Goal: Task Accomplishment & Management: Manage account settings

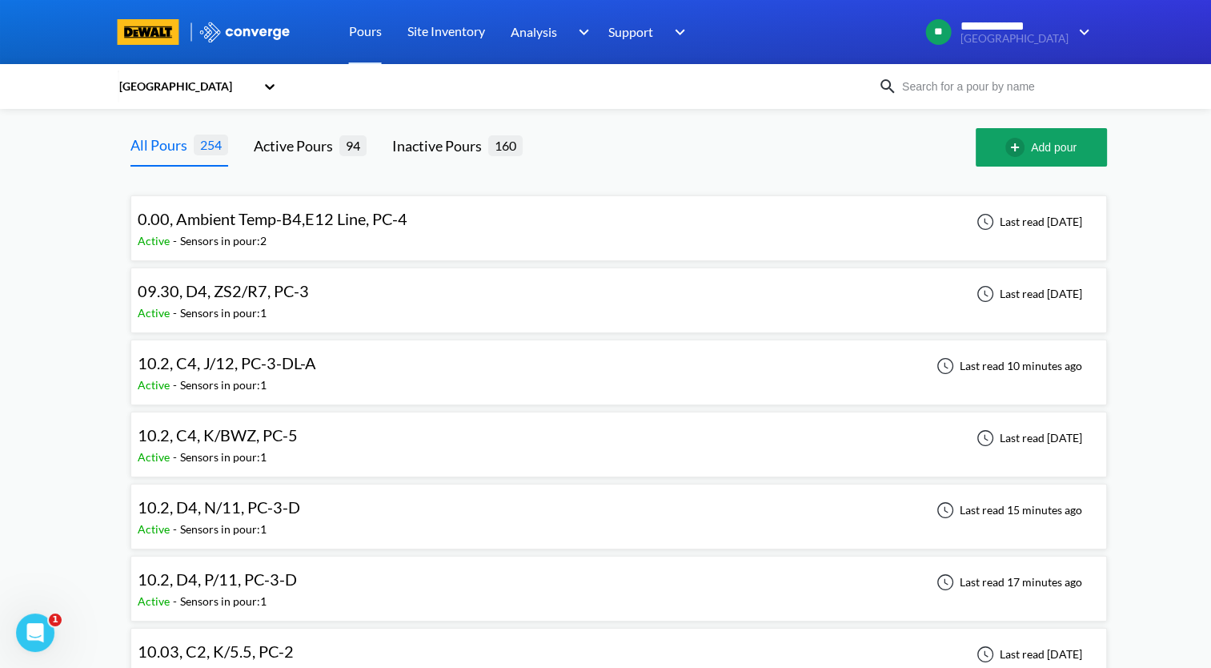
scroll to position [80, 0]
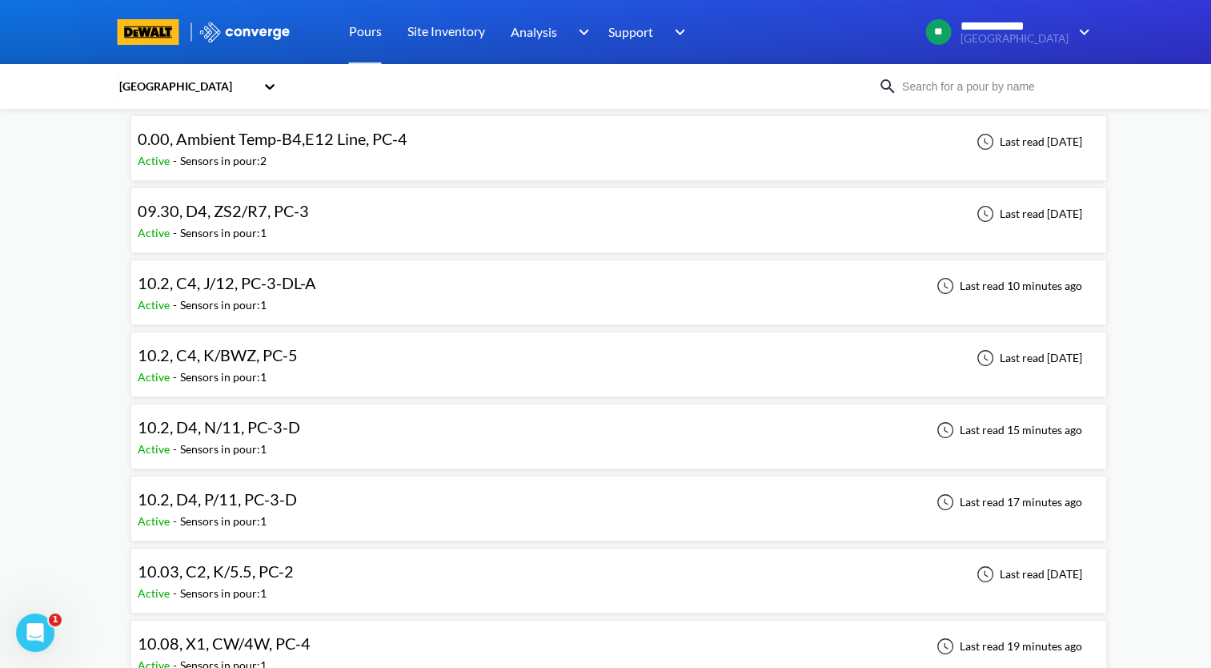
click at [359, 291] on div "10.2, C4, J/12, PC-3-DL-A Active - Sensors in pour: 1 Last read 10 minutes ago" at bounding box center [619, 292] width 962 height 51
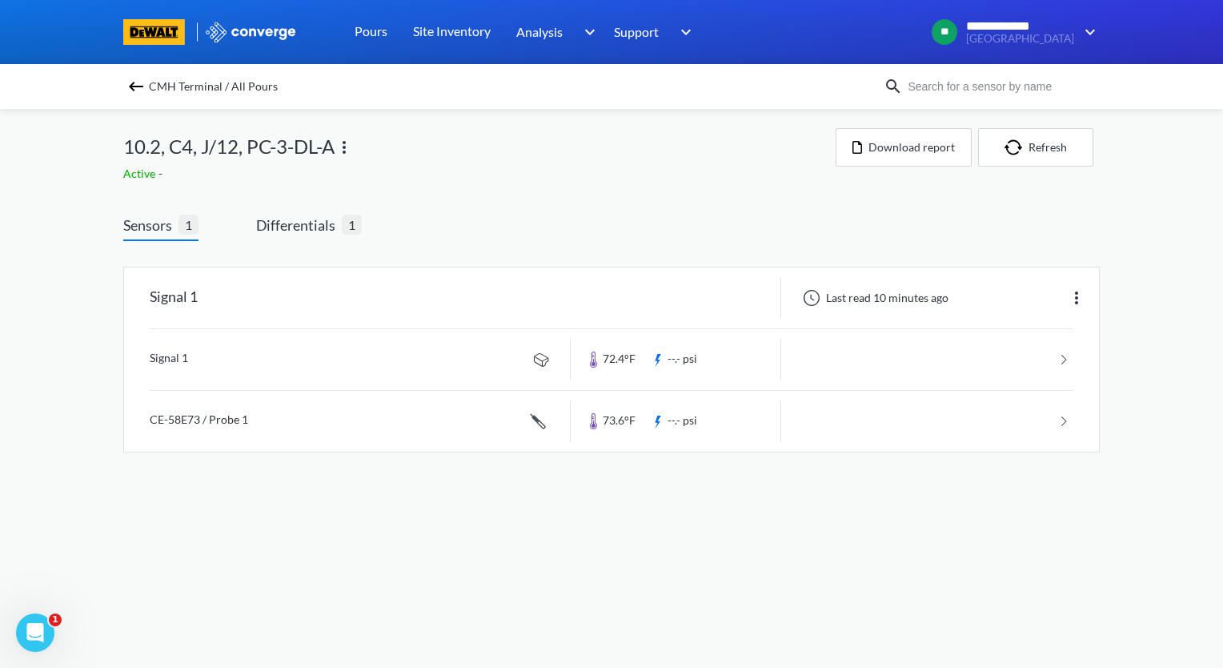
click at [348, 146] on img at bounding box center [344, 147] width 19 height 19
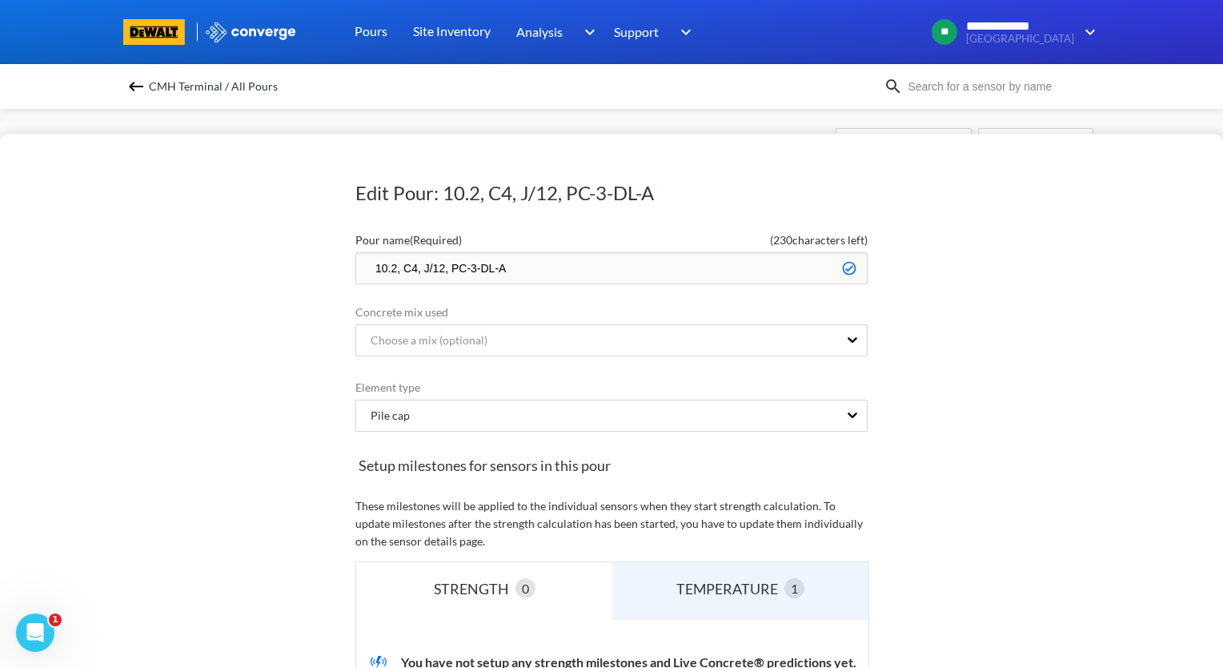
drag, startPoint x: 435, startPoint y: 267, endPoint x: 417, endPoint y: 270, distance: 18.6
click at [417, 270] on input "10.2, C4, J/12, PC-3-DL-A" at bounding box center [611, 268] width 512 height 32
click at [439, 270] on input "10.2, C4, J/12, PC-3-DL-A" at bounding box center [611, 268] width 512 height 32
drag, startPoint x: 439, startPoint y: 270, endPoint x: 419, endPoint y: 271, distance: 19.2
click at [419, 271] on input "10.2, C4, J/12, PC-3-DL-A" at bounding box center [611, 268] width 512 height 32
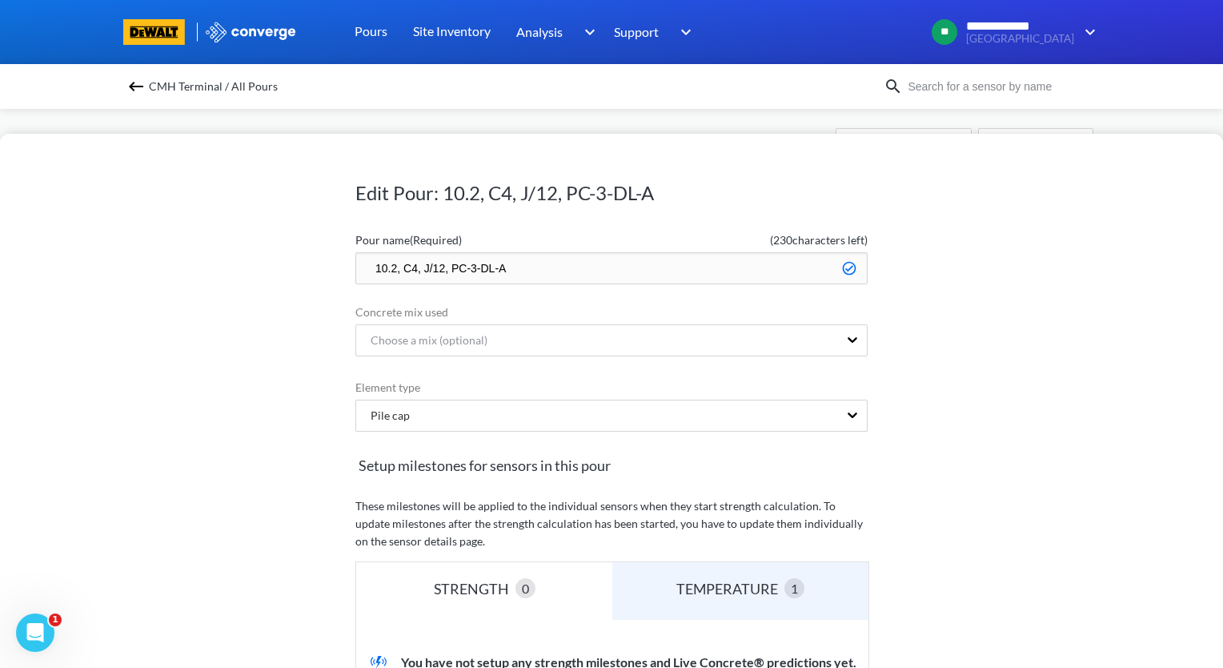
click at [437, 268] on input "10.2, C4, J/12, PC-3-DL-A" at bounding box center [611, 268] width 512 height 32
drag, startPoint x: 438, startPoint y: 268, endPoint x: 417, endPoint y: 269, distance: 20.8
click at [417, 269] on input "10.2, C4, J/12, PC-3-DL-A" at bounding box center [611, 268] width 512 height 32
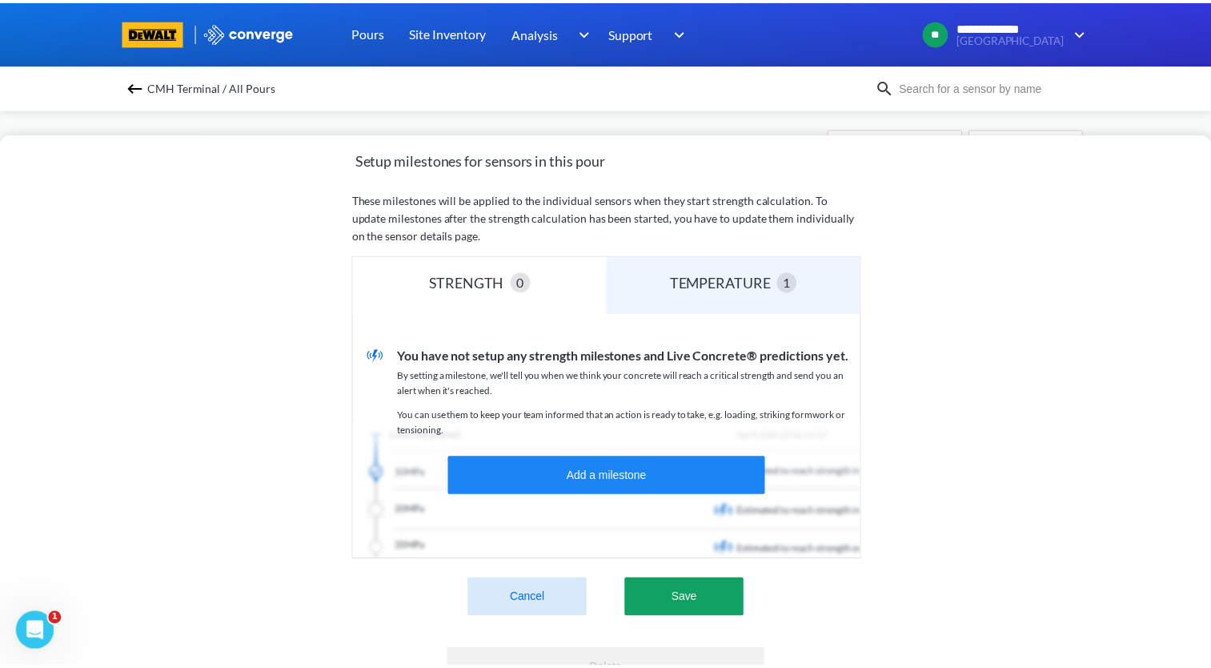
scroll to position [320, 0]
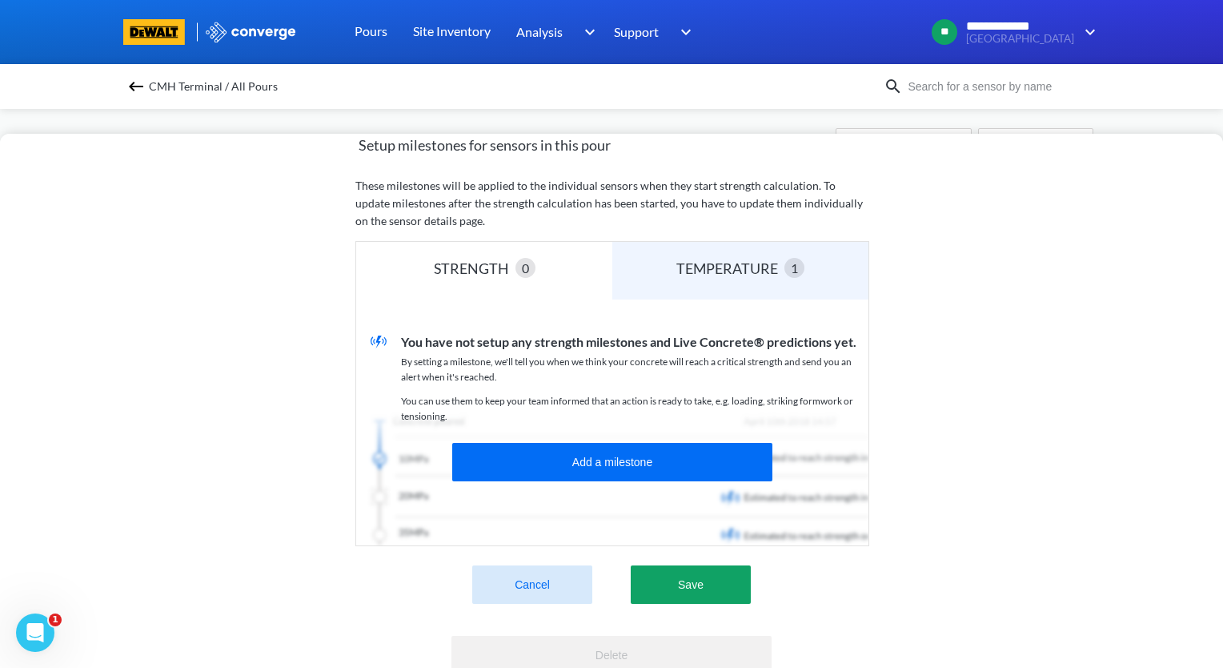
click at [130, 79] on img at bounding box center [135, 86] width 19 height 19
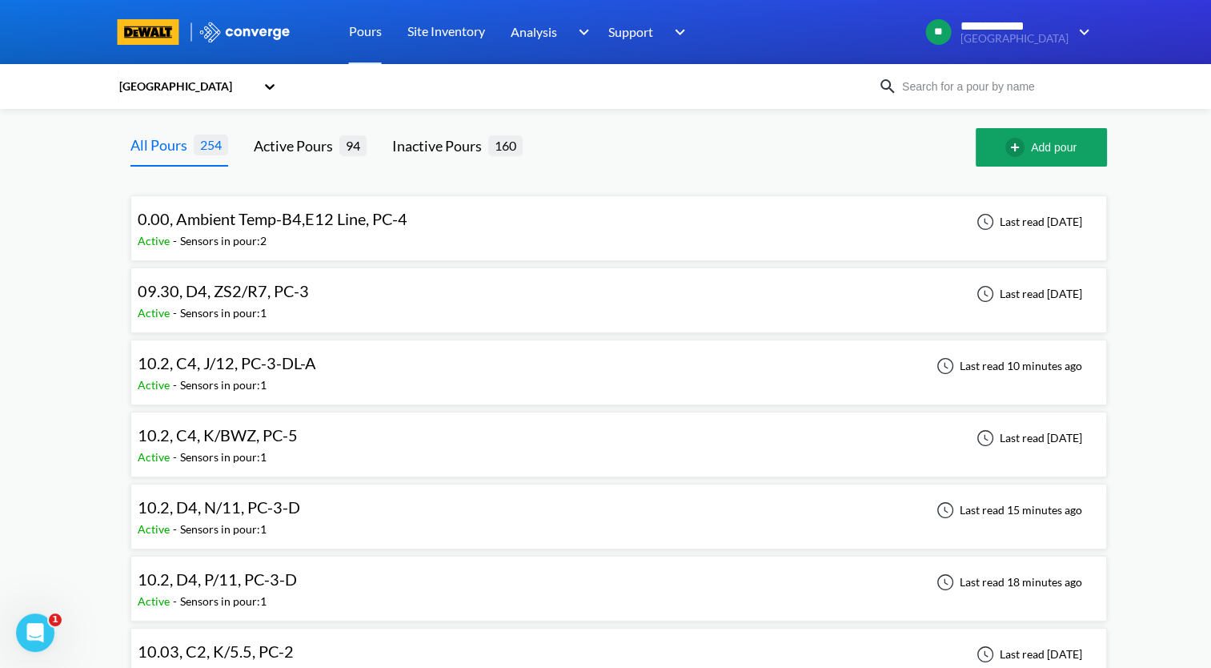
click at [337, 373] on div "10.2, C4, J/12, PC-3-DL-A Active - Sensors in pour: 1 Last read 10 minutes ago" at bounding box center [619, 372] width 962 height 51
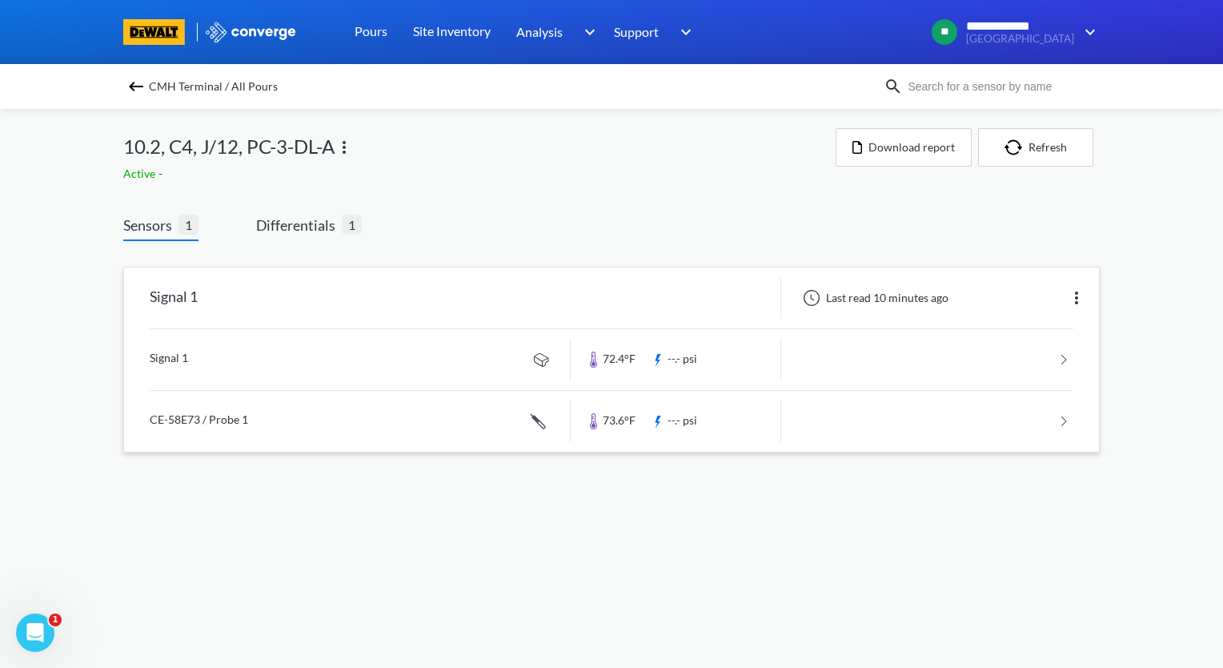
click at [1078, 298] on img at bounding box center [1076, 297] width 19 height 19
click at [1034, 304] on div "Edit" at bounding box center [1035, 298] width 102 height 30
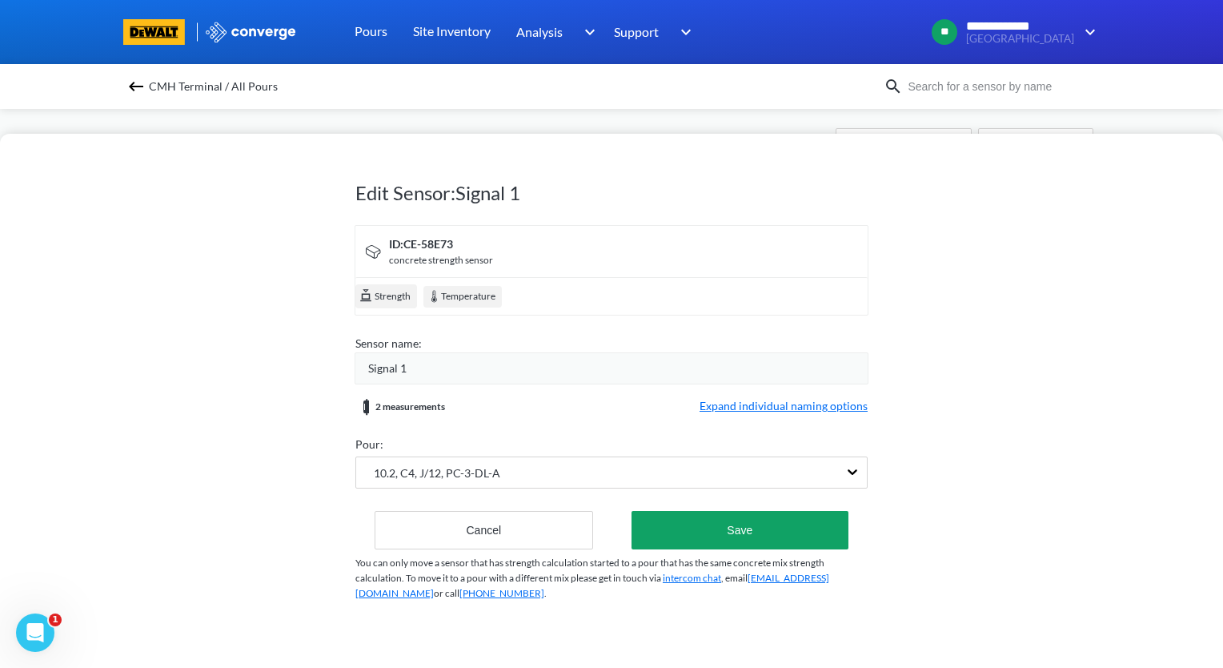
click at [458, 369] on div "Signal 1" at bounding box center [617, 368] width 499 height 18
click at [784, 415] on form "ID: CE-58E73 concrete strength sensor Strength Temperature Sensor name: Signal …" at bounding box center [611, 387] width 512 height 325
click at [738, 410] on span "Expand individual naming options" at bounding box center [784, 406] width 168 height 19
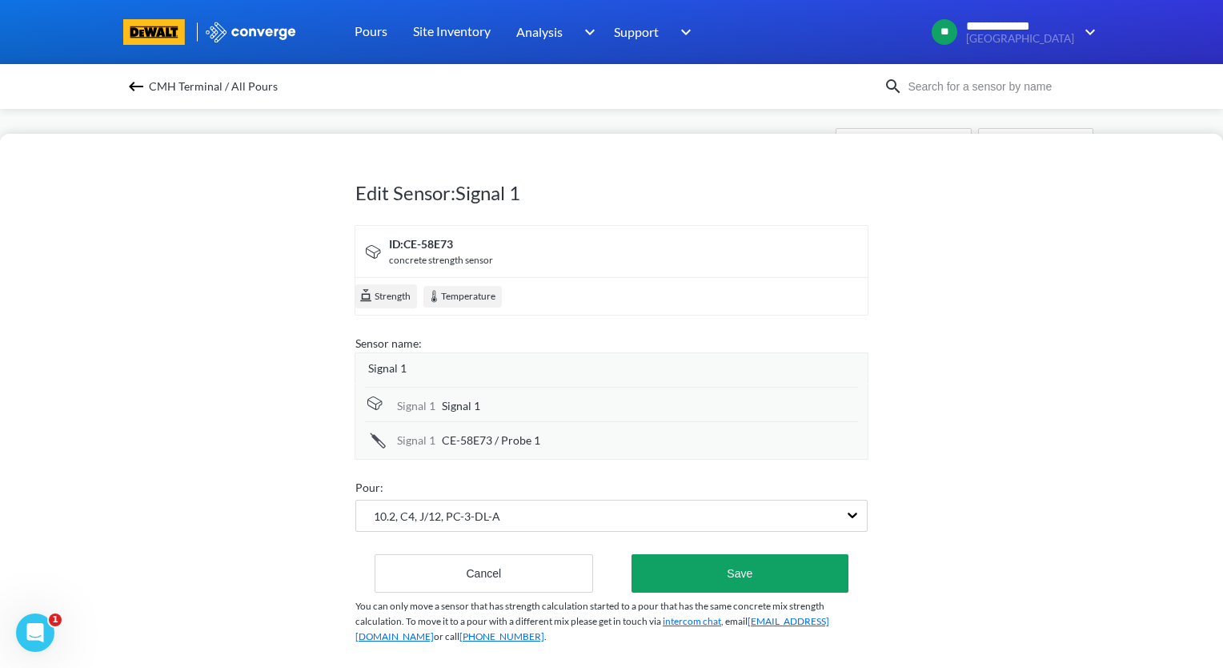
click at [532, 411] on div "Signal 1" at bounding box center [650, 406] width 416 height 18
drag, startPoint x: 541, startPoint y: 410, endPoint x: 432, endPoint y: 413, distance: 108.9
click at [432, 413] on div "Signal 1 Signal 1" at bounding box center [611, 405] width 493 height 36
type input "J/12 Top Center"
click at [568, 419] on input "J/12 Top Center" at bounding box center [650, 407] width 416 height 32
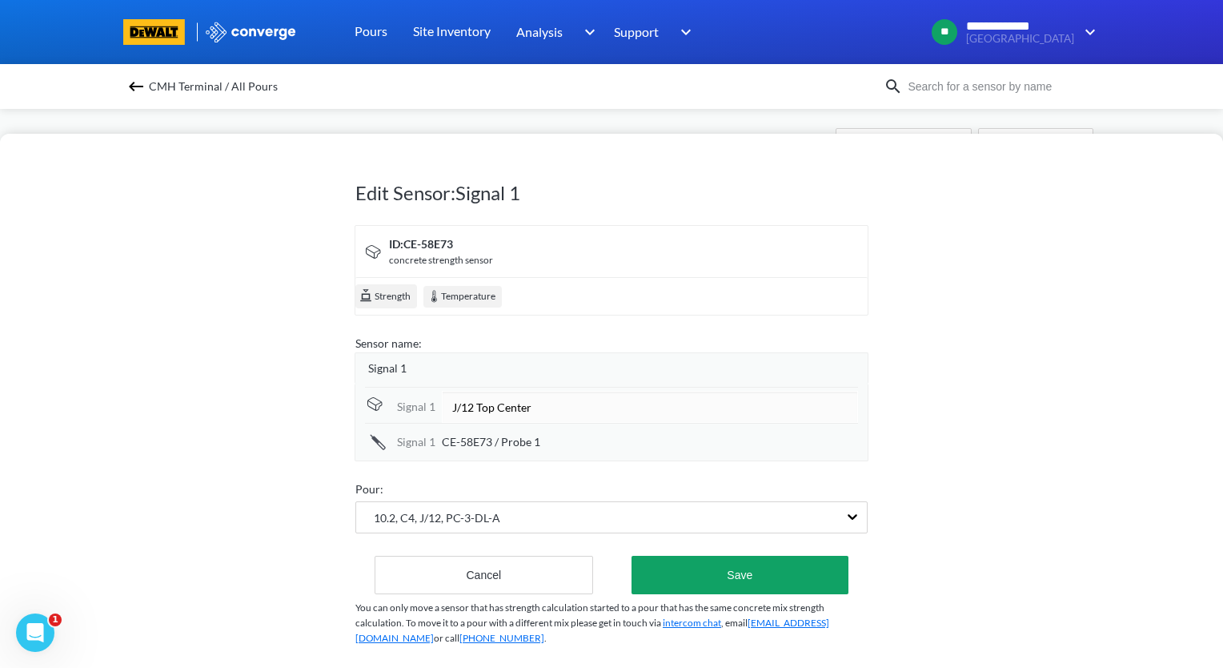
click at [562, 445] on div "CE-58E73 / Probe 1" at bounding box center [650, 442] width 416 height 18
drag, startPoint x: 580, startPoint y: 440, endPoint x: 429, endPoint y: 453, distance: 151.0
click at [429, 453] on div "Signal [DATE]-58E73 / Probe 1" at bounding box center [611, 439] width 493 height 36
type input "J/12 Center"
click at [580, 364] on div "Signal 1" at bounding box center [617, 368] width 499 height 18
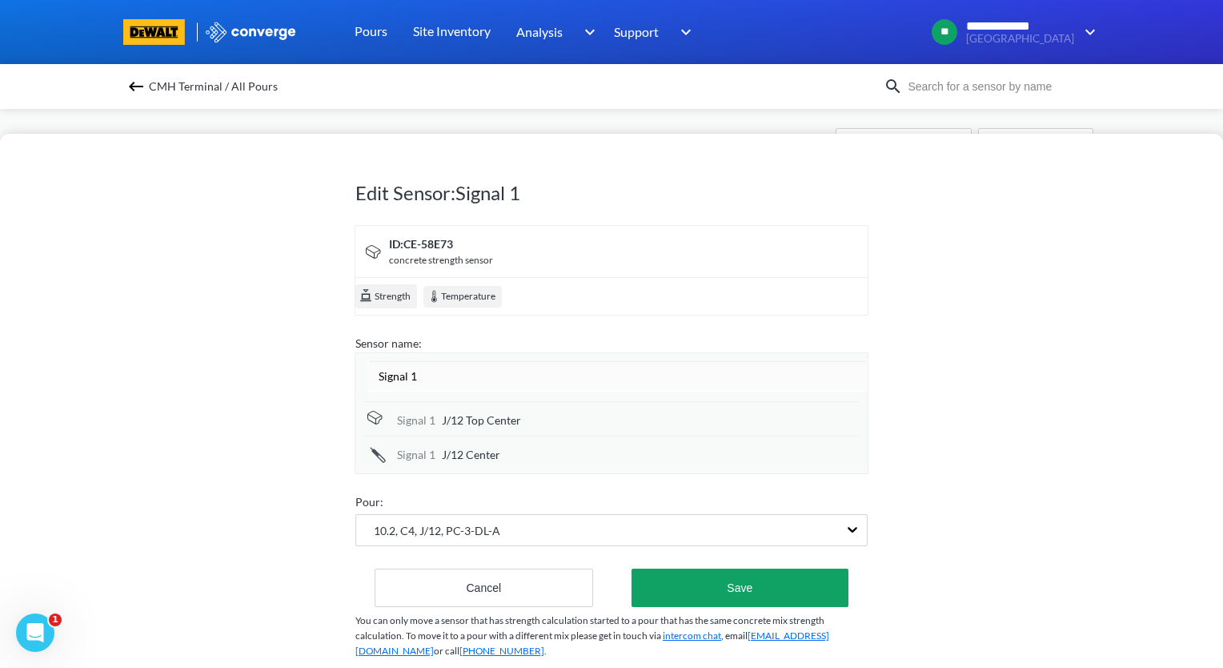
drag, startPoint x: 554, startPoint y: 370, endPoint x: 291, endPoint y: 371, distance: 262.6
click at [292, 371] on div "Edit Sensor: Signal 1 ID: CE-58E73 concrete strength sensor Strength Temperatur…" at bounding box center [611, 401] width 1223 height 534
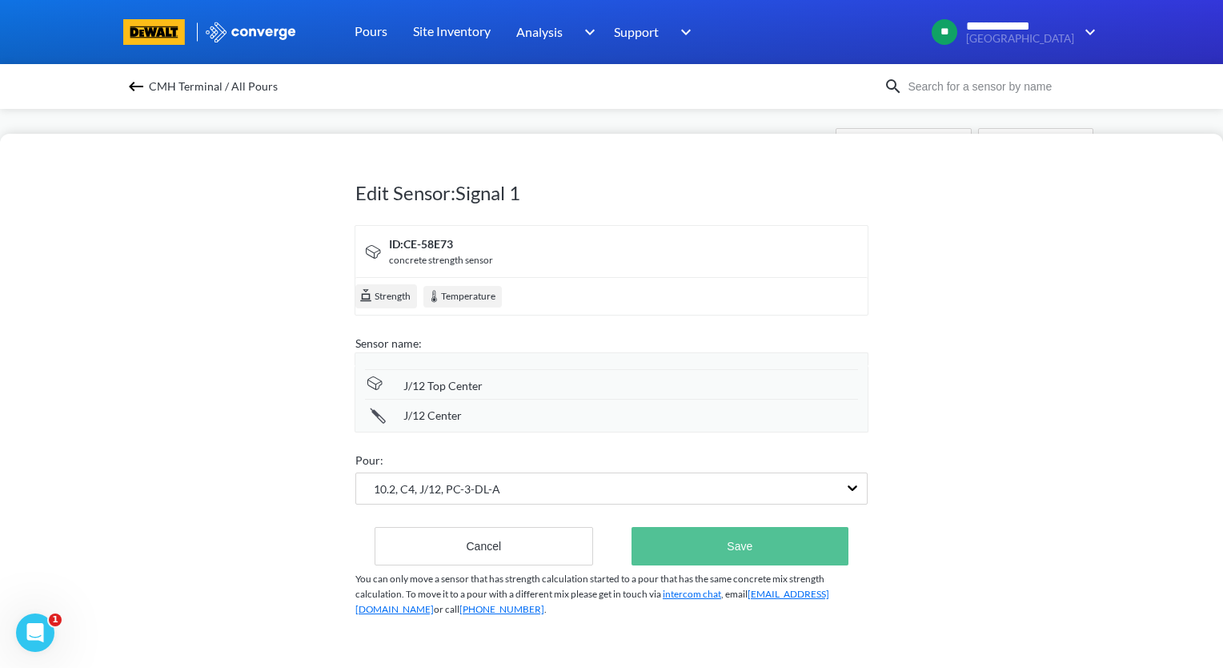
click at [795, 571] on div "Edit Sensor: Signal 1 ID: CE-58E73 concrete strength sensor Strength Temperatur…" at bounding box center [611, 393] width 512 height 513
click at [808, 559] on button "Save" at bounding box center [740, 546] width 217 height 38
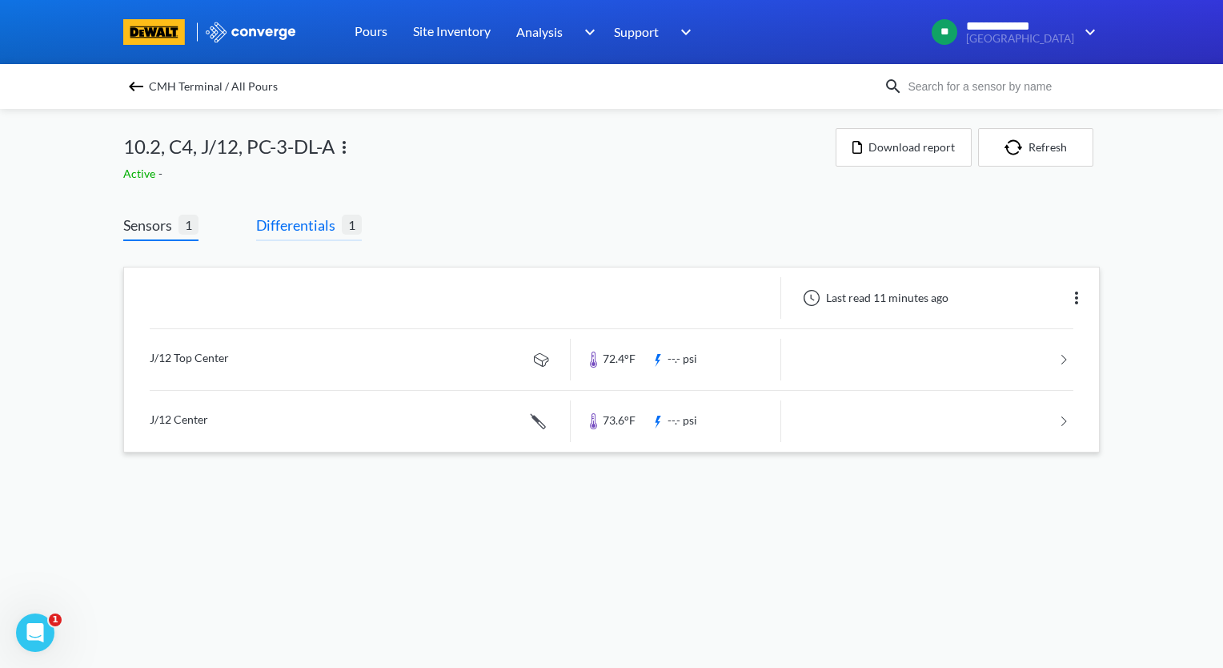
click at [294, 215] on span "Differentials" at bounding box center [299, 225] width 86 height 22
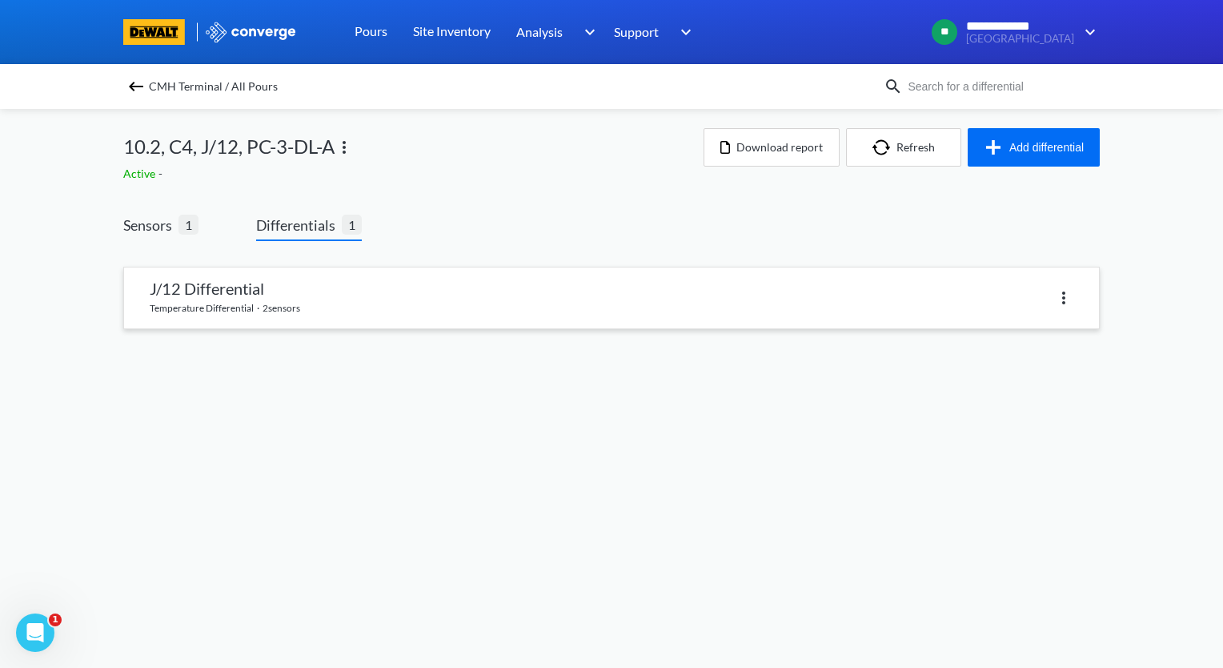
click at [427, 310] on link at bounding box center [611, 297] width 975 height 61
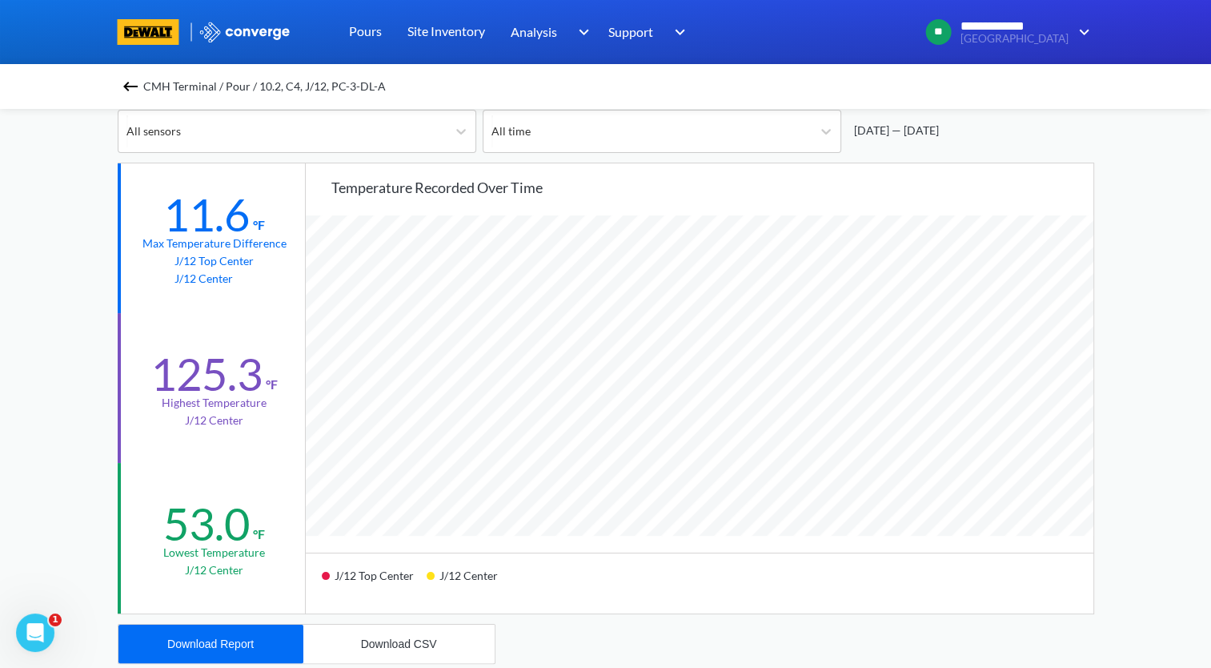
scroll to position [160, 0]
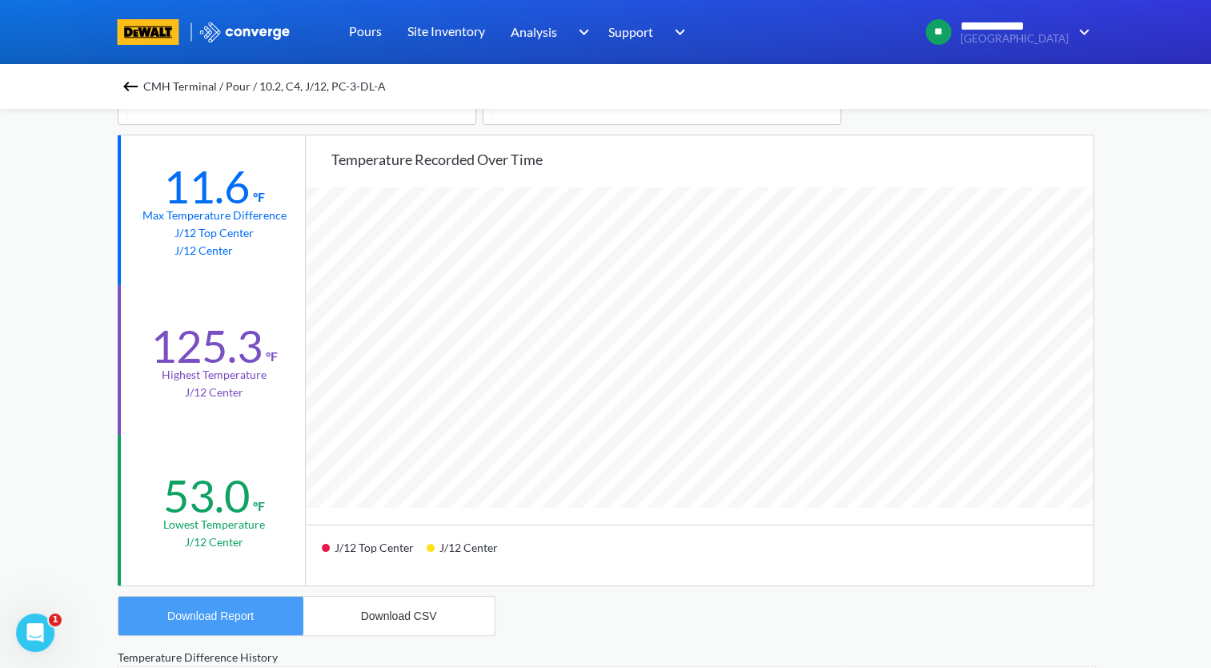
click at [229, 610] on div "Download Report" at bounding box center [210, 615] width 86 height 13
click at [134, 85] on img at bounding box center [130, 86] width 19 height 19
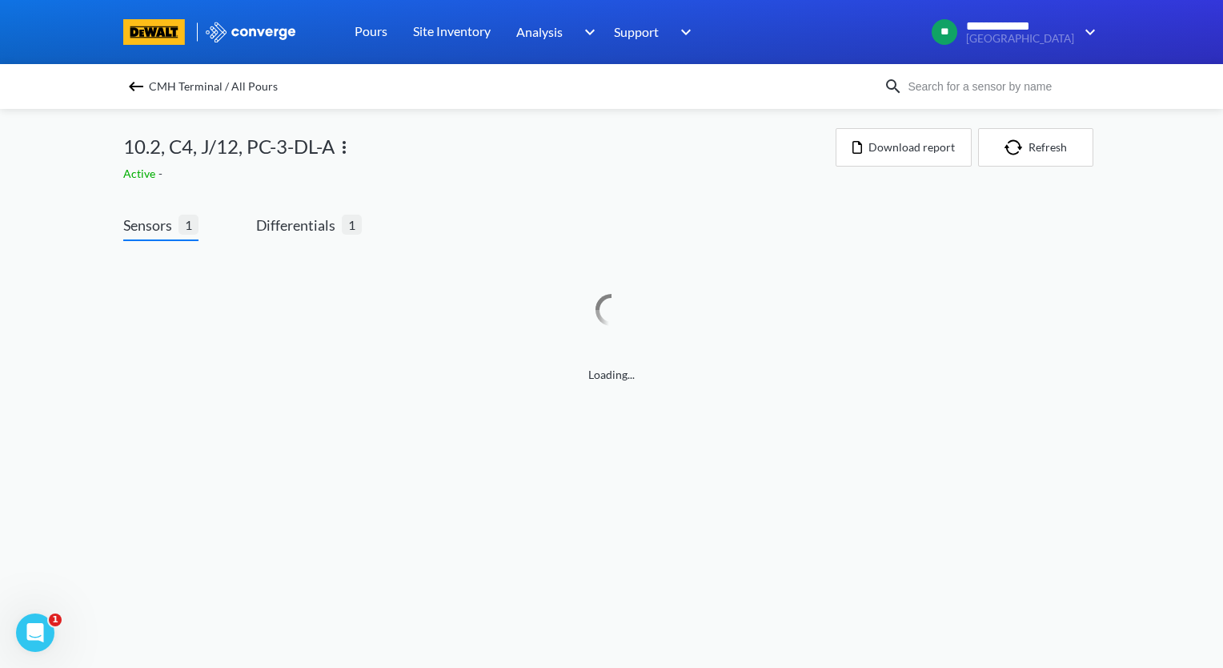
click at [349, 150] on img at bounding box center [344, 147] width 19 height 19
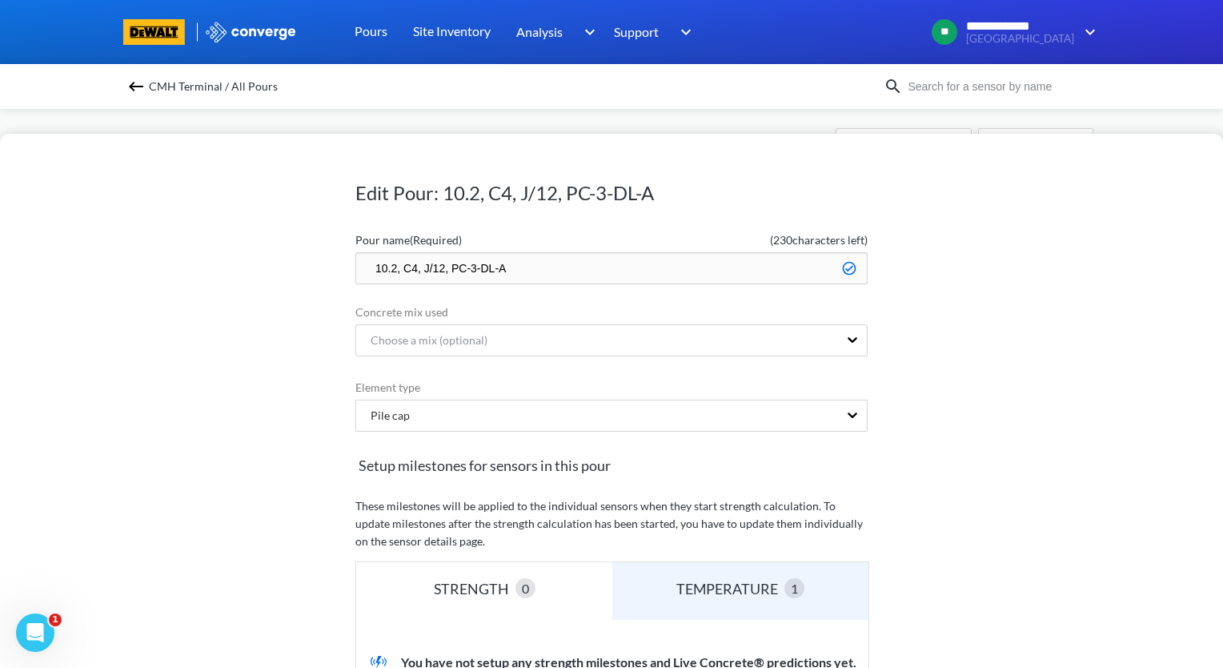
click at [365, 267] on input "10.2, C4, J/12, PC-3-DL-A" at bounding box center [611, 268] width 512 height 32
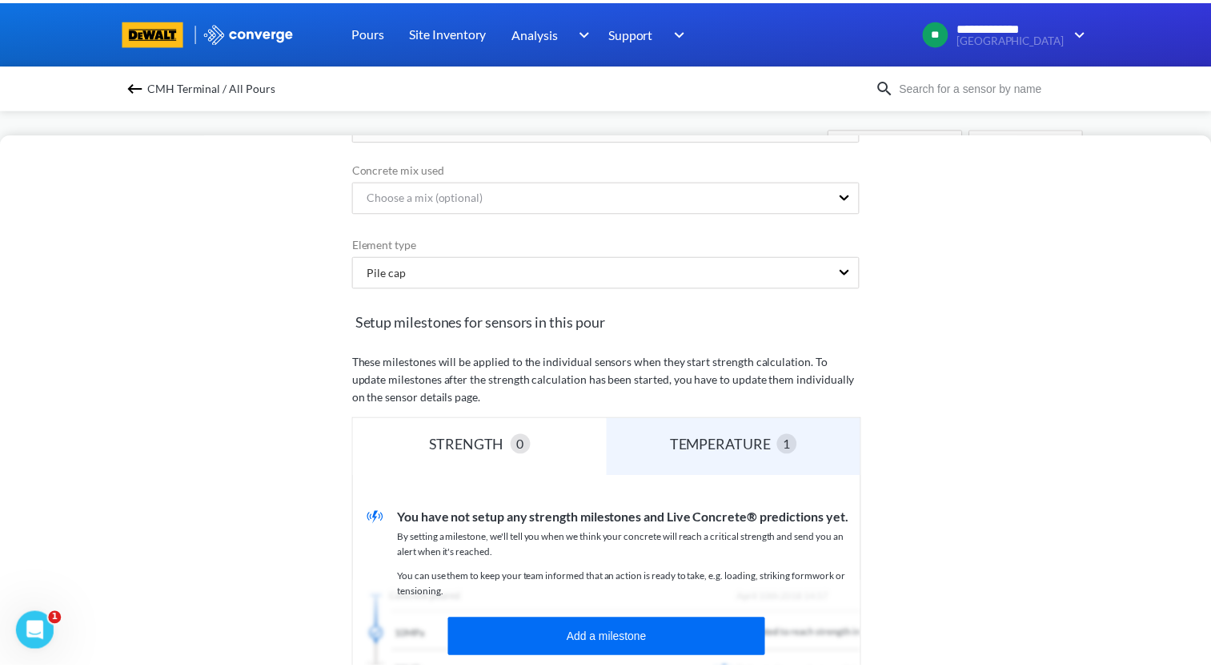
scroll to position [320, 0]
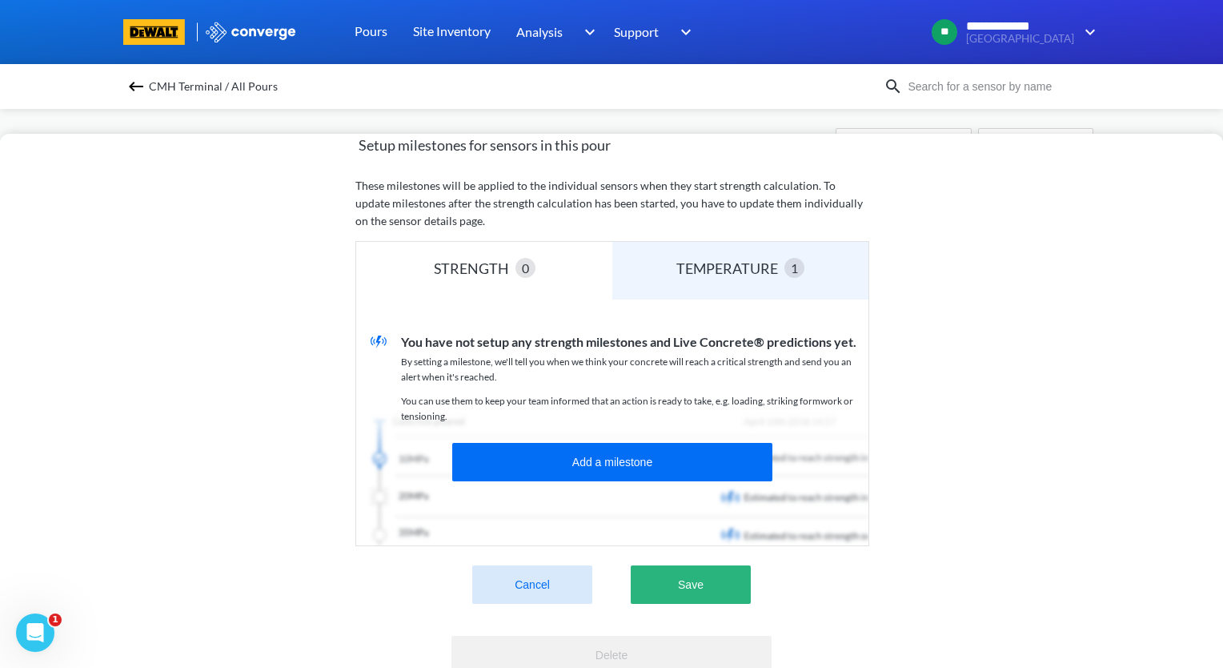
type input "zzz.10.2, C4, J/12, PC-3-DL-A"
click at [708, 580] on button "Save" at bounding box center [691, 584] width 120 height 38
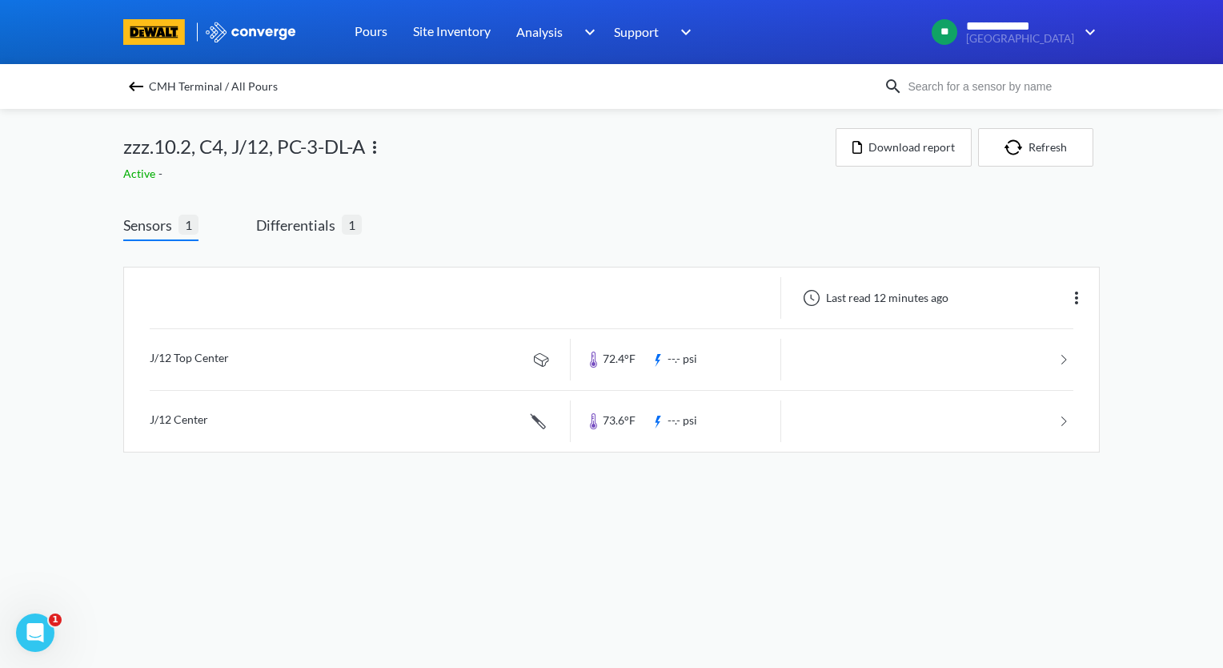
click at [135, 87] on img at bounding box center [135, 86] width 19 height 19
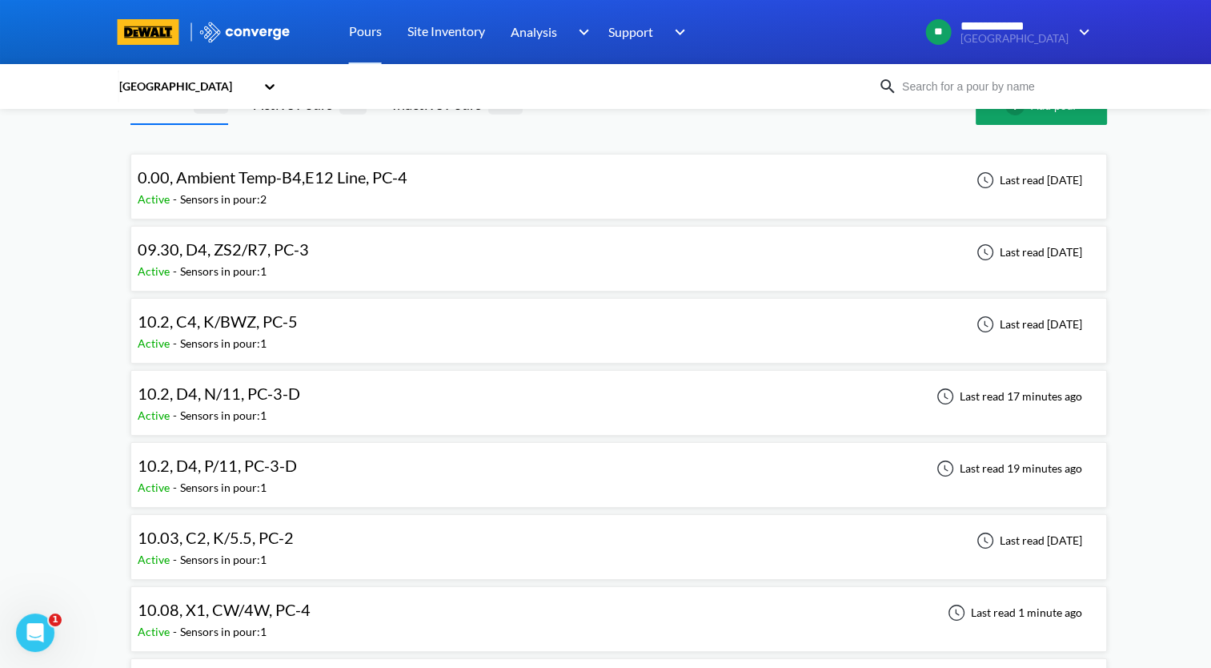
scroll to position [80, 0]
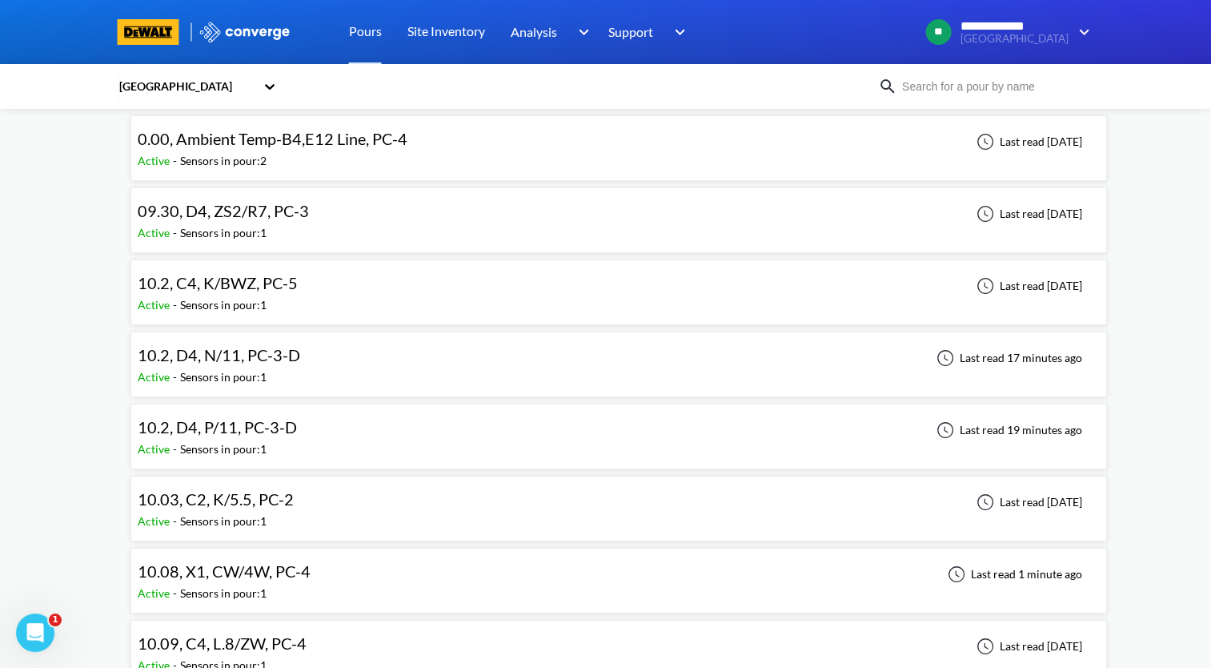
click at [433, 365] on div "10.2, D4, N/11, PC-3-D Active - Sensors in pour: 1 Last read 17 minutes ago" at bounding box center [619, 364] width 962 height 51
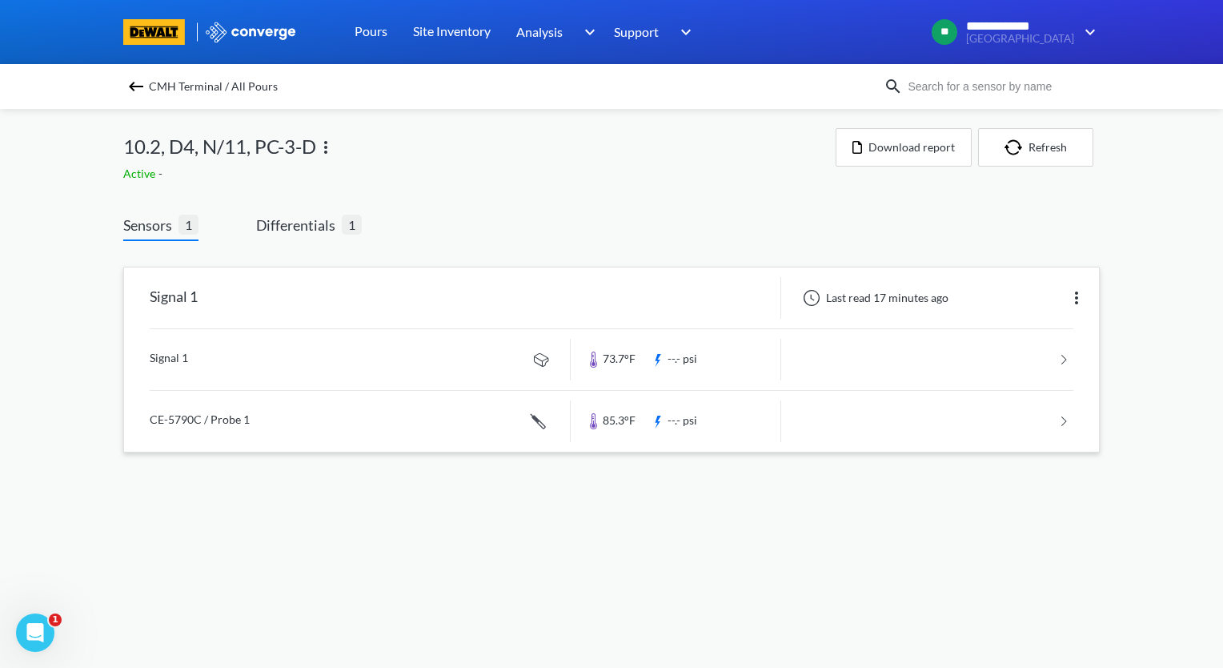
click at [1076, 308] on div "Last read 17 minutes ago" at bounding box center [940, 298] width 318 height 42
click at [1079, 299] on img at bounding box center [1076, 297] width 19 height 19
click at [1013, 309] on div "Edit" at bounding box center [1035, 298] width 102 height 30
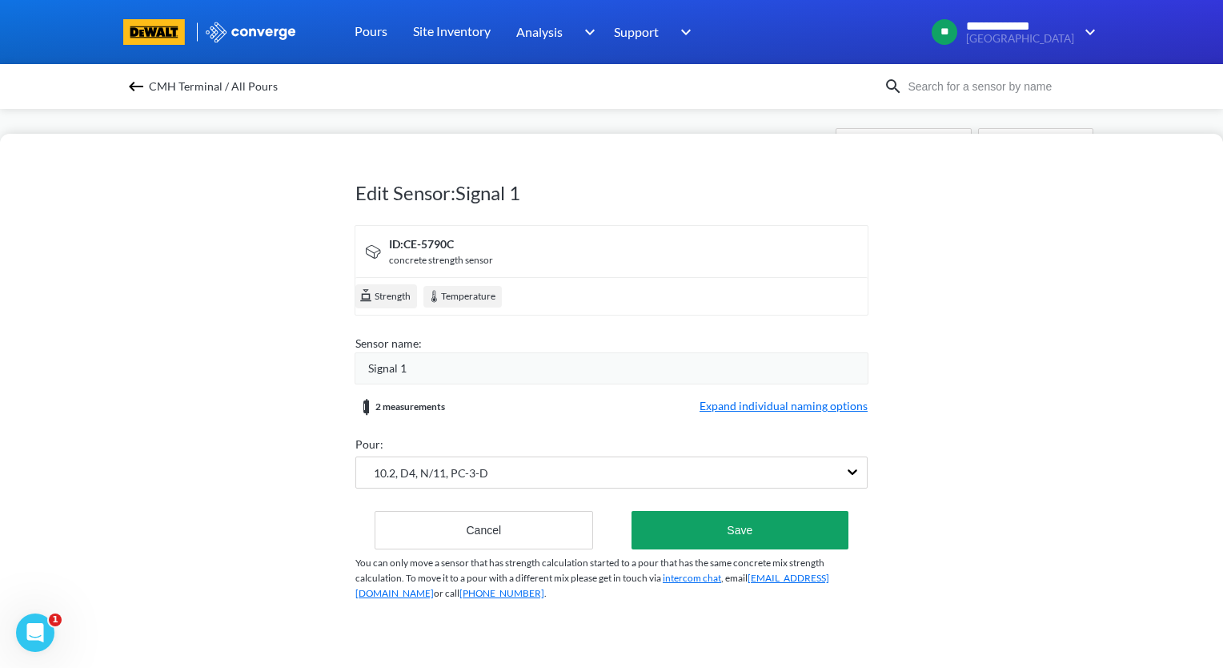
click at [736, 408] on span "Expand individual naming options" at bounding box center [784, 406] width 168 height 19
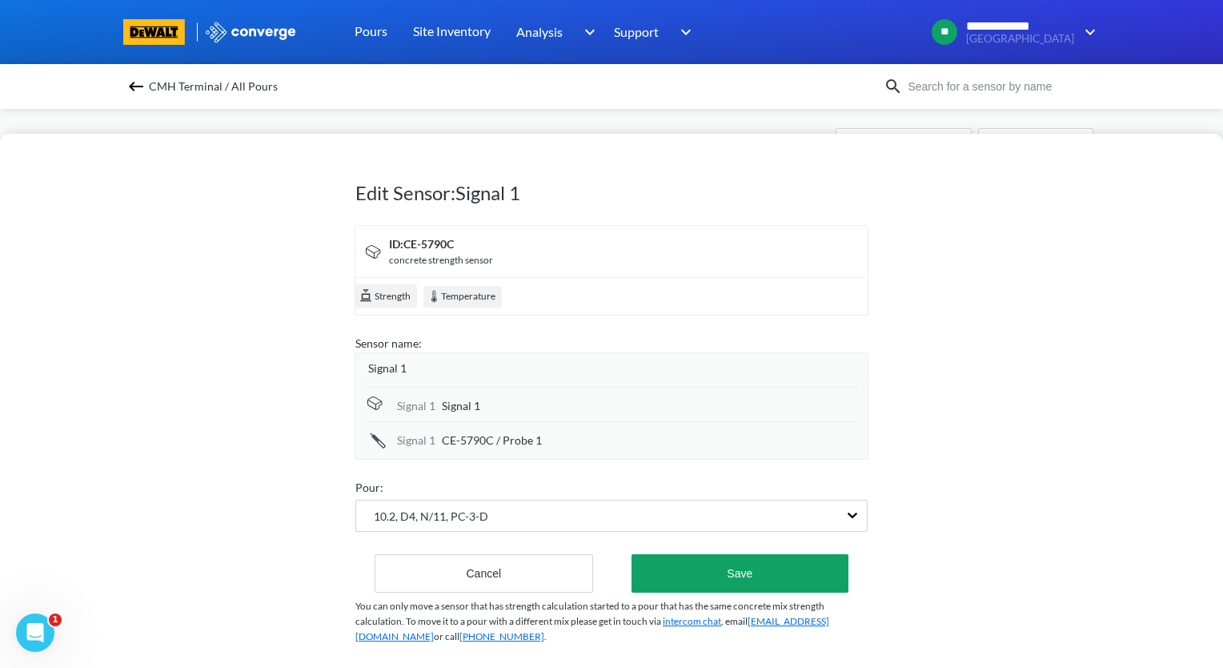
click at [507, 410] on div "Signal 1" at bounding box center [650, 406] width 416 height 18
drag, startPoint x: 523, startPoint y: 405, endPoint x: 339, endPoint y: 395, distance: 183.6
click at [341, 407] on div "Edit Sensor: Signal 1 ID: CE-5790C concrete strength sensor Strength Temperatur…" at bounding box center [611, 401] width 1223 height 534
click at [552, 409] on input "N/11" at bounding box center [650, 407] width 416 height 32
type input "N/11 Top Center"
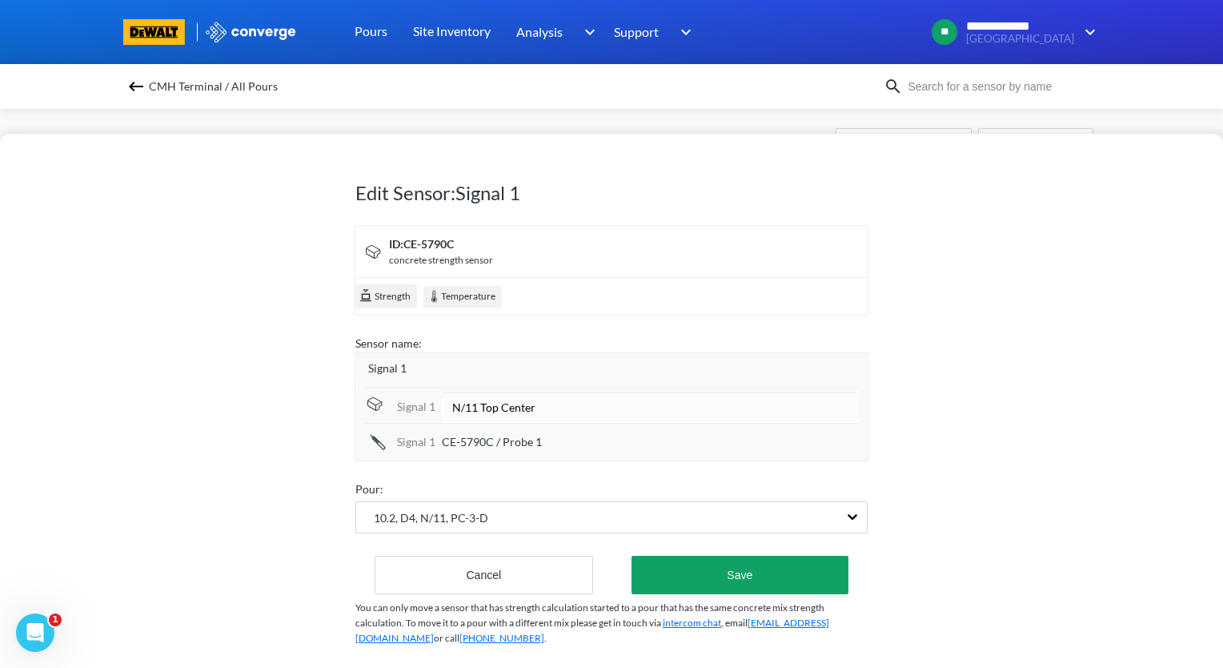
click at [557, 447] on div "CE-5790C / Probe 1" at bounding box center [650, 442] width 416 height 18
drag, startPoint x: 586, startPoint y: 436, endPoint x: 428, endPoint y: 456, distance: 159.0
click at [428, 456] on div "Signal 1 N/11 Top Center Signal [DATE]-5790C / Probe 1" at bounding box center [612, 422] width 514 height 78
type input "N/11 Center"
click at [440, 368] on div "Signal 1" at bounding box center [617, 368] width 499 height 18
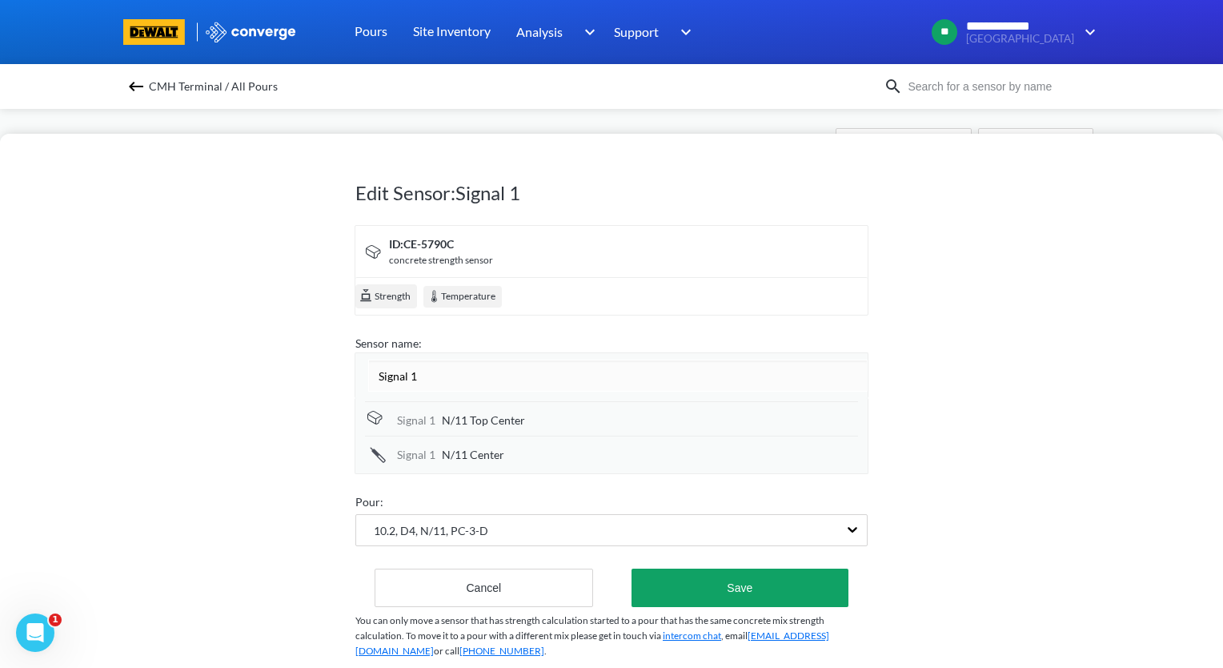
drag, startPoint x: 470, startPoint y: 367, endPoint x: 318, endPoint y: 377, distance: 152.4
click at [318, 377] on div "Edit Sensor: Signal 1 ID: CE-5790C concrete strength sensor Strength Temperatur…" at bounding box center [611, 401] width 1223 height 534
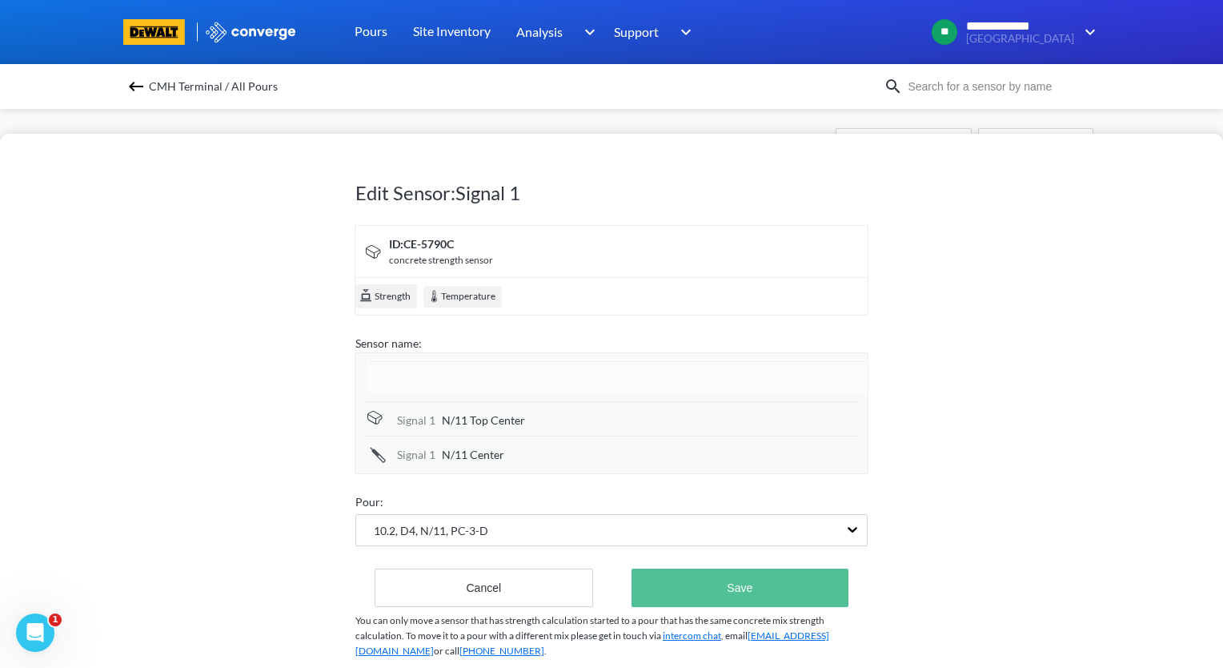
click at [797, 597] on div "Edit Sensor: Signal 1 ID: CE-5790C concrete strength sensor Strength Temperatur…" at bounding box center [611, 414] width 512 height 555
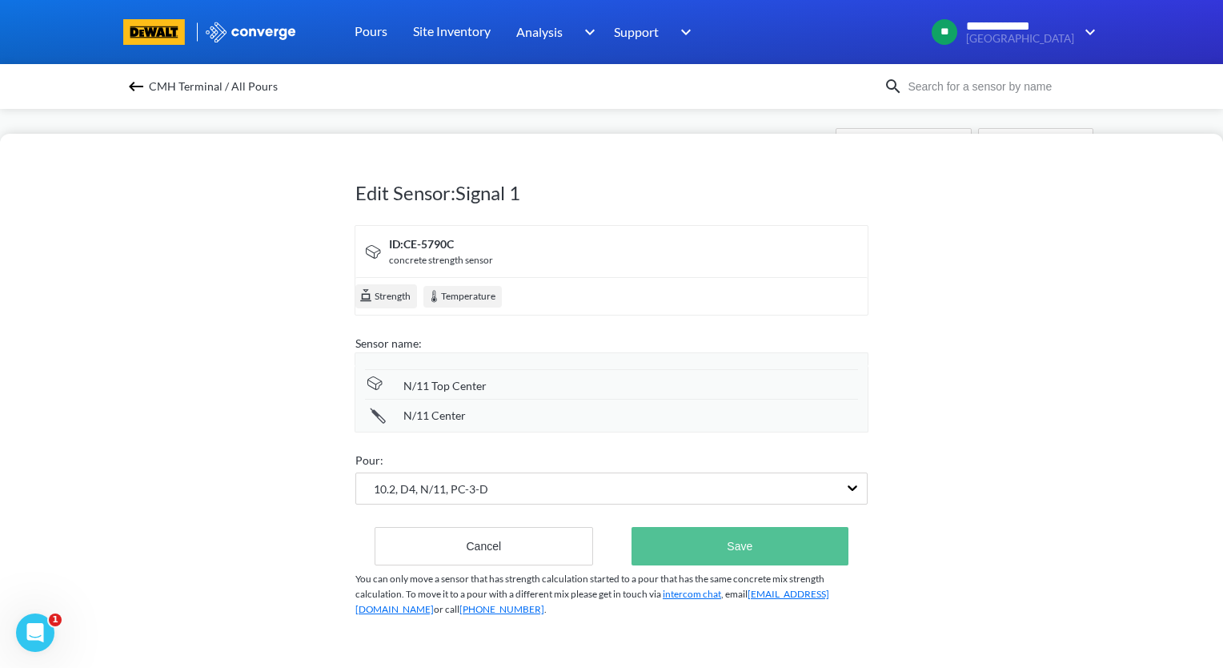
click at [788, 556] on button "Save" at bounding box center [740, 546] width 217 height 38
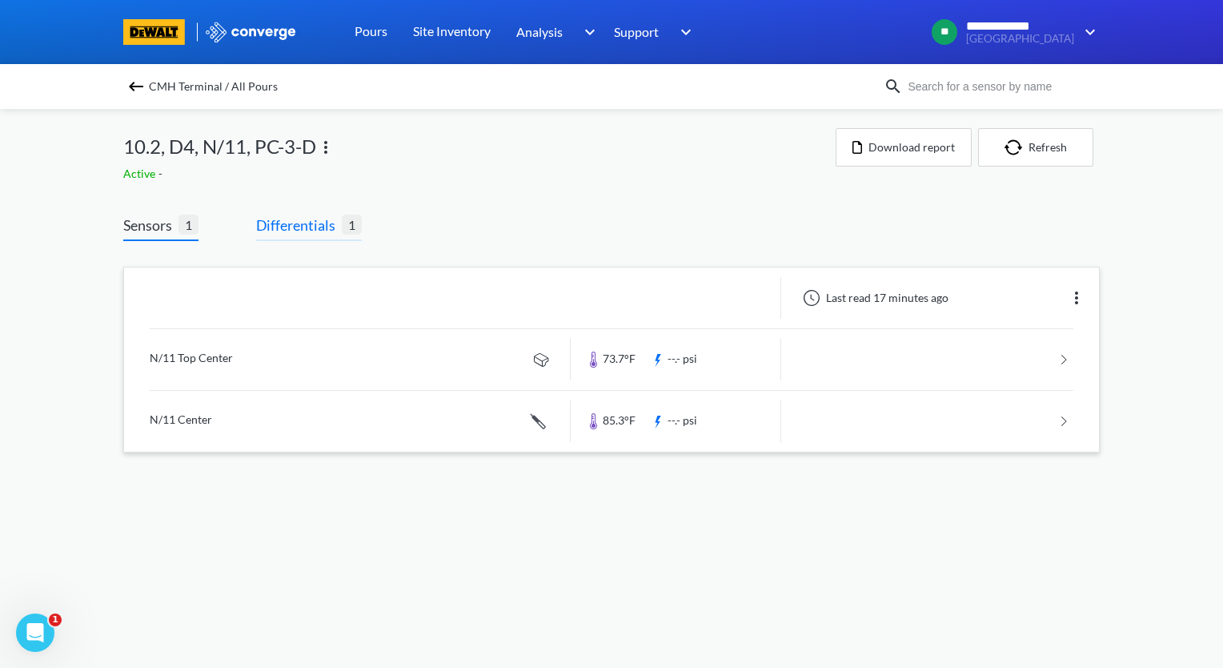
click at [326, 224] on span "Differentials" at bounding box center [299, 225] width 86 height 22
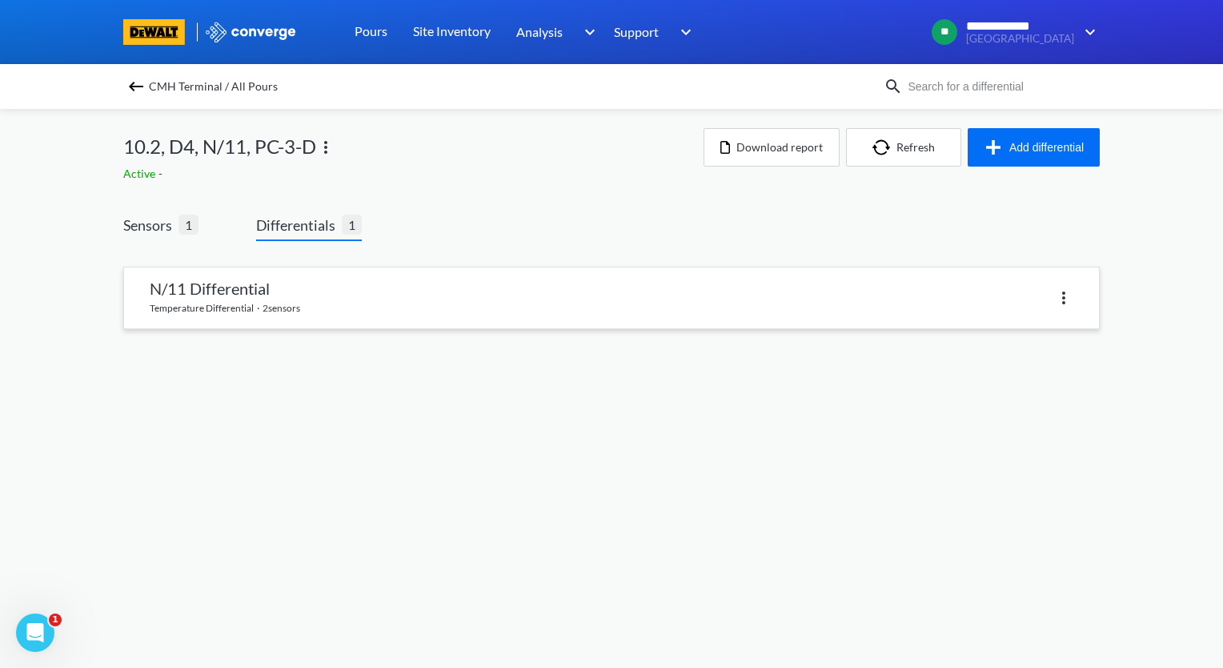
click at [347, 288] on link at bounding box center [611, 297] width 975 height 61
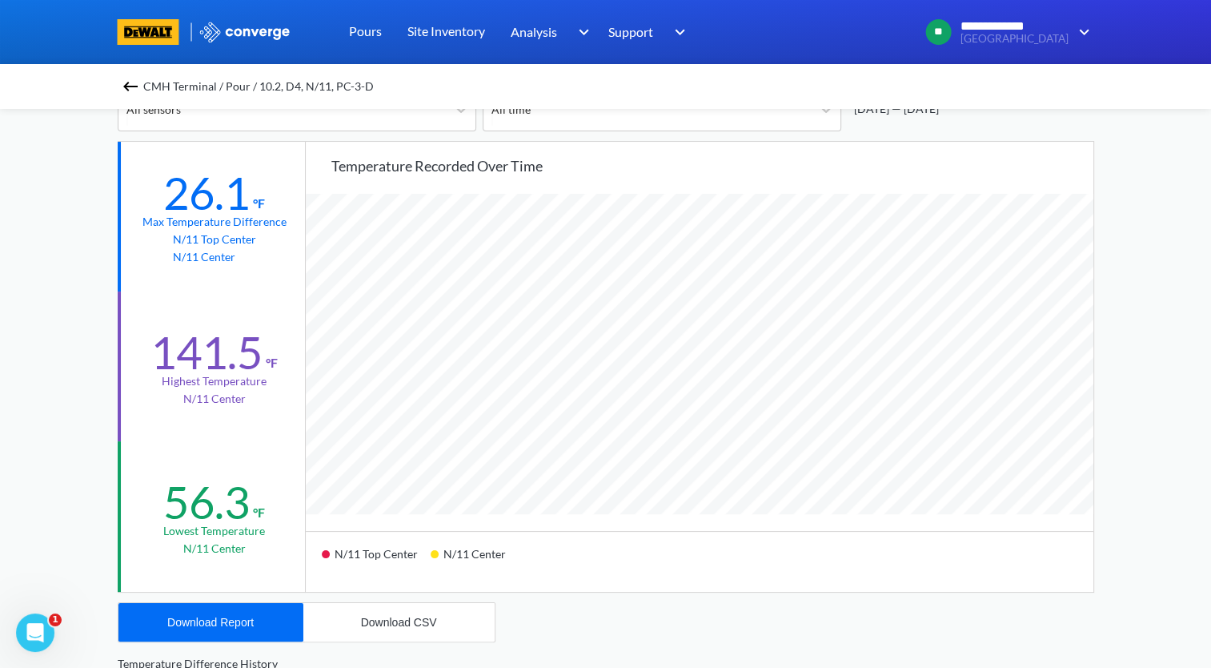
scroll to position [240, 0]
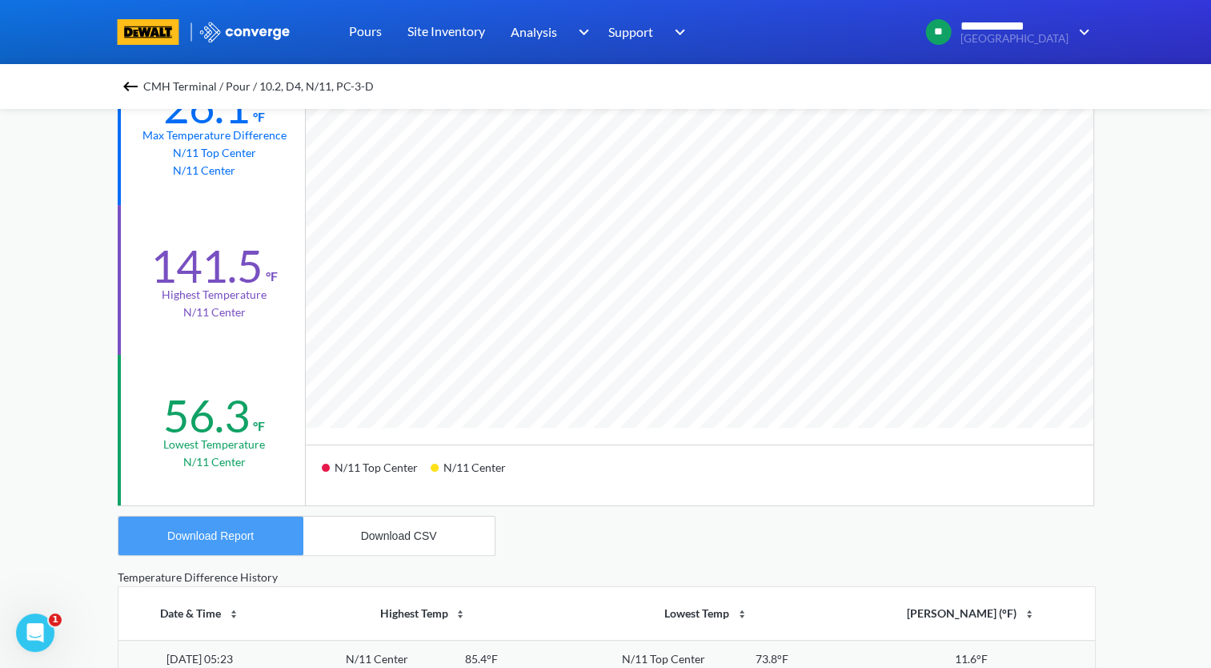
click at [254, 540] on button "Download Report" at bounding box center [210, 535] width 185 height 38
click at [82, 274] on div "**********" at bounding box center [605, 431] width 1211 height 1342
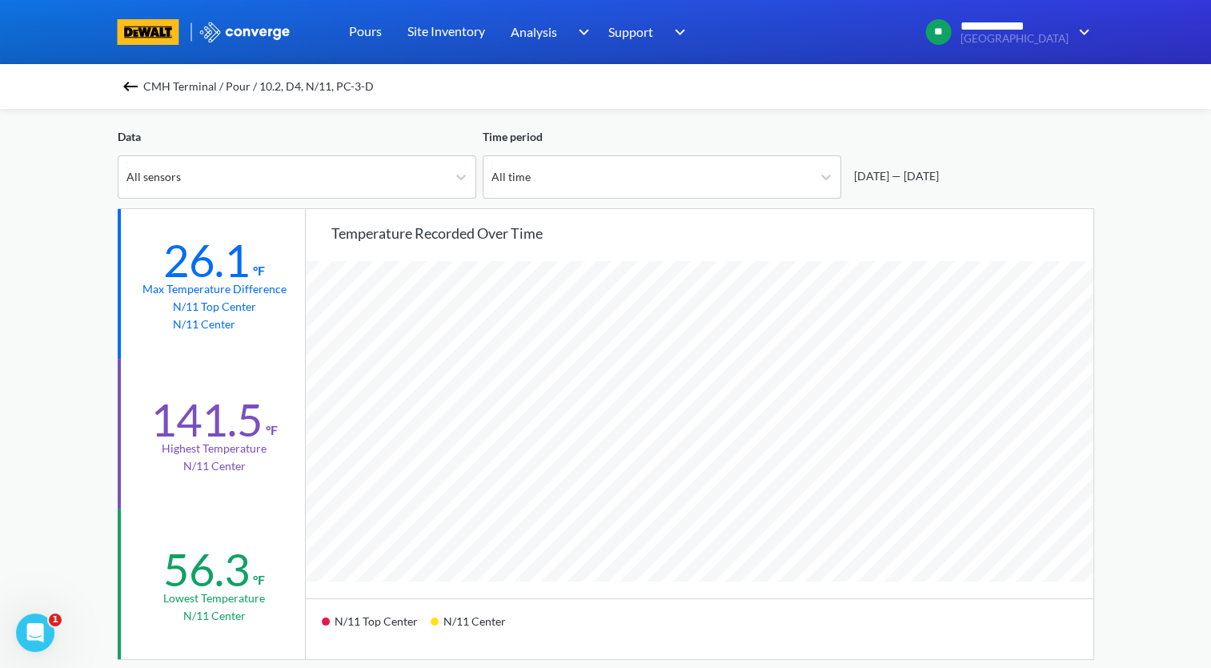
scroll to position [80, 0]
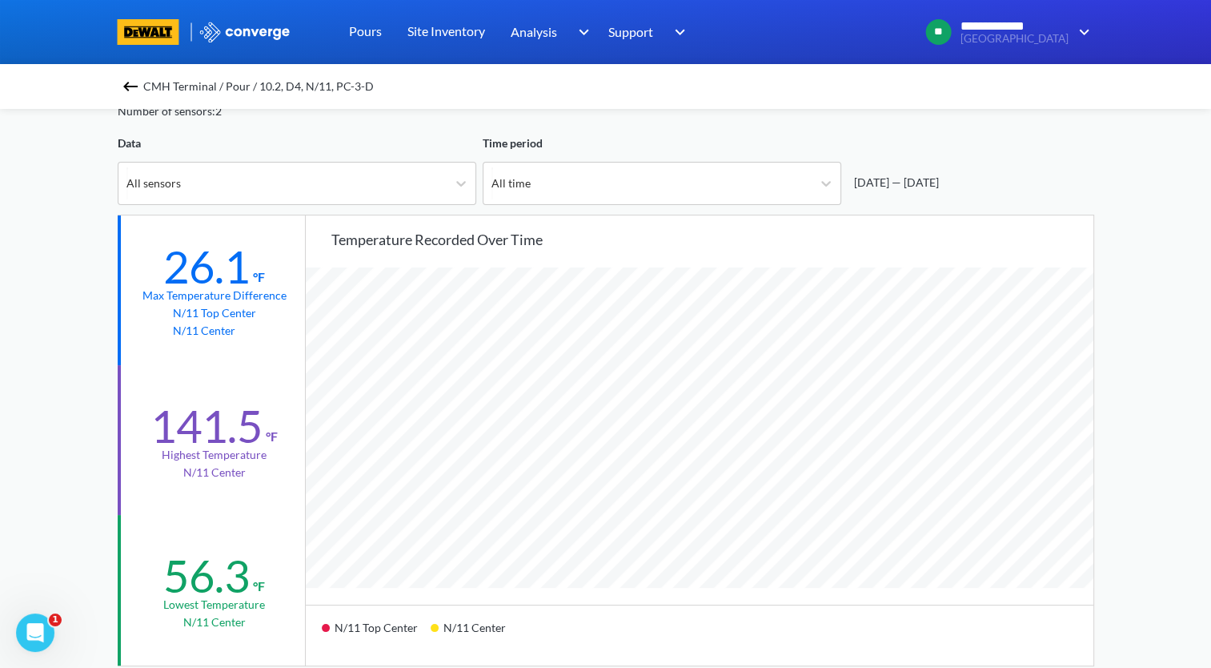
click at [140, 84] on img at bounding box center [130, 86] width 19 height 19
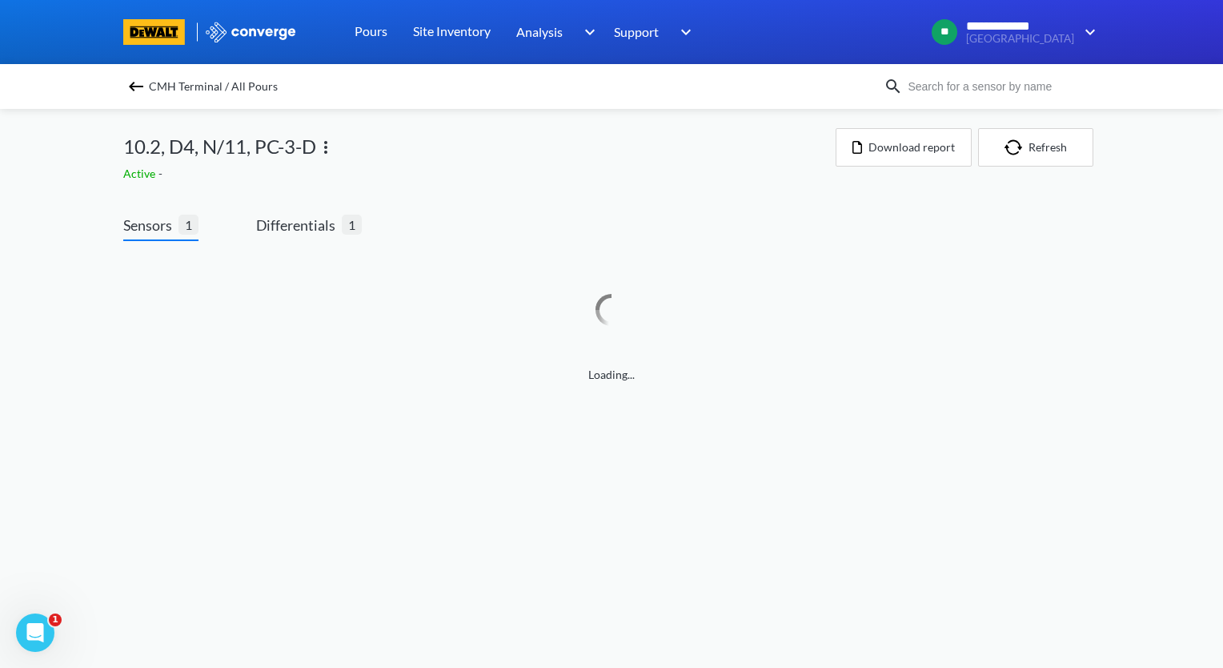
click at [327, 151] on img at bounding box center [325, 147] width 19 height 19
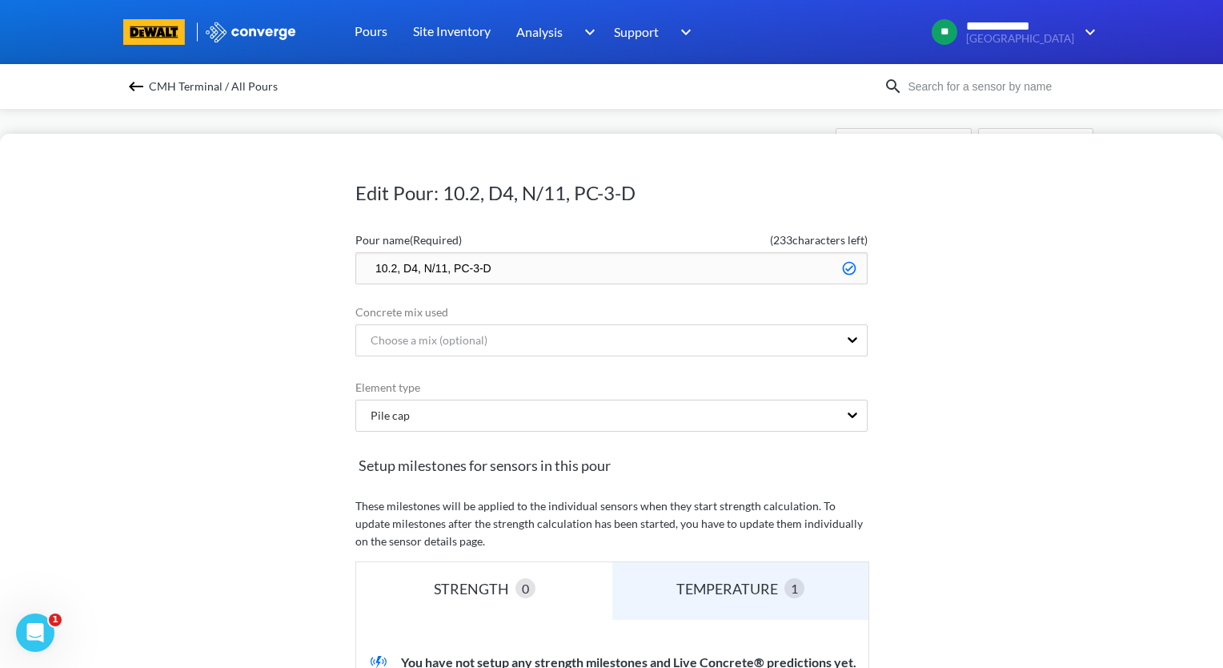
click at [371, 267] on input "10.2, D4, N/11, PC-3-D" at bounding box center [611, 268] width 512 height 32
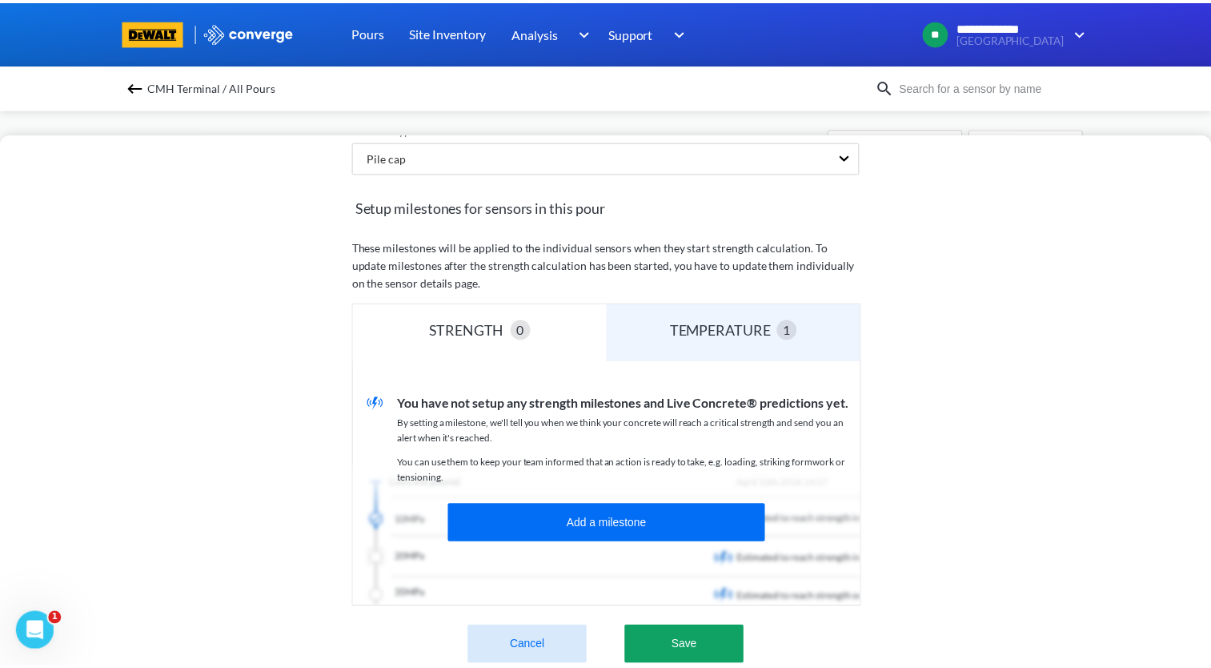
scroll to position [396, 0]
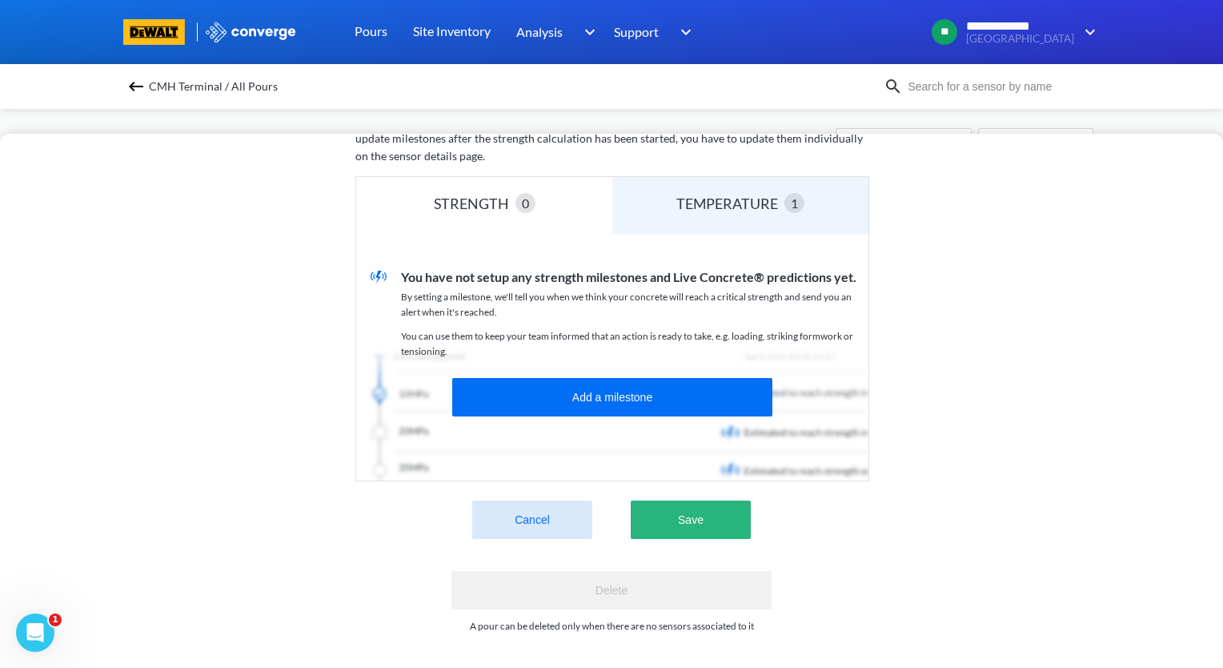
type input "zzz.10.2, D4, N/11, PC-3-D"
click at [710, 511] on button "Save" at bounding box center [691, 519] width 120 height 38
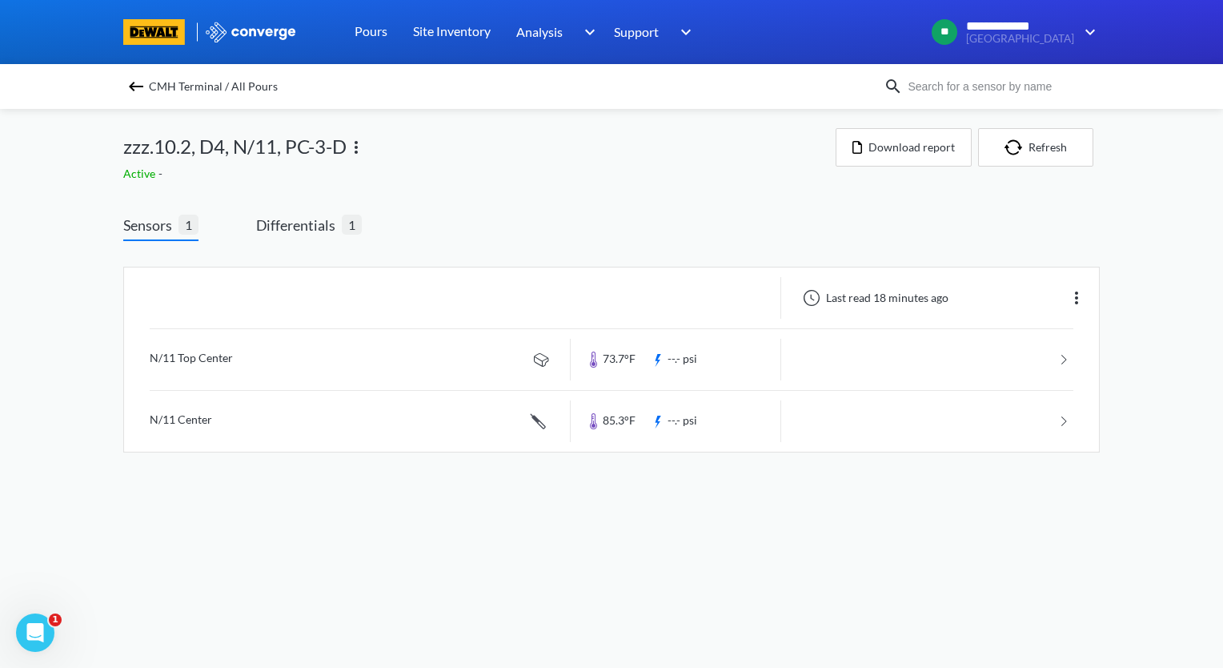
click at [134, 85] on img at bounding box center [135, 86] width 19 height 19
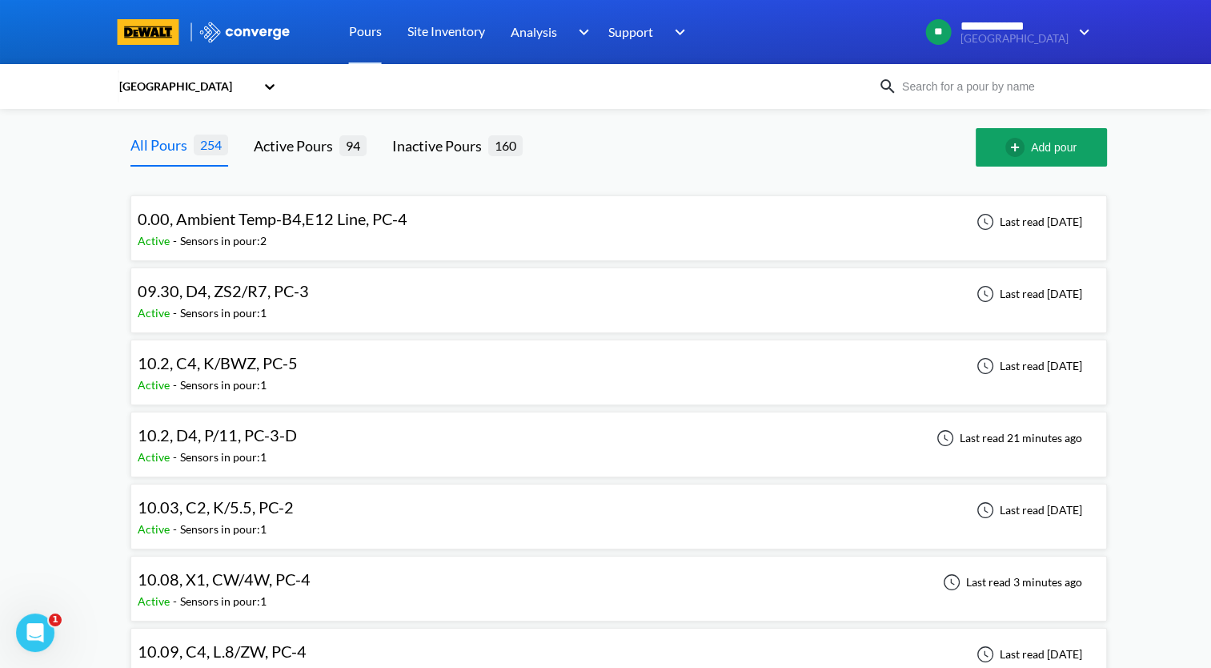
scroll to position [80, 0]
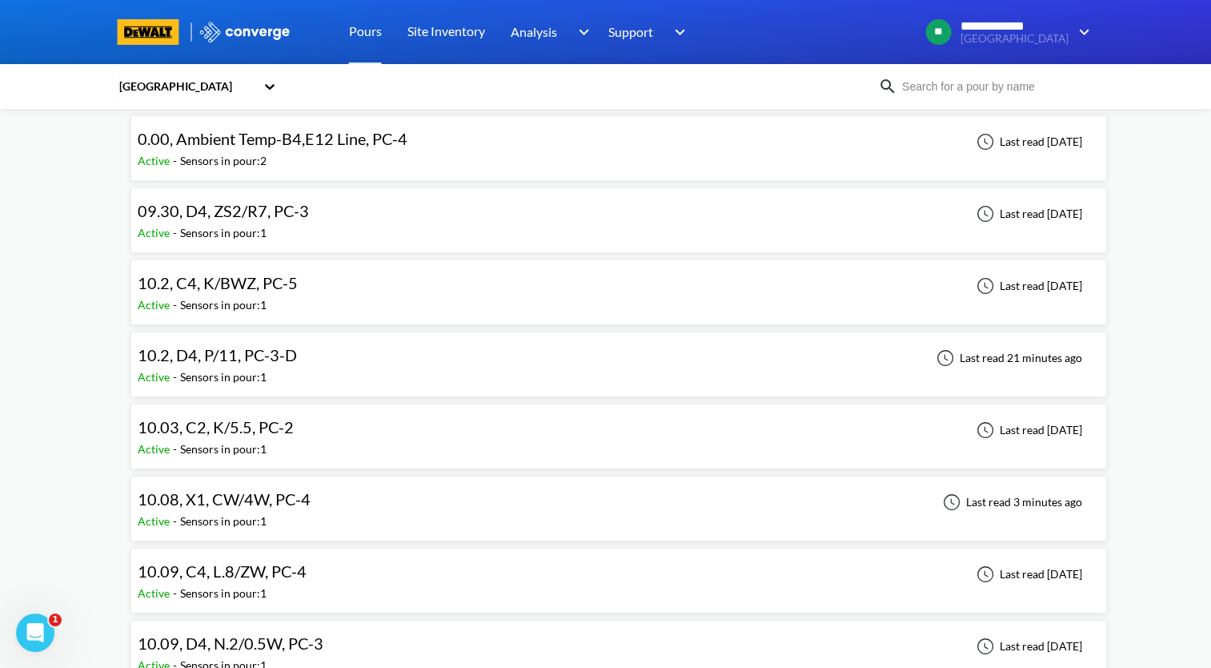
click at [379, 360] on div "10.2, D4, P/11, PC-3-D Active - Sensors in pour: 1 Last read 21 minutes ago" at bounding box center [619, 364] width 962 height 51
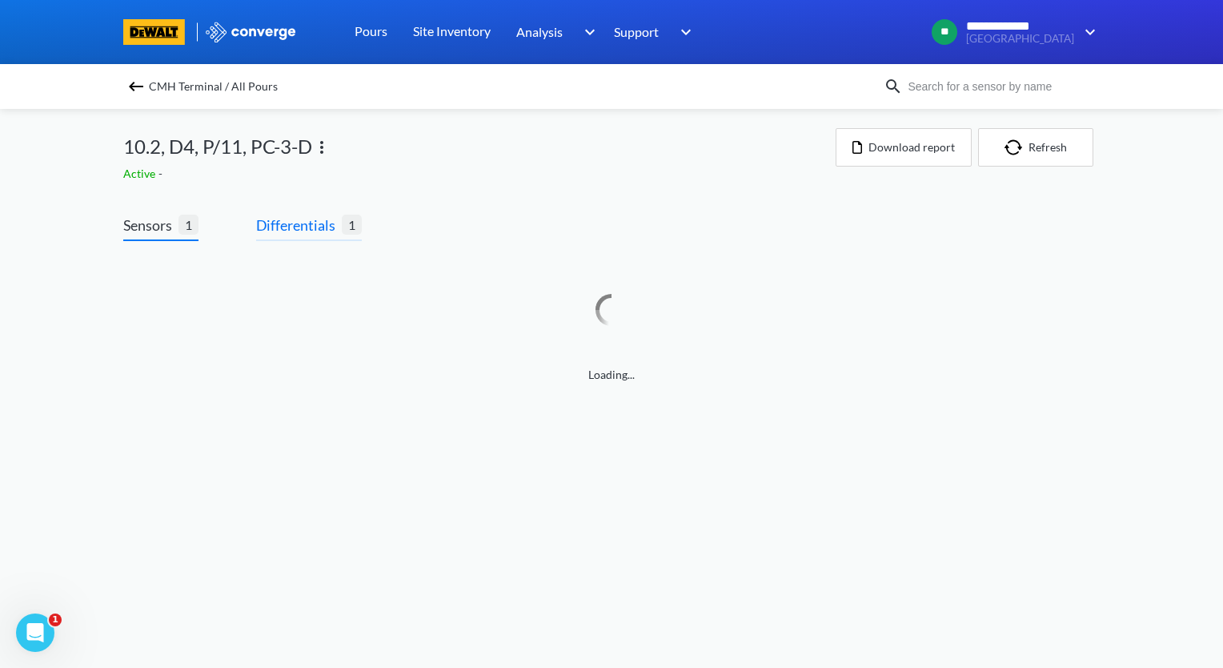
click at [320, 223] on span "Differentials" at bounding box center [299, 225] width 86 height 22
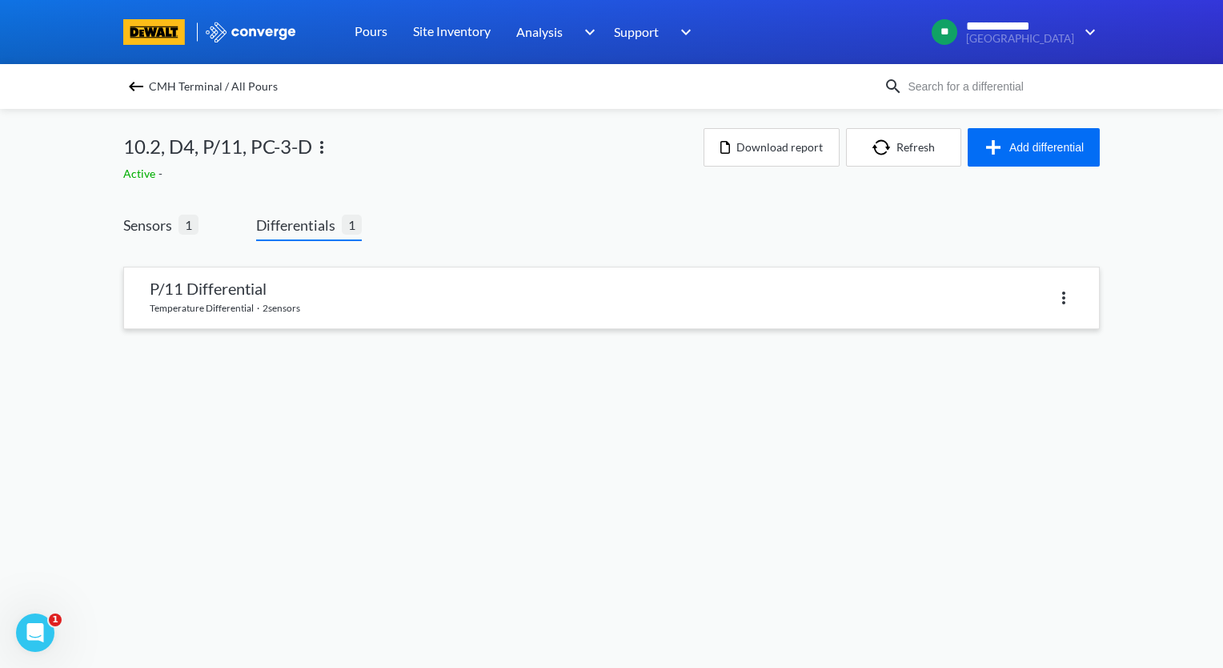
click at [330, 292] on link at bounding box center [611, 297] width 975 height 61
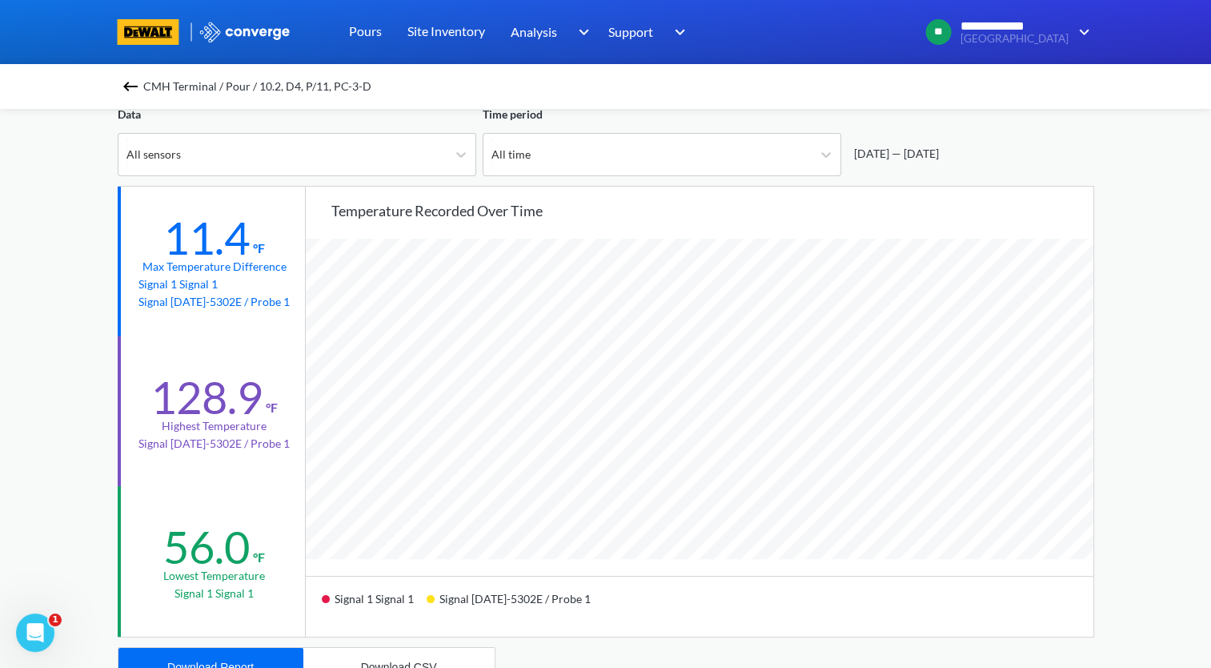
scroll to position [160, 0]
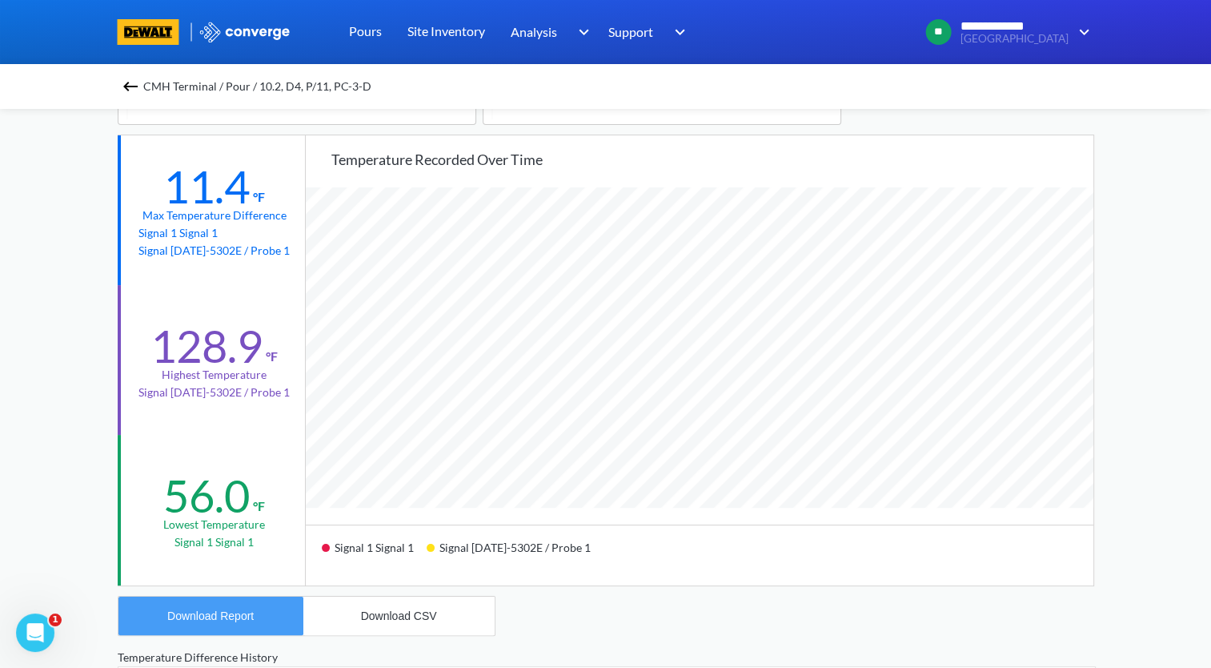
click at [218, 617] on div "Download Report" at bounding box center [210, 615] width 86 height 13
click at [131, 82] on img at bounding box center [130, 86] width 19 height 19
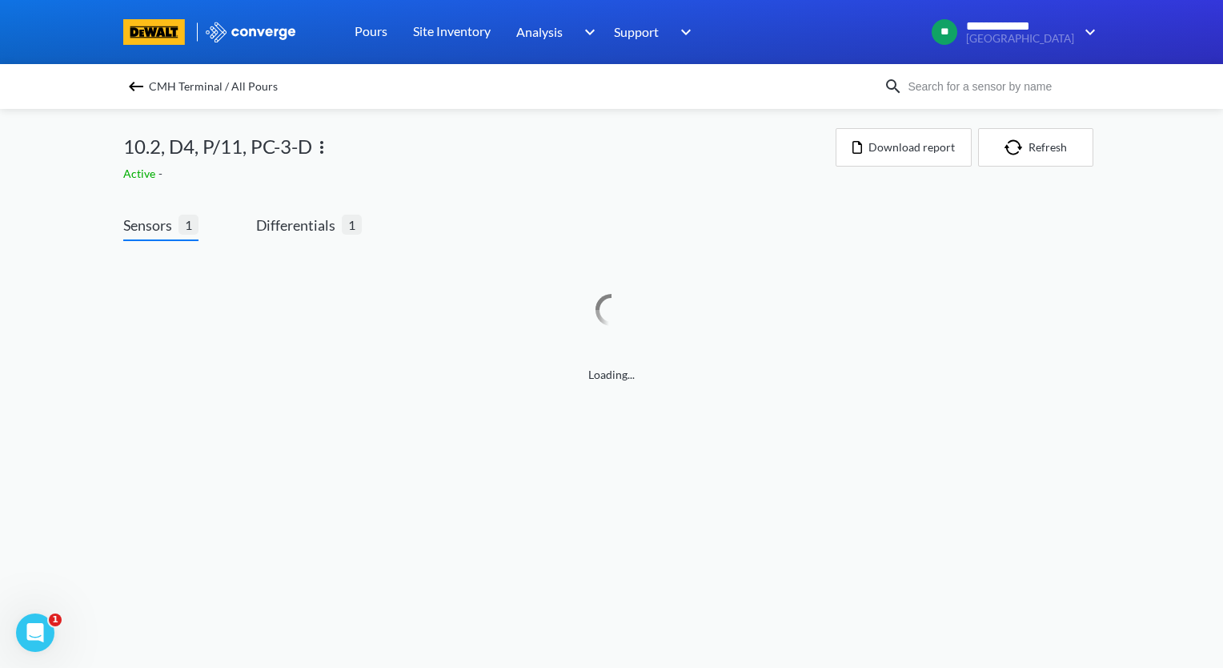
click at [323, 149] on img at bounding box center [321, 147] width 19 height 19
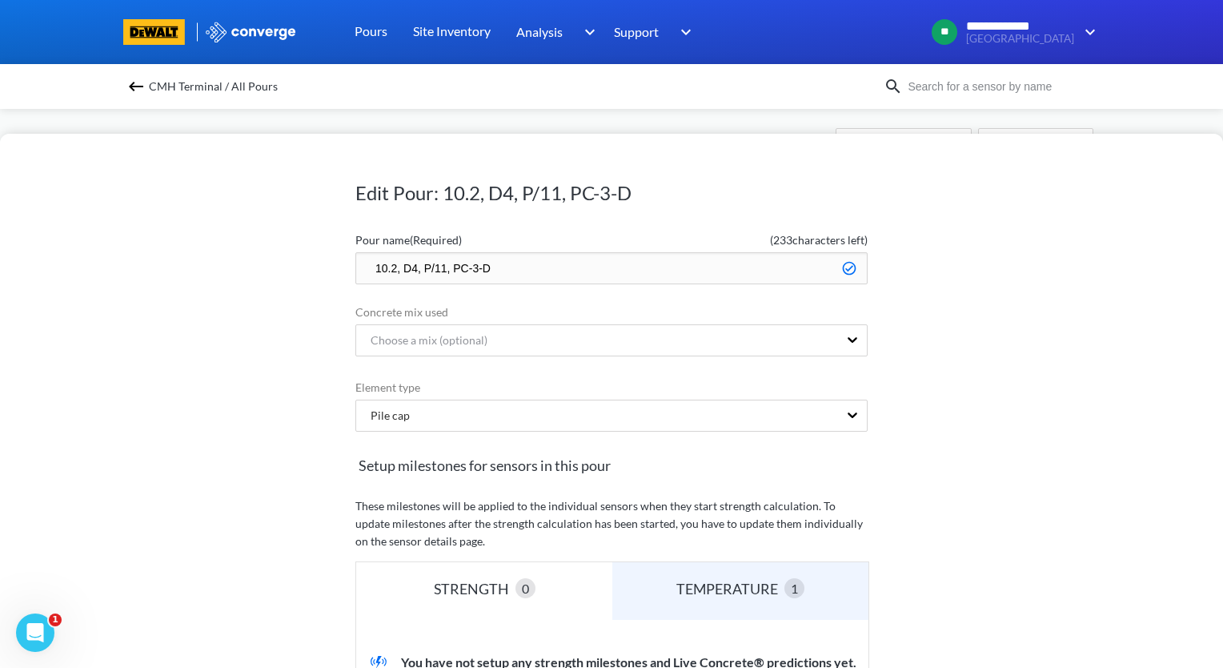
click at [365, 267] on input "10.2, D4, P/11, PC-3-D" at bounding box center [611, 268] width 512 height 32
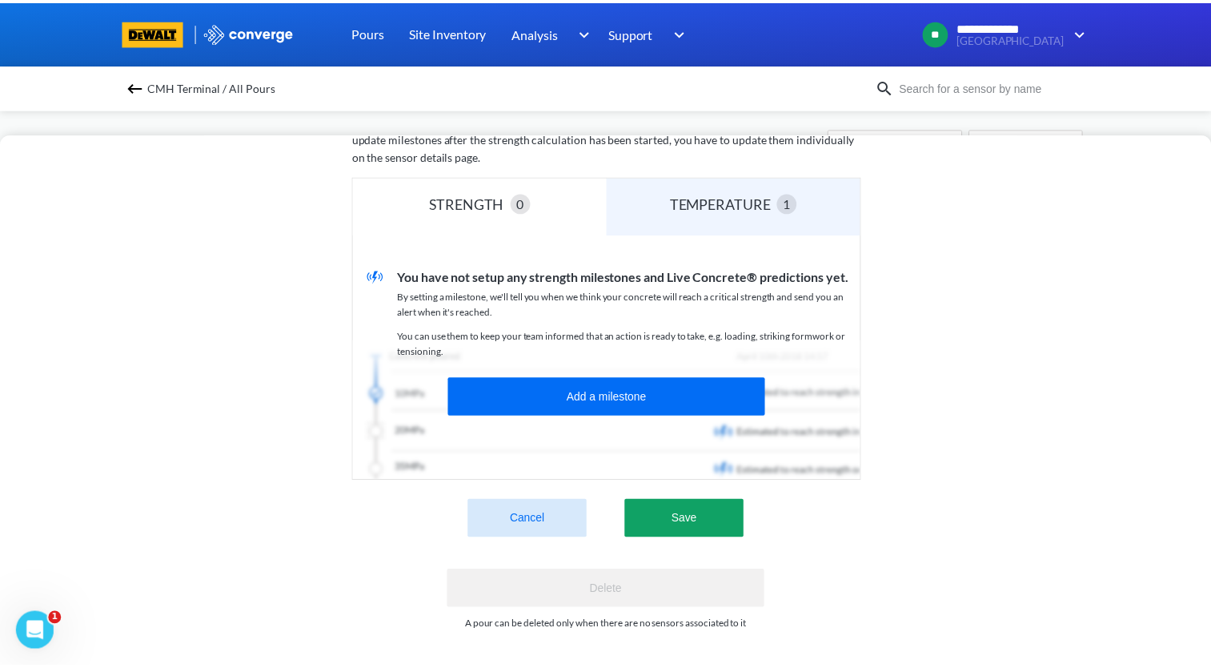
scroll to position [396, 0]
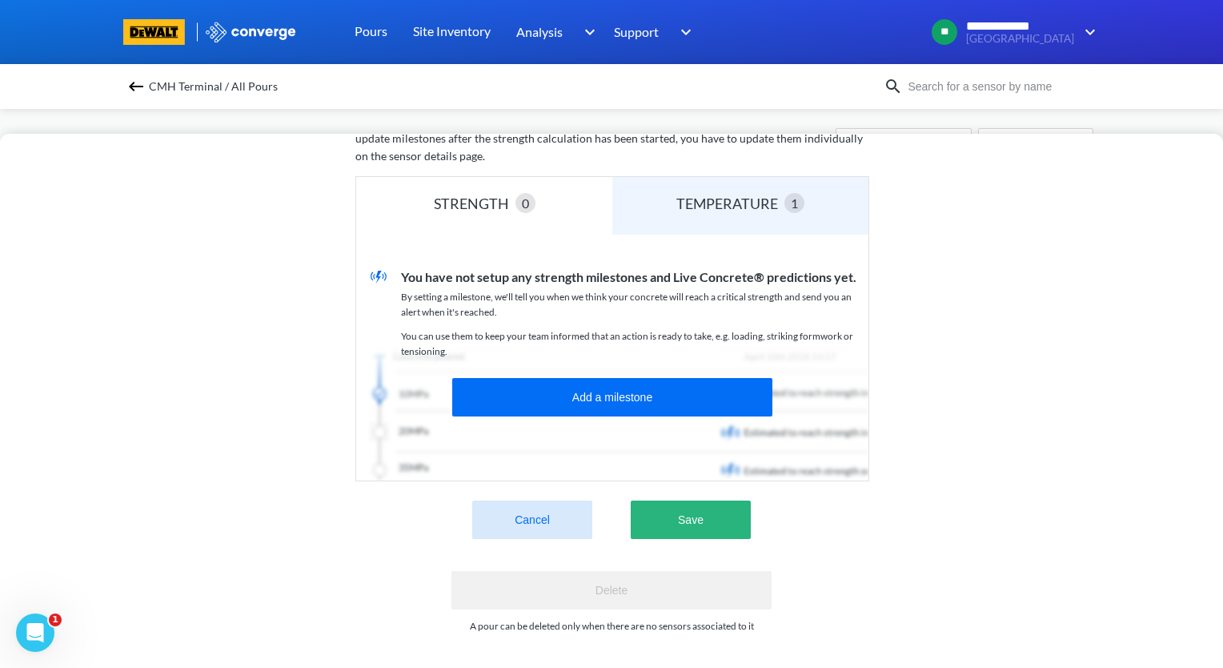
type input "zzz.10.2, D4, P/11, PC-3-D"
click at [701, 516] on button "Save" at bounding box center [691, 519] width 120 height 38
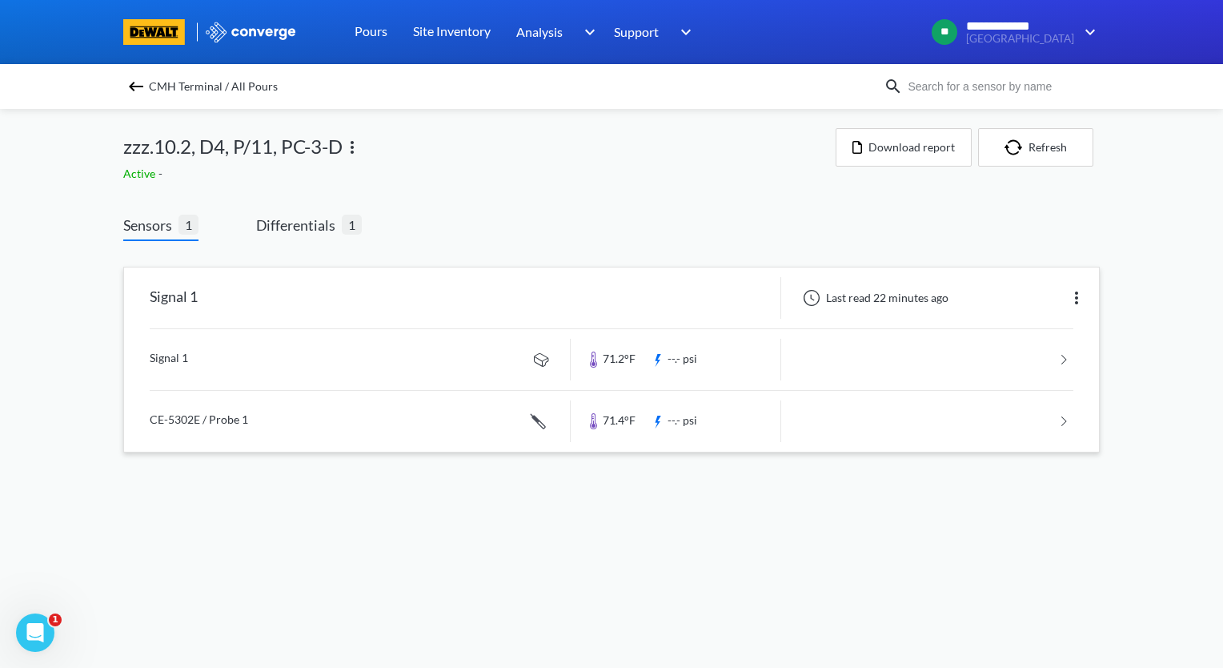
click at [1076, 298] on img at bounding box center [1076, 297] width 19 height 19
click at [1034, 299] on div "Edit" at bounding box center [1035, 298] width 102 height 30
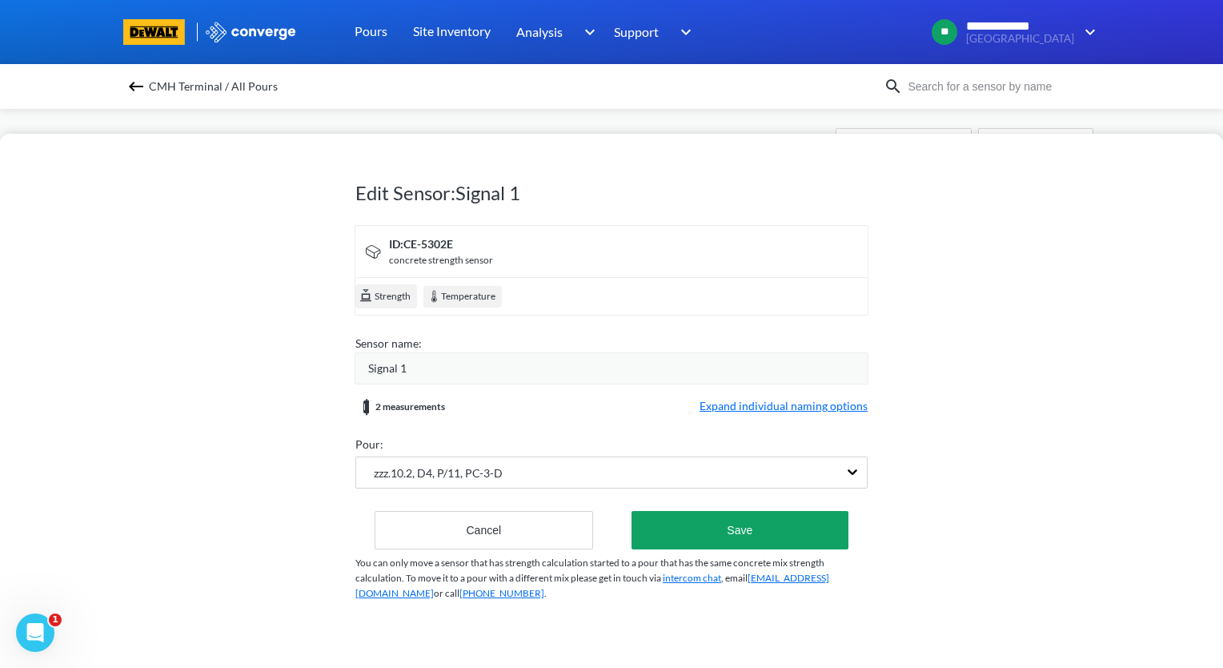
click at [801, 404] on span "Expand individual naming options" at bounding box center [784, 406] width 168 height 19
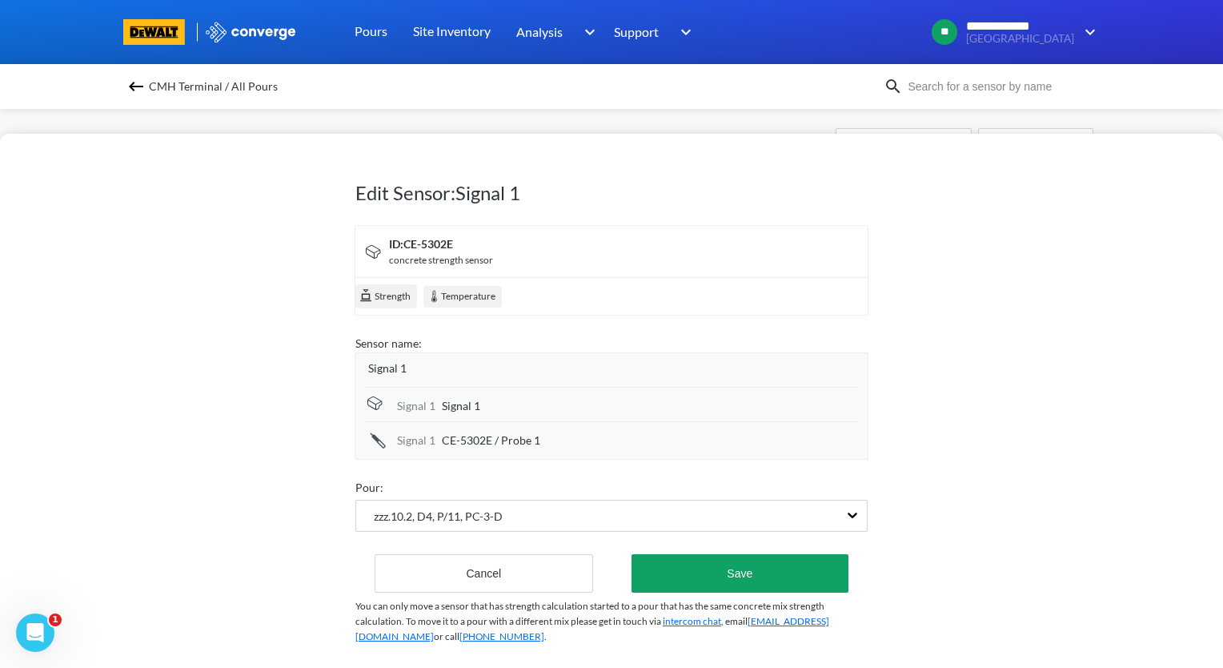
click at [491, 405] on div "Signal 1" at bounding box center [650, 406] width 416 height 18
drag, startPoint x: 509, startPoint y: 405, endPoint x: 410, endPoint y: 420, distance: 100.4
click at [408, 421] on div "Signal 1 Signal 1" at bounding box center [611, 405] width 493 height 36
type input "P/11 Top Center"
click at [544, 438] on div "CE-5302E / Probe 1" at bounding box center [650, 440] width 416 height 18
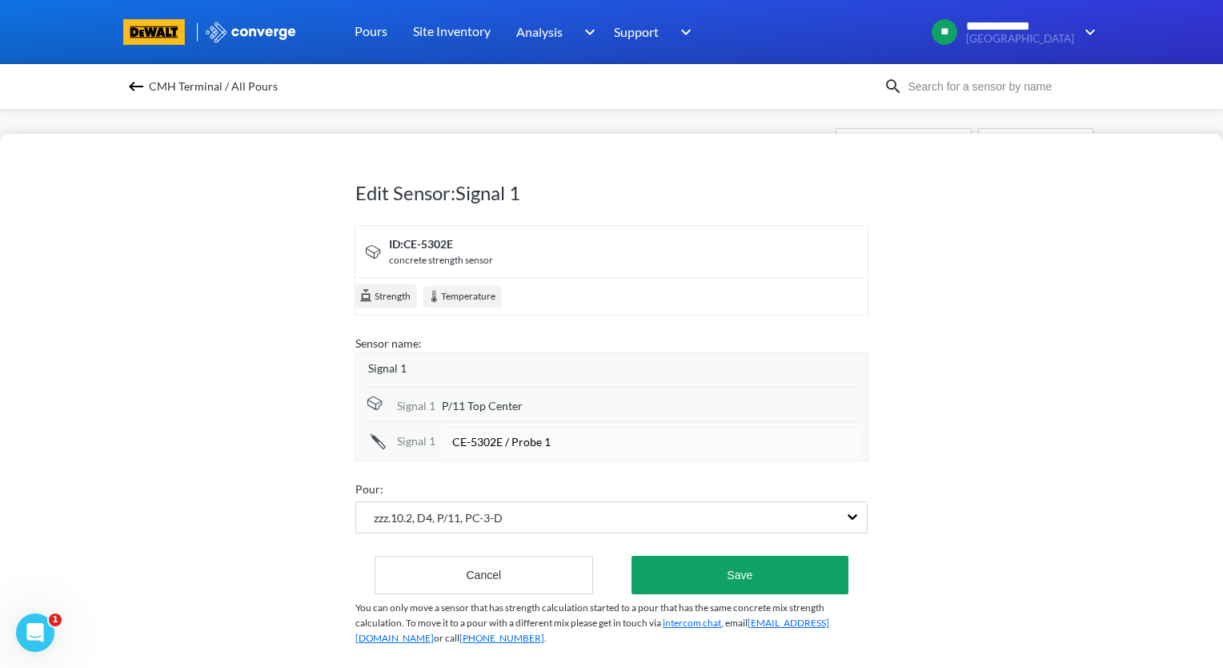
drag, startPoint x: 573, startPoint y: 439, endPoint x: 401, endPoint y: 457, distance: 173.1
click at [401, 457] on div "Signal 1 P/11 Top Center Signal [DATE]-5302E / Probe 1" at bounding box center [612, 422] width 514 height 78
type input "P/11 Center"
click at [530, 360] on div "Signal 1" at bounding box center [617, 368] width 499 height 18
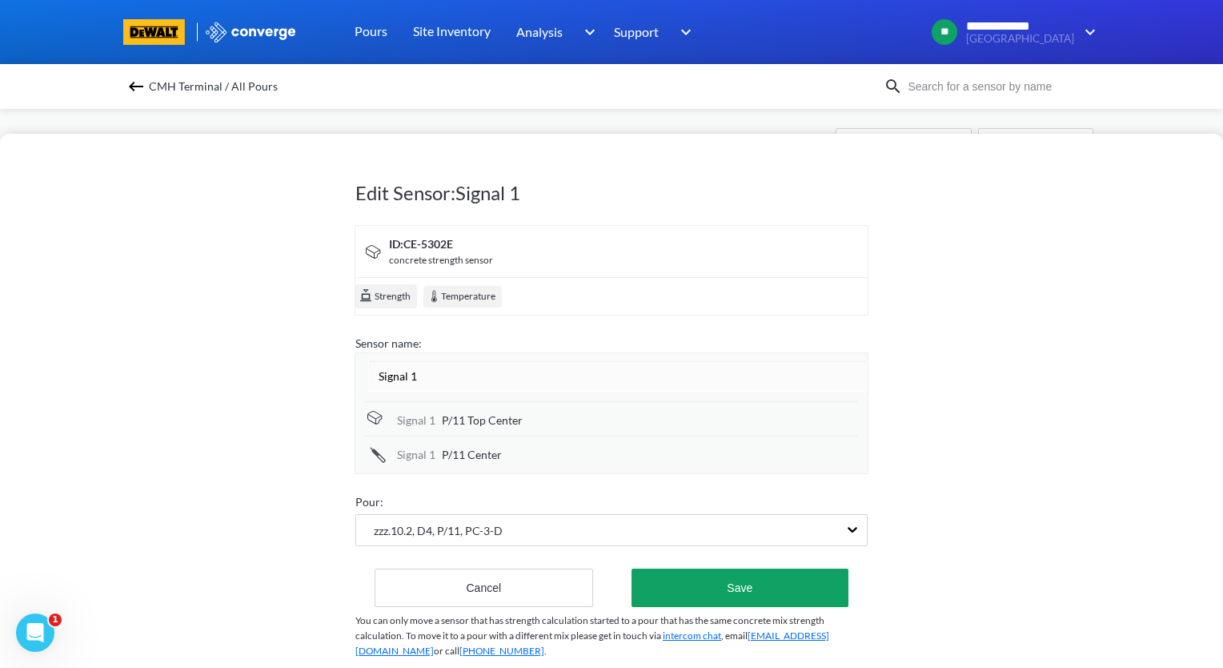
drag, startPoint x: 526, startPoint y: 367, endPoint x: 311, endPoint y: 367, distance: 214.5
click at [311, 367] on div "Edit Sensor: Signal 1 ID: CE-5302E concrete strength sensor Strength Temperatur…" at bounding box center [611, 401] width 1223 height 534
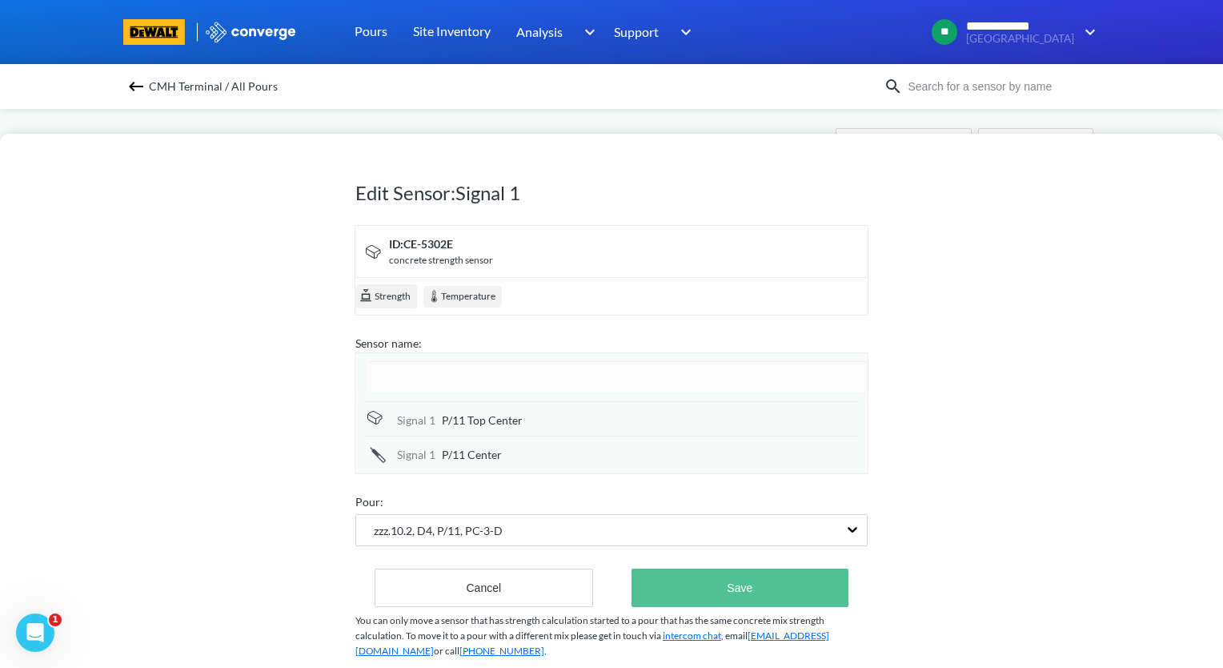
click at [751, 574] on div "Edit Sensor: Signal 1 ID: CE-5302E concrete strength sensor Strength Temperatur…" at bounding box center [611, 414] width 512 height 555
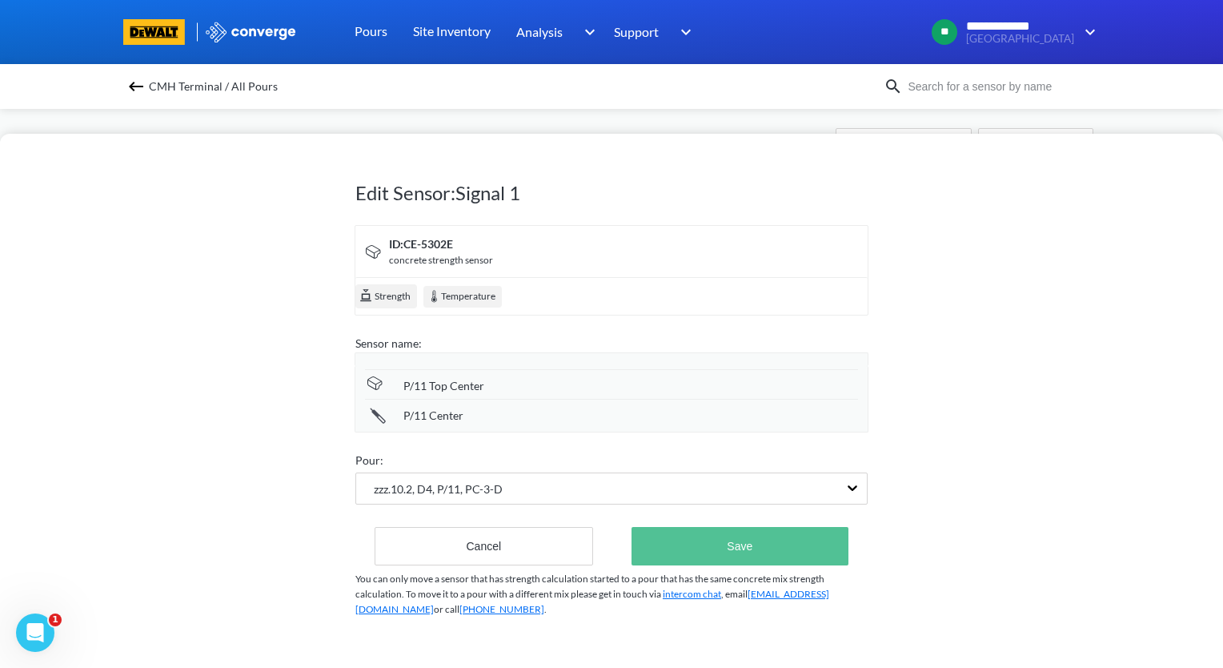
click at [777, 548] on button "Save" at bounding box center [740, 546] width 217 height 38
click at [749, 549] on button "Save" at bounding box center [740, 546] width 217 height 38
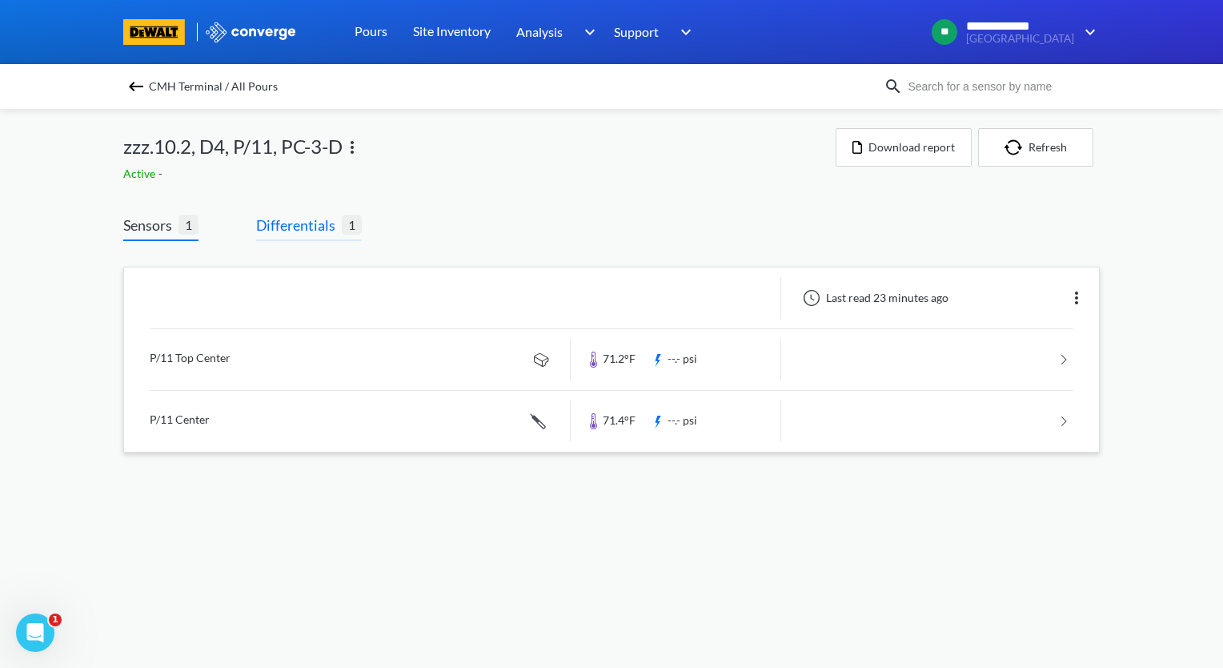
click at [297, 220] on span "Differentials" at bounding box center [299, 225] width 86 height 22
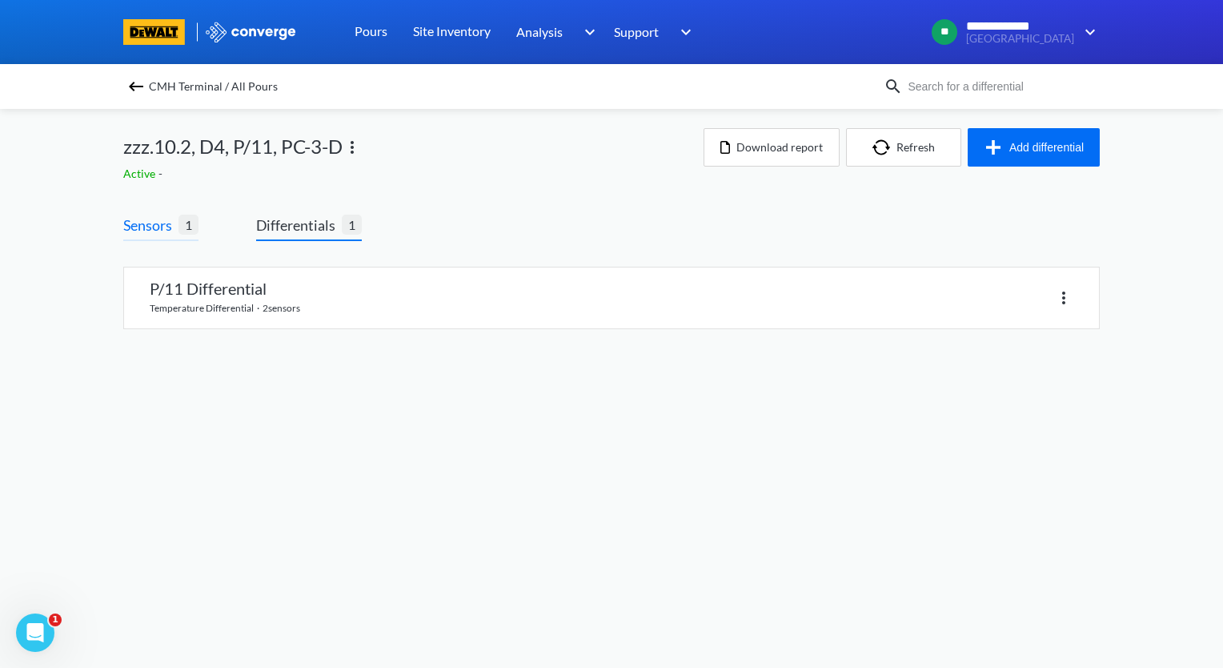
click at [153, 220] on span "Sensors" at bounding box center [150, 225] width 55 height 22
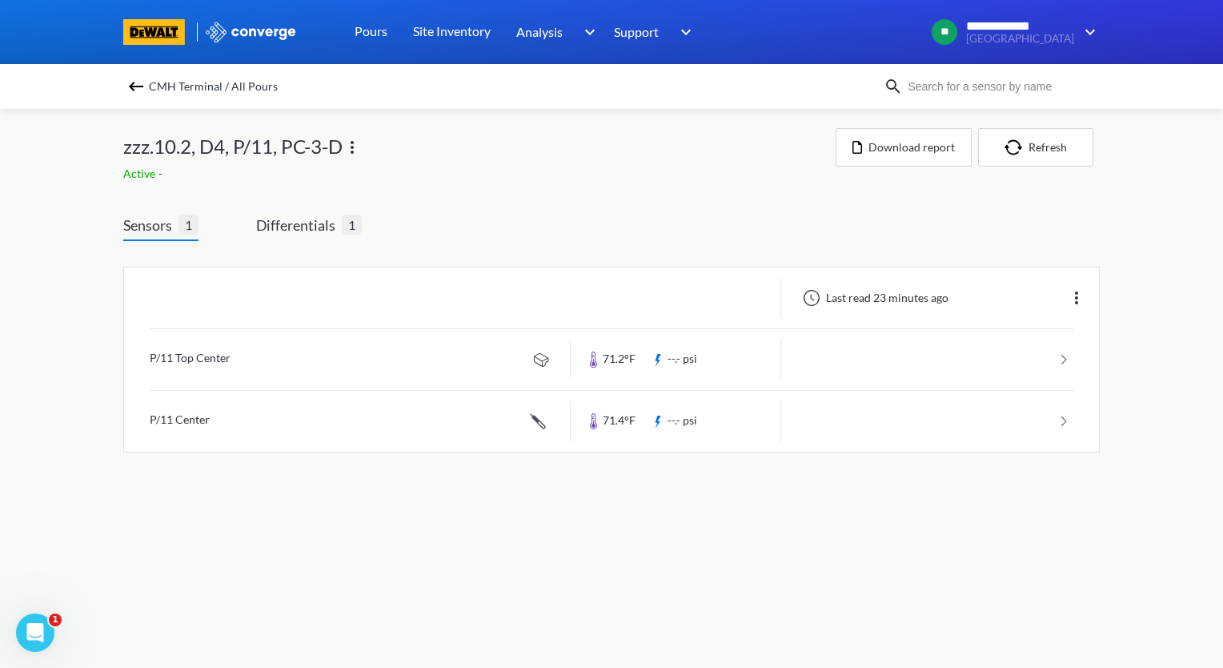
click at [128, 82] on img at bounding box center [135, 86] width 19 height 19
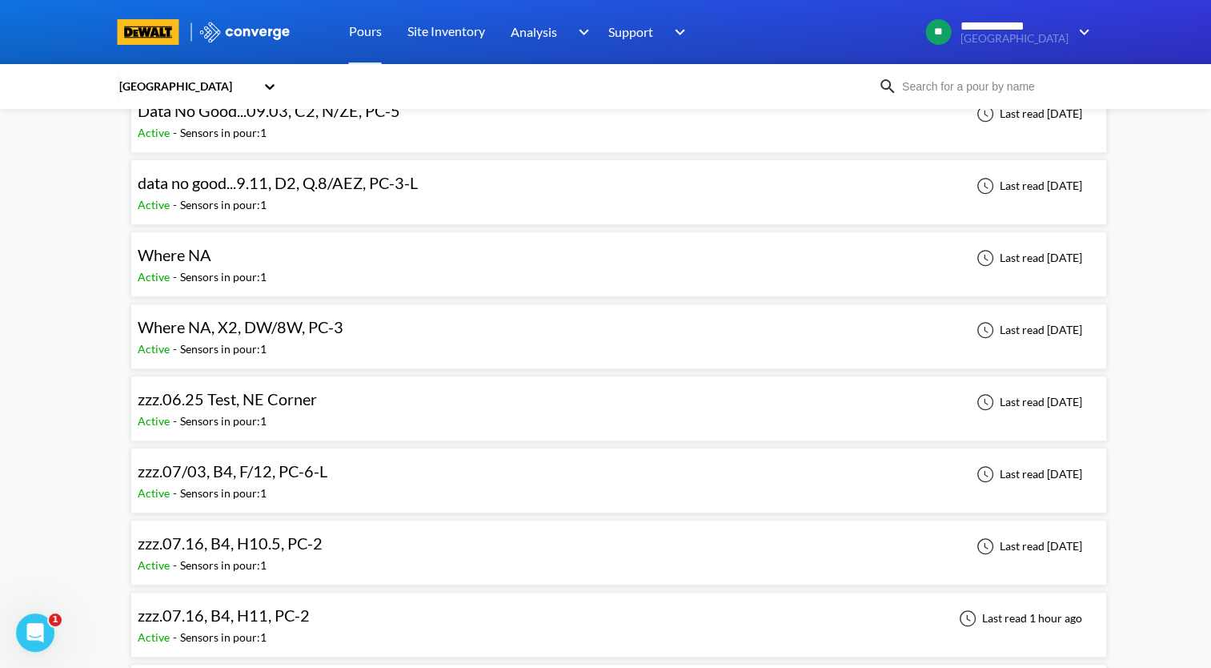
scroll to position [1121, 0]
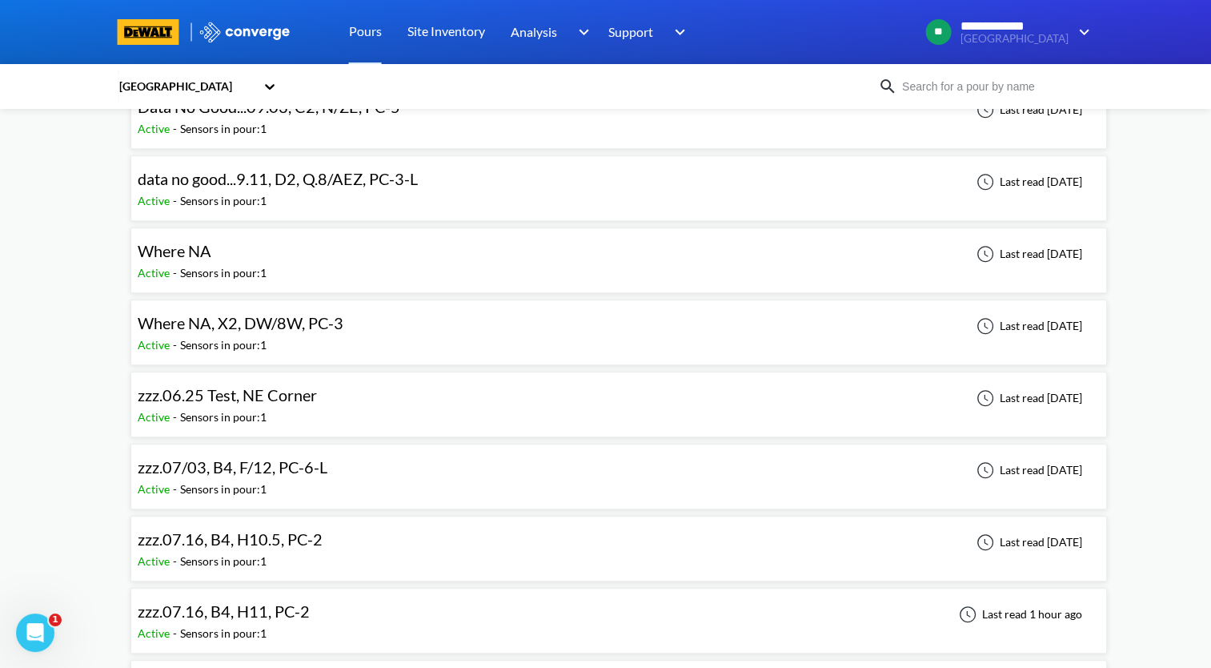
drag, startPoint x: 836, startPoint y: 335, endPoint x: 755, endPoint y: 340, distance: 81.0
click at [755, 340] on div "Where NA, X2, DW/8W, PC-3 Active - Sensors in pour: 1 Last read [DATE]" at bounding box center [619, 332] width 962 height 51
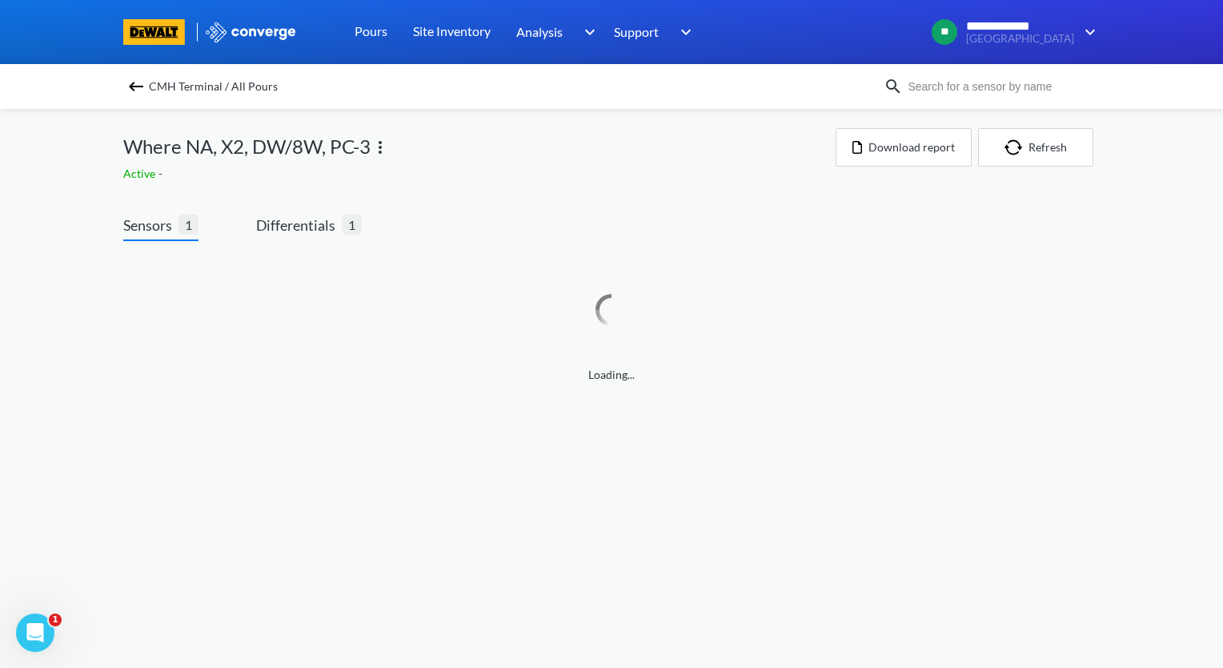
click at [382, 150] on img at bounding box center [380, 147] width 19 height 19
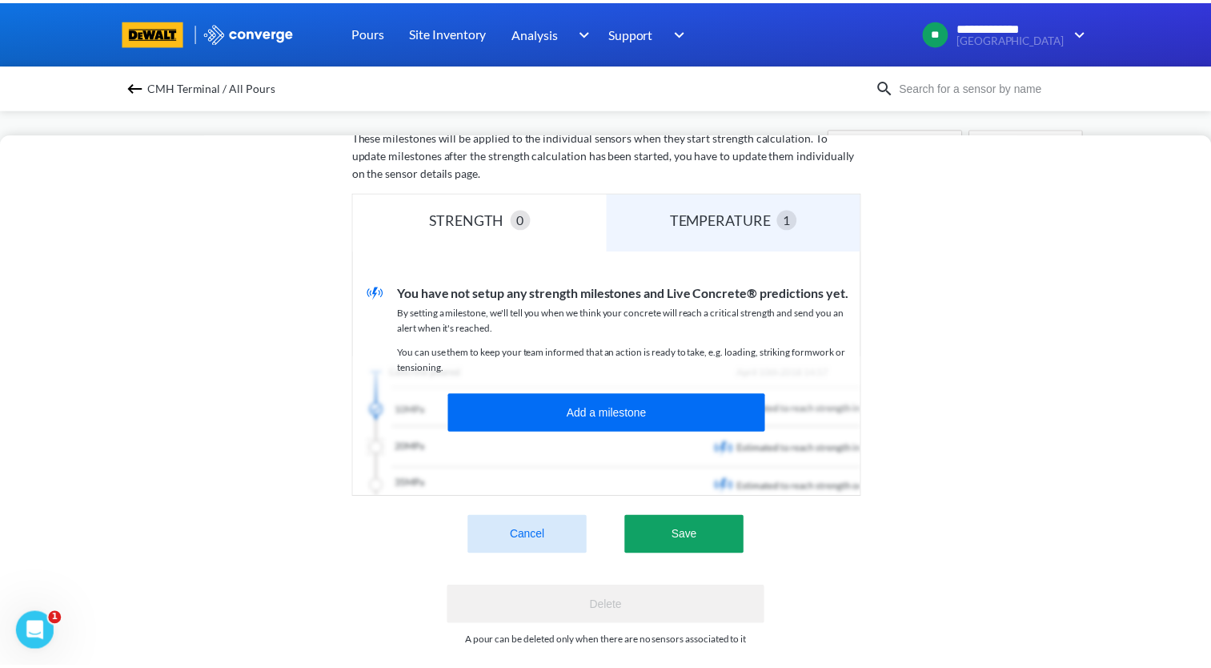
scroll to position [396, 0]
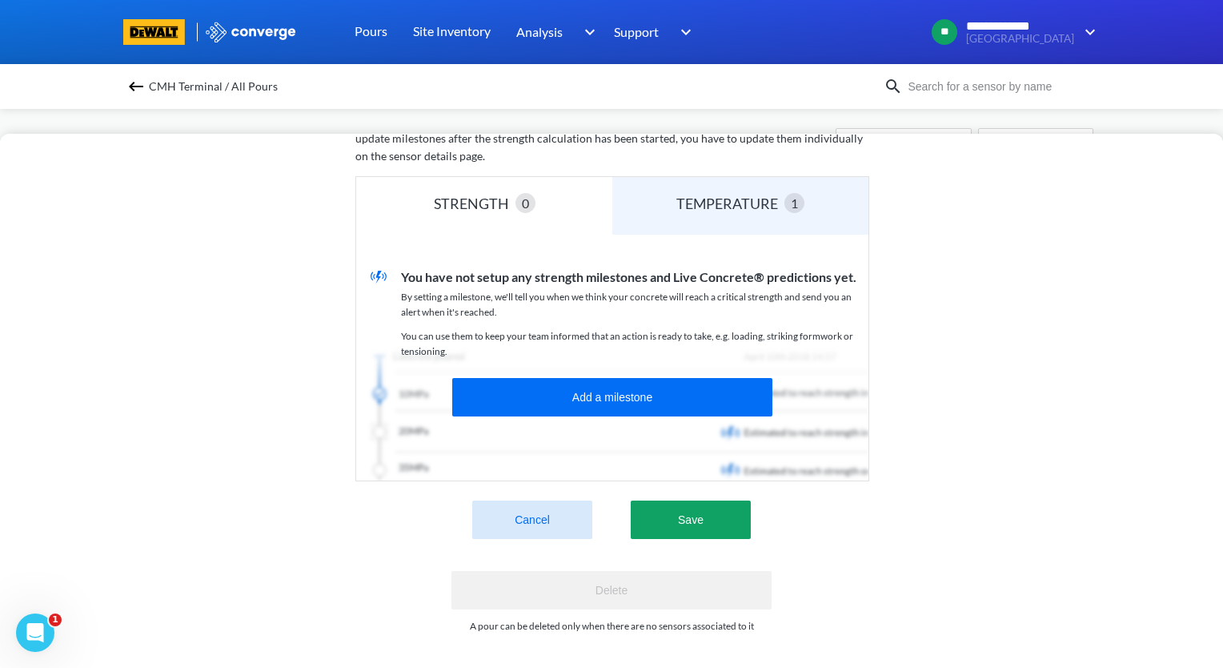
click at [538, 511] on button "Cancel" at bounding box center [532, 519] width 120 height 38
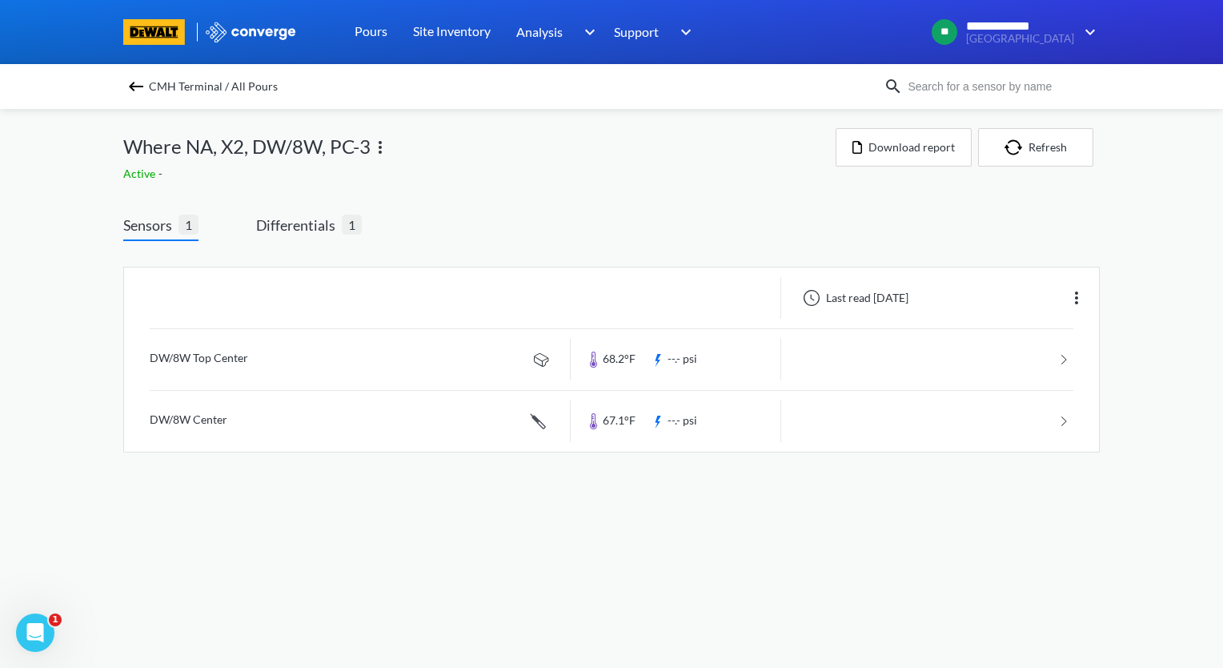
click at [334, 353] on link at bounding box center [612, 359] width 924 height 61
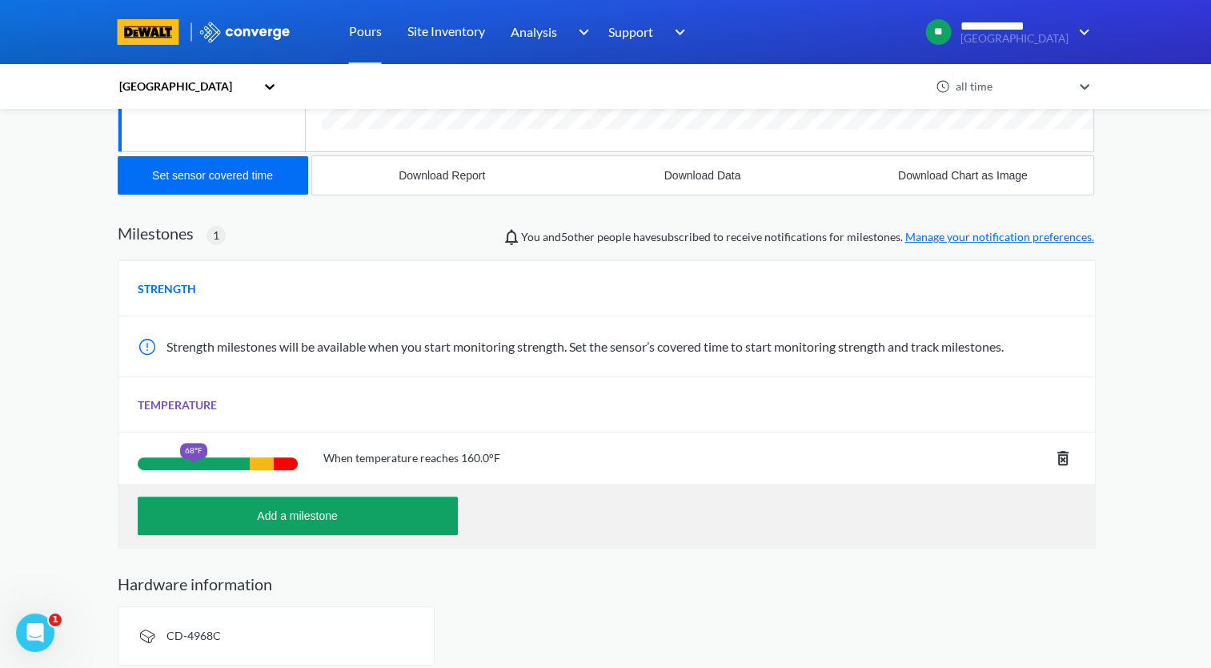
scroll to position [426, 0]
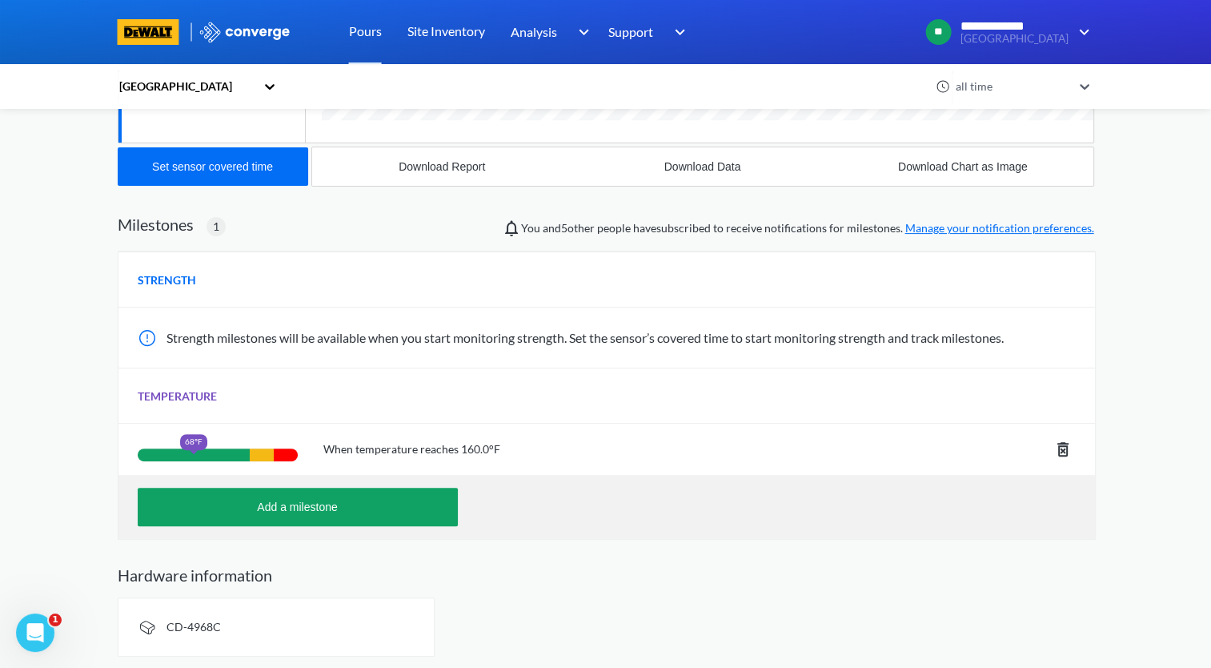
click at [243, 626] on div "CD-4968C" at bounding box center [276, 626] width 317 height 59
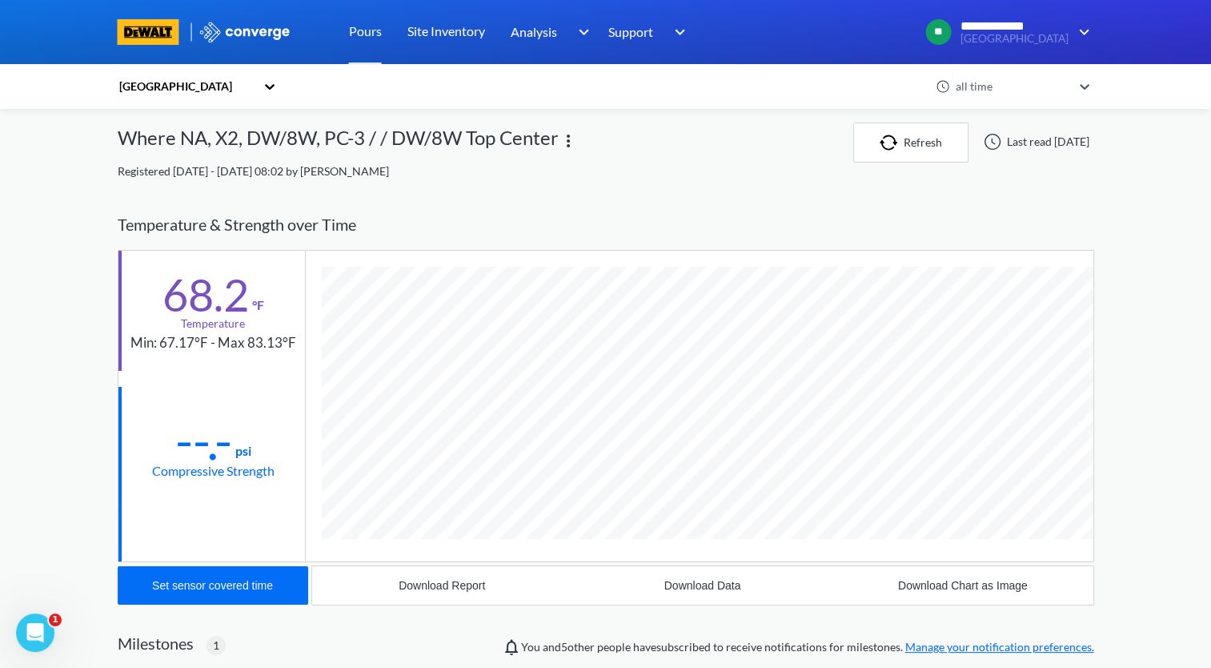
scroll to position [0, 0]
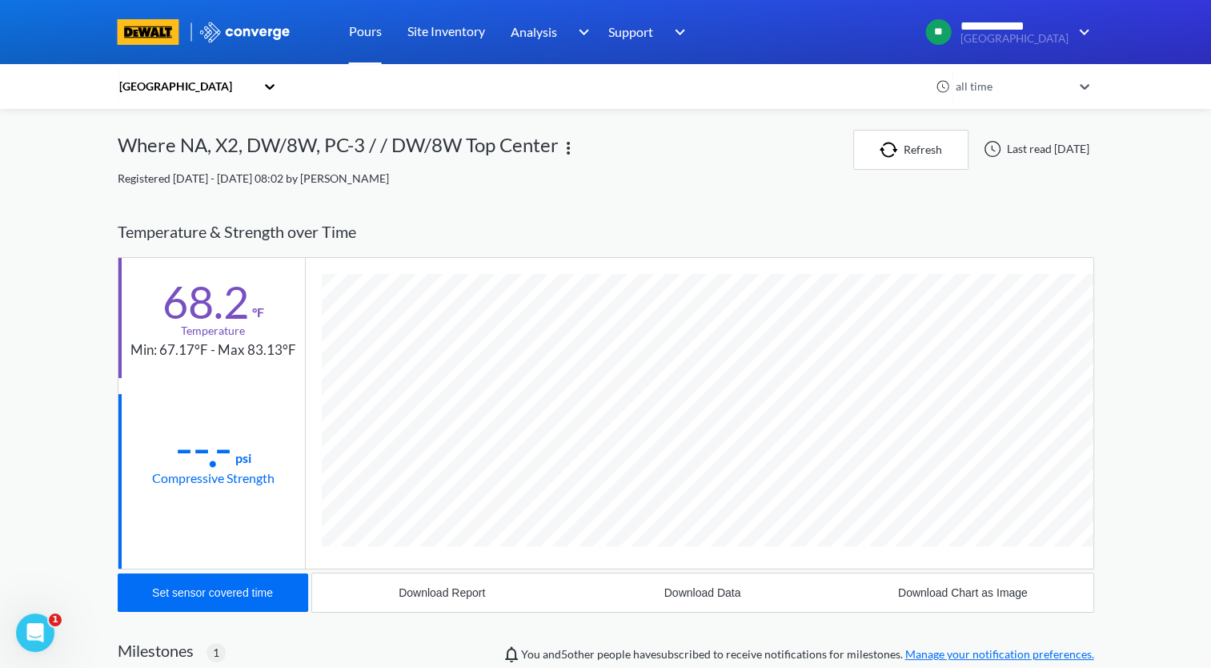
click at [379, 37] on link "Pours" at bounding box center [365, 32] width 33 height 64
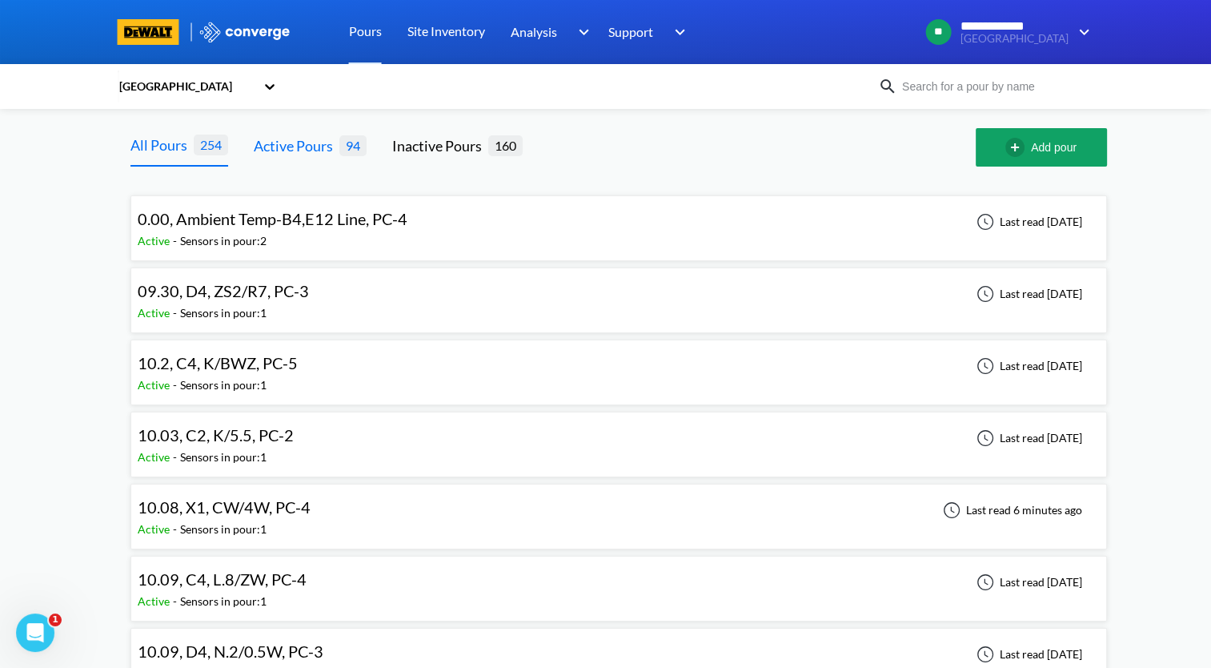
click at [301, 154] on div "Active Pours" at bounding box center [297, 145] width 86 height 22
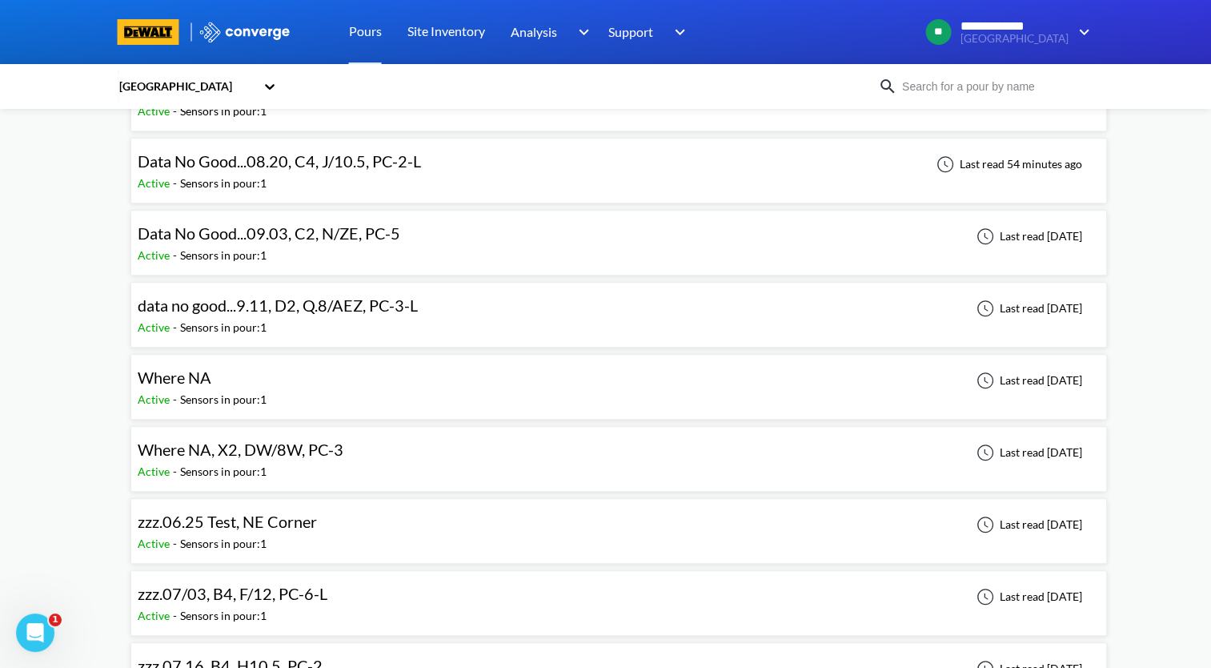
scroll to position [881, 0]
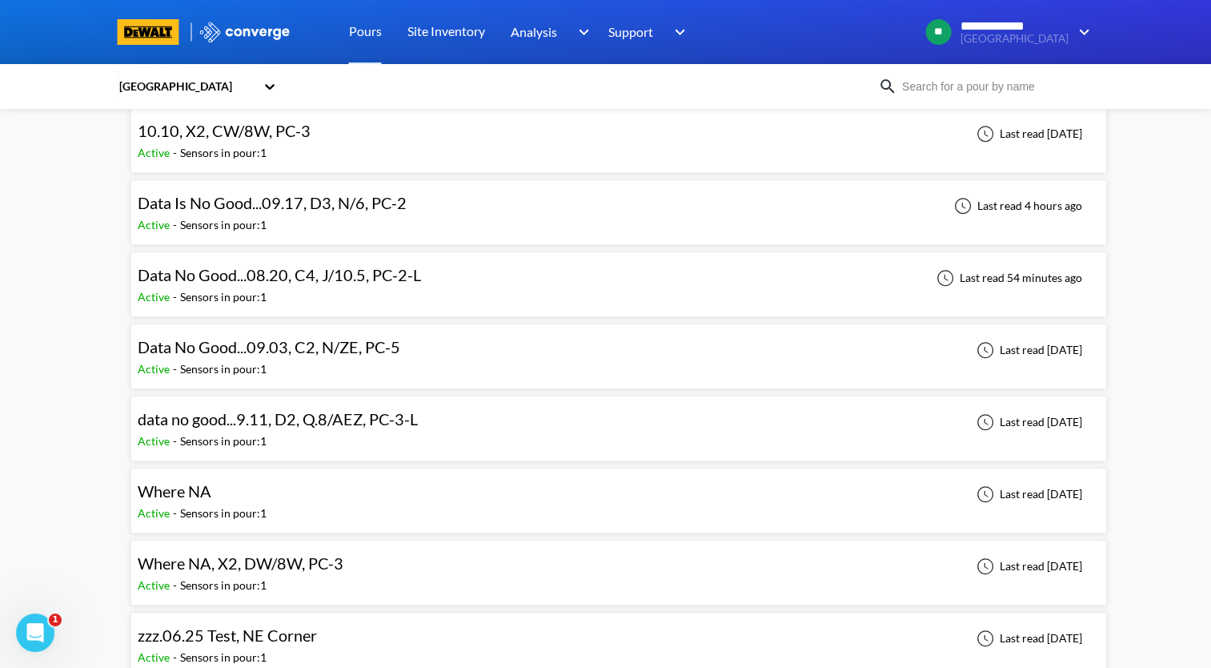
click at [1094, 494] on div "Last read [DATE]" at bounding box center [1032, 500] width 135 height 38
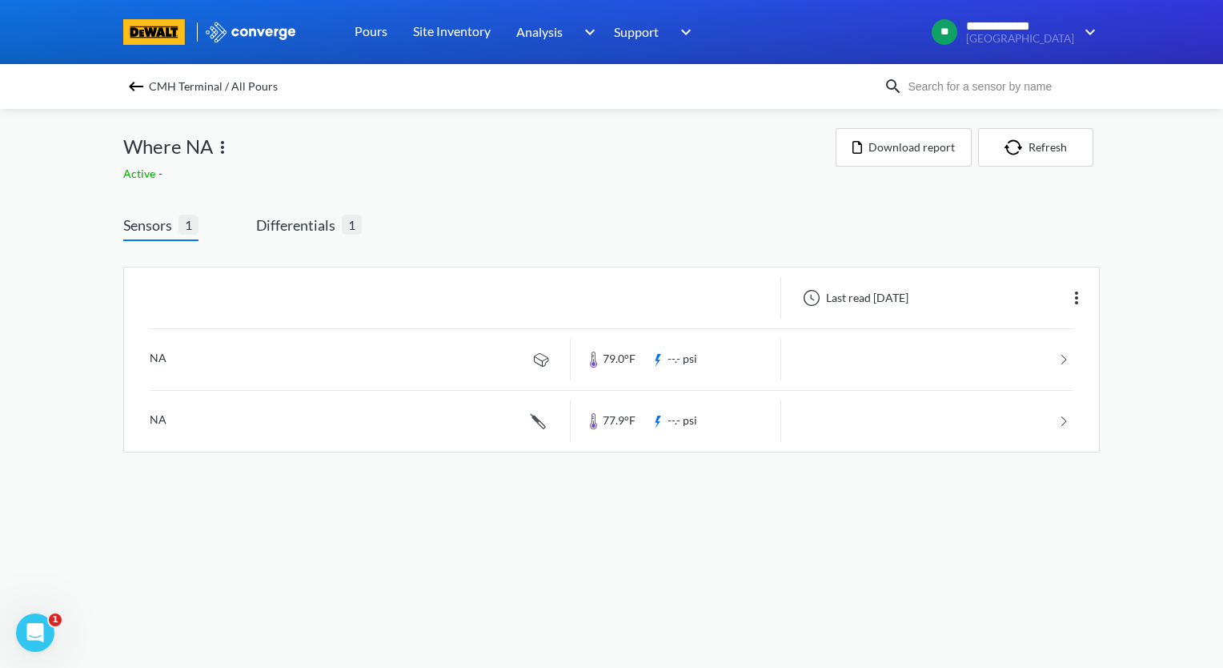
click at [223, 149] on img at bounding box center [222, 147] width 19 height 19
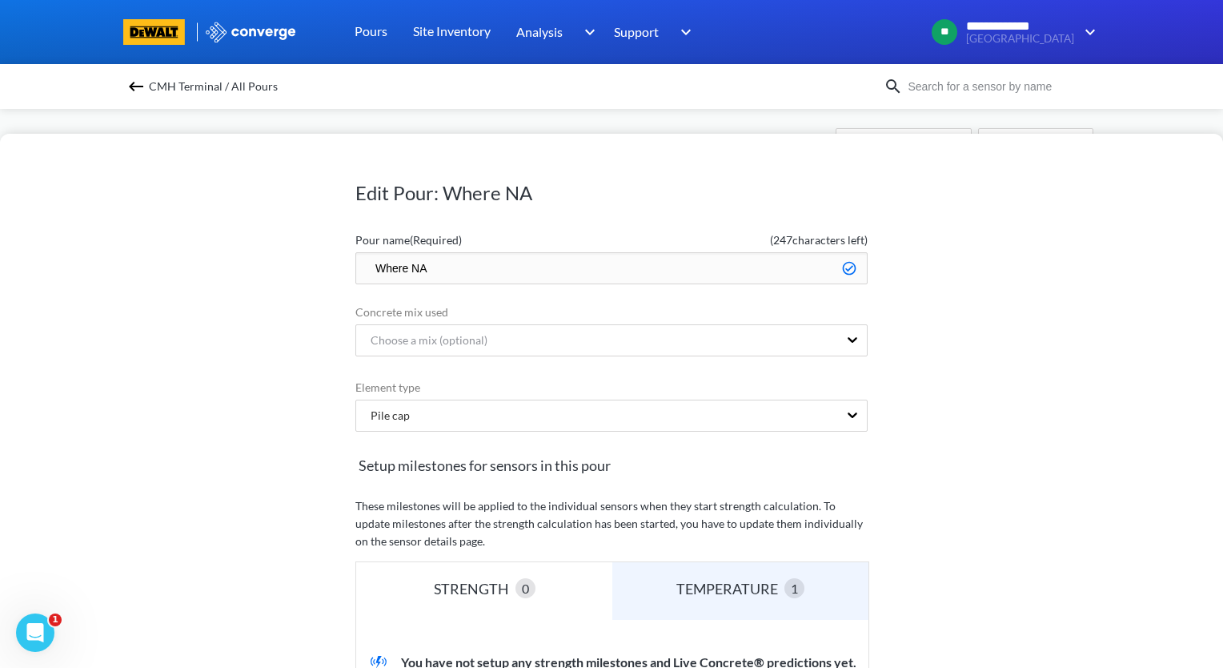
click at [133, 85] on img at bounding box center [135, 86] width 19 height 19
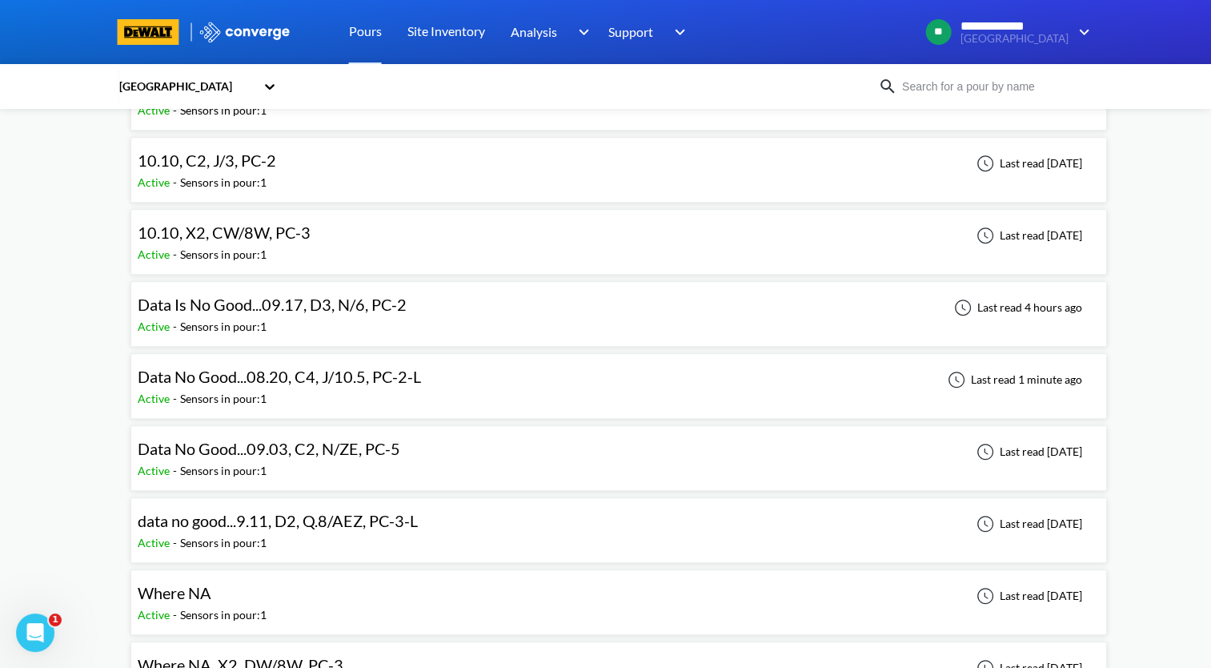
scroll to position [881, 0]
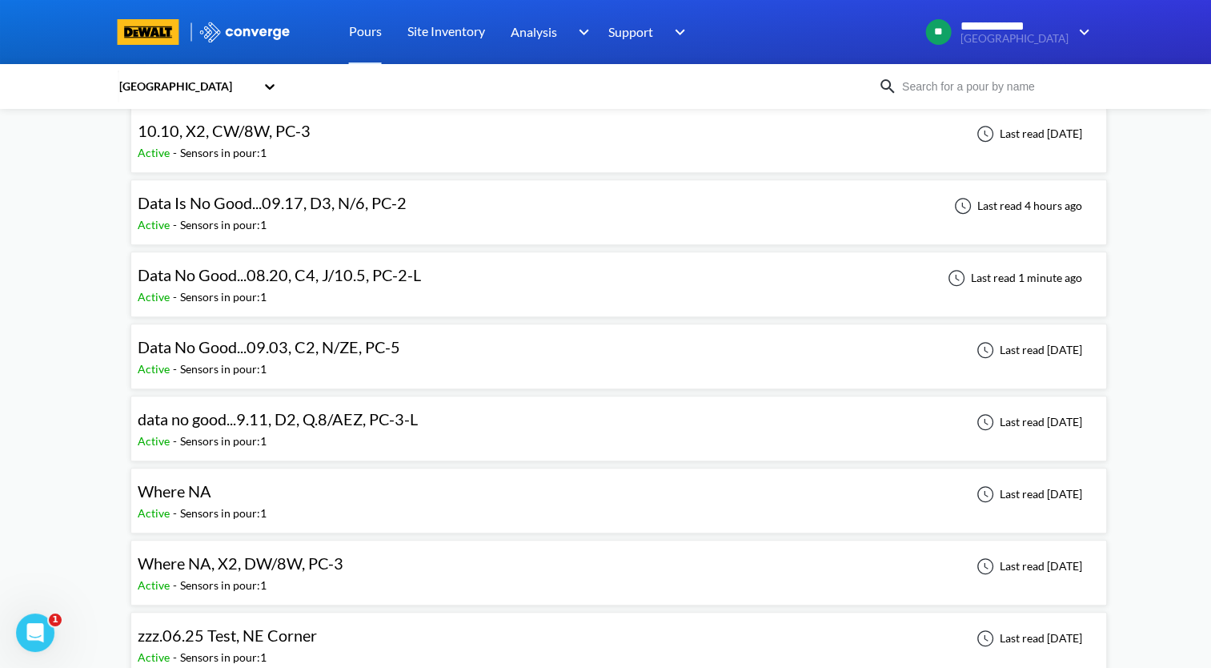
click at [360, 501] on div "Where NA Active - Sensors in pour: 1 Last read [DATE]" at bounding box center [619, 500] width 962 height 51
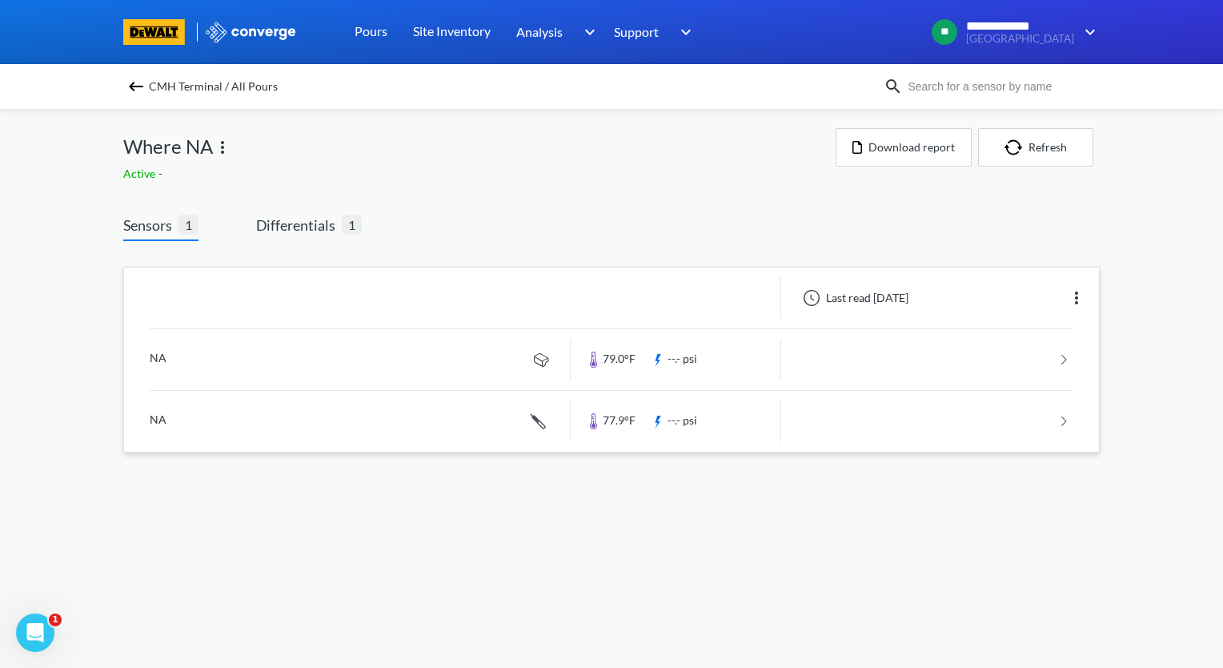
click at [1079, 299] on img at bounding box center [1076, 297] width 19 height 19
click at [1057, 299] on div "Edit" at bounding box center [1035, 298] width 102 height 30
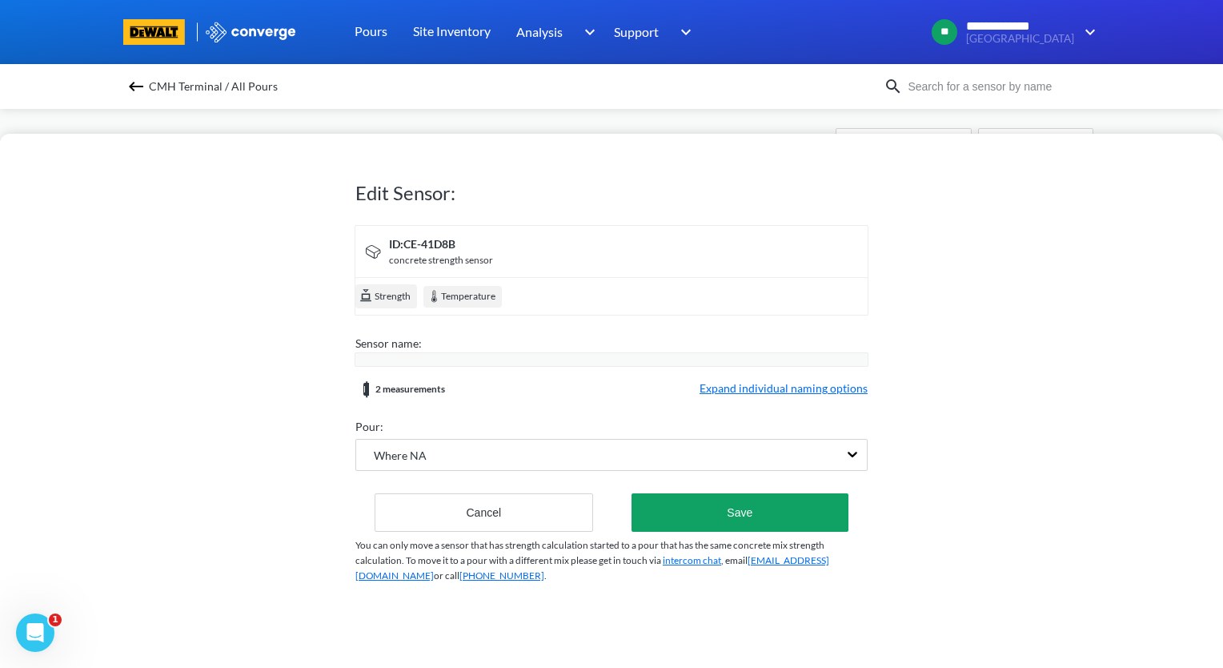
click at [761, 387] on span "Expand individual naming options" at bounding box center [784, 388] width 168 height 19
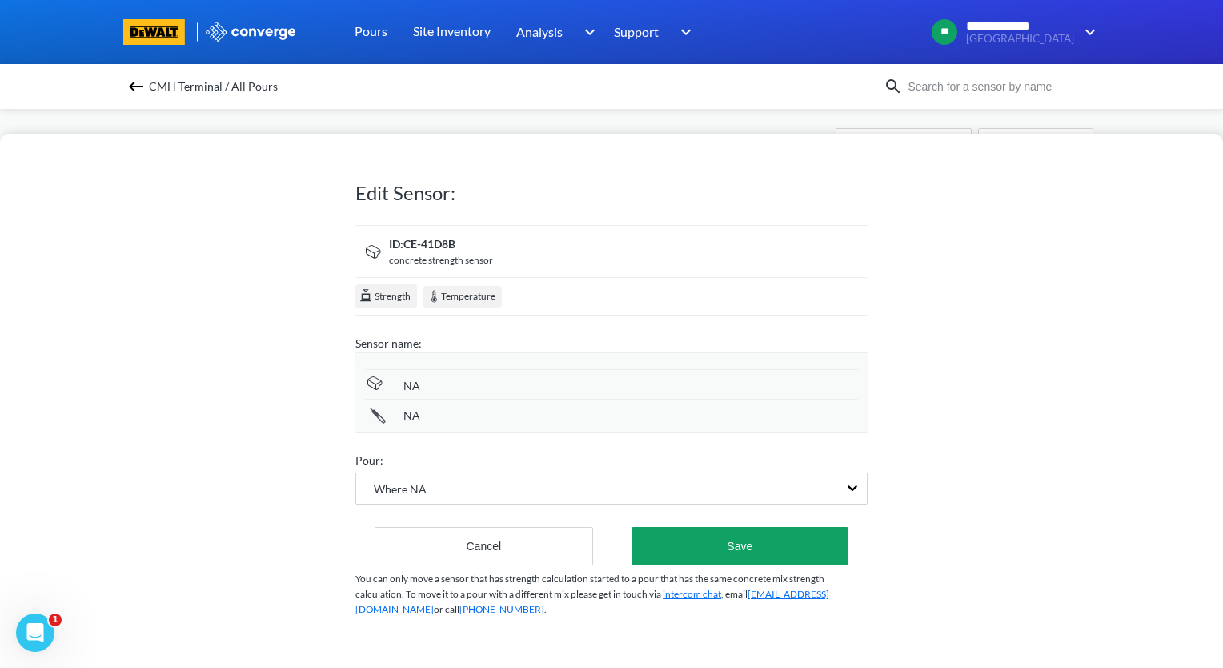
click at [461, 249] on div "ID: CE-41D8B" at bounding box center [441, 244] width 104 height 18
click at [374, 383] on img at bounding box center [374, 382] width 19 height 19
click at [375, 429] on div "NA NA" at bounding box center [612, 399] width 514 height 66
click at [395, 303] on span "Strength" at bounding box center [392, 297] width 38 height 16
click at [371, 386] on img at bounding box center [374, 382] width 19 height 19
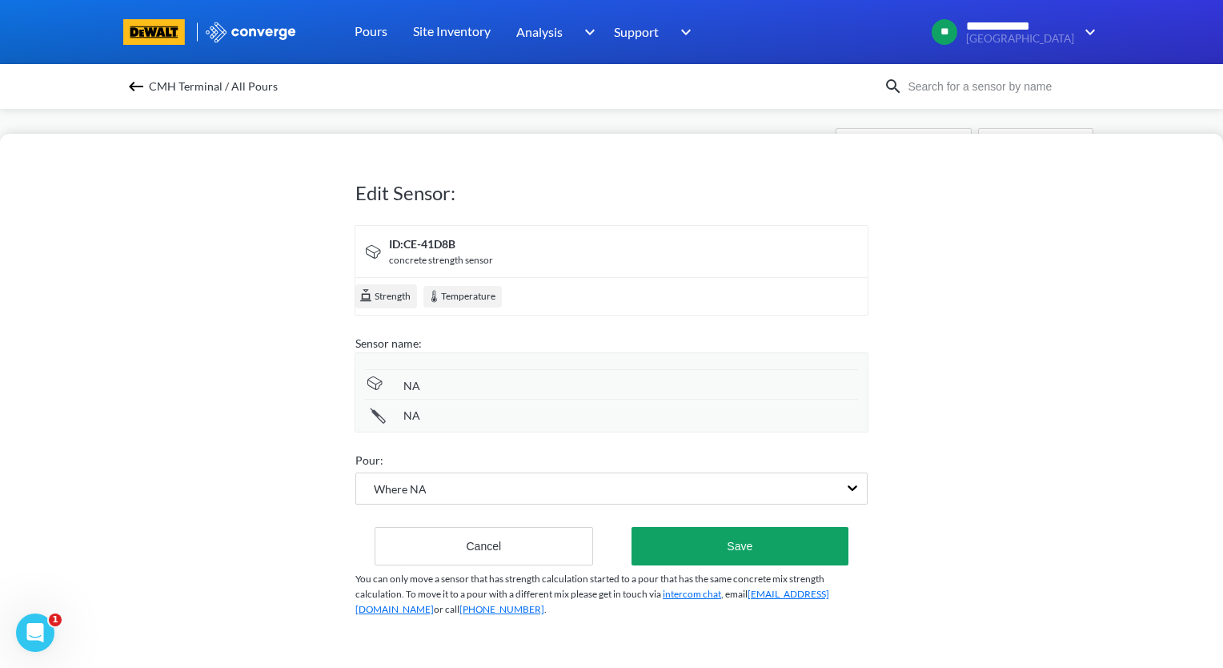
click at [459, 383] on div "NA" at bounding box center [630, 386] width 455 height 18
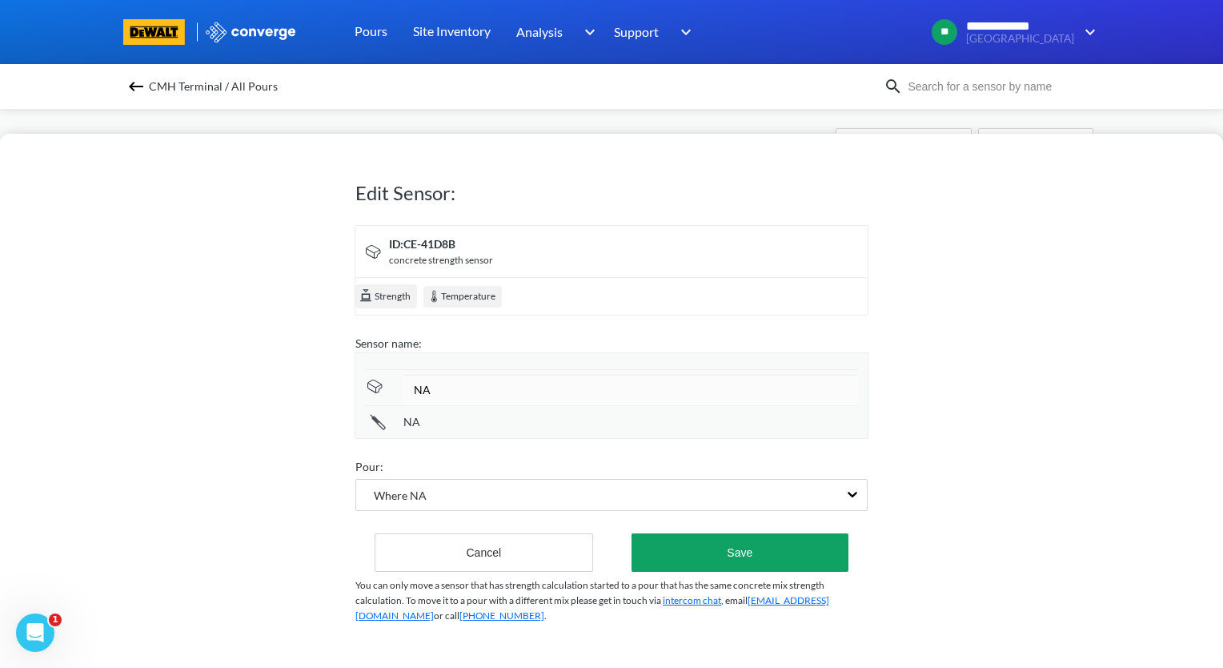
click at [455, 422] on div "NA" at bounding box center [630, 422] width 455 height 18
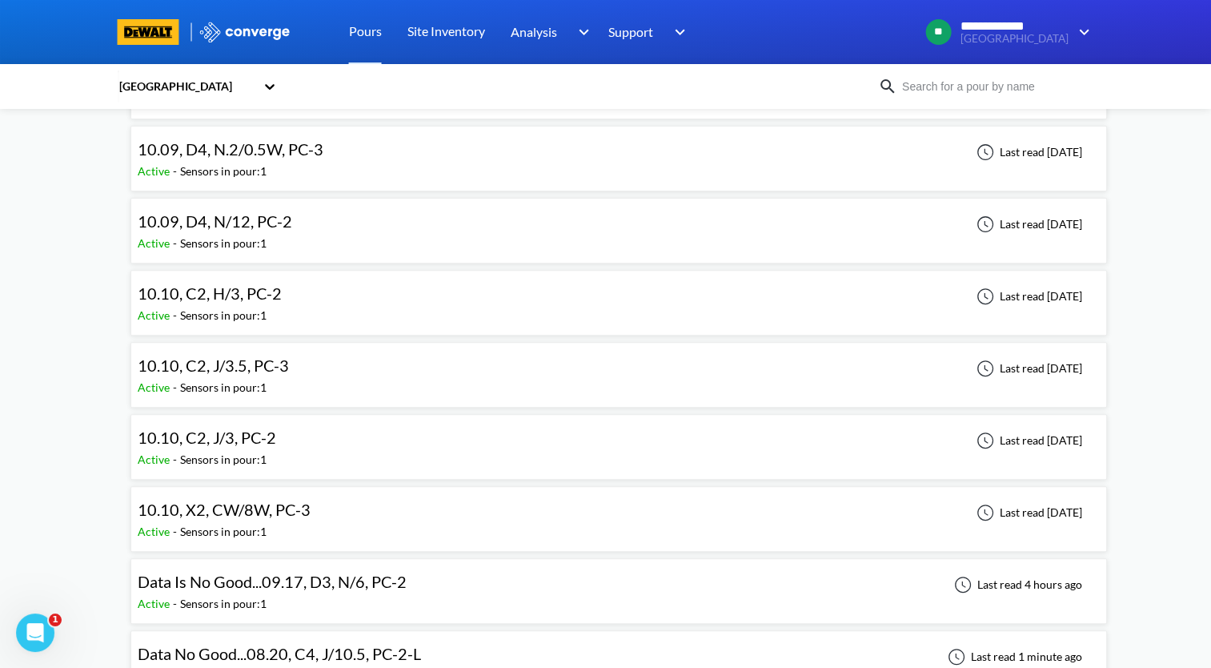
scroll to position [881, 0]
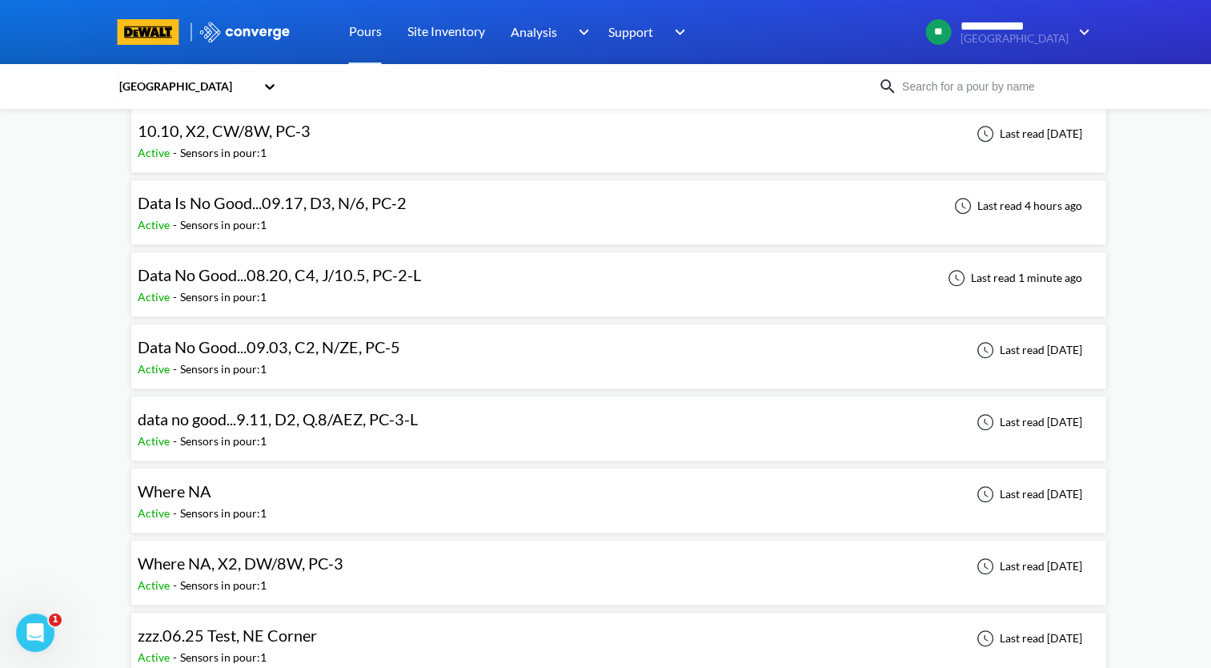
click at [362, 493] on div "Where NA Active - Sensors in pour: 1 Last read [DATE]" at bounding box center [619, 500] width 962 height 51
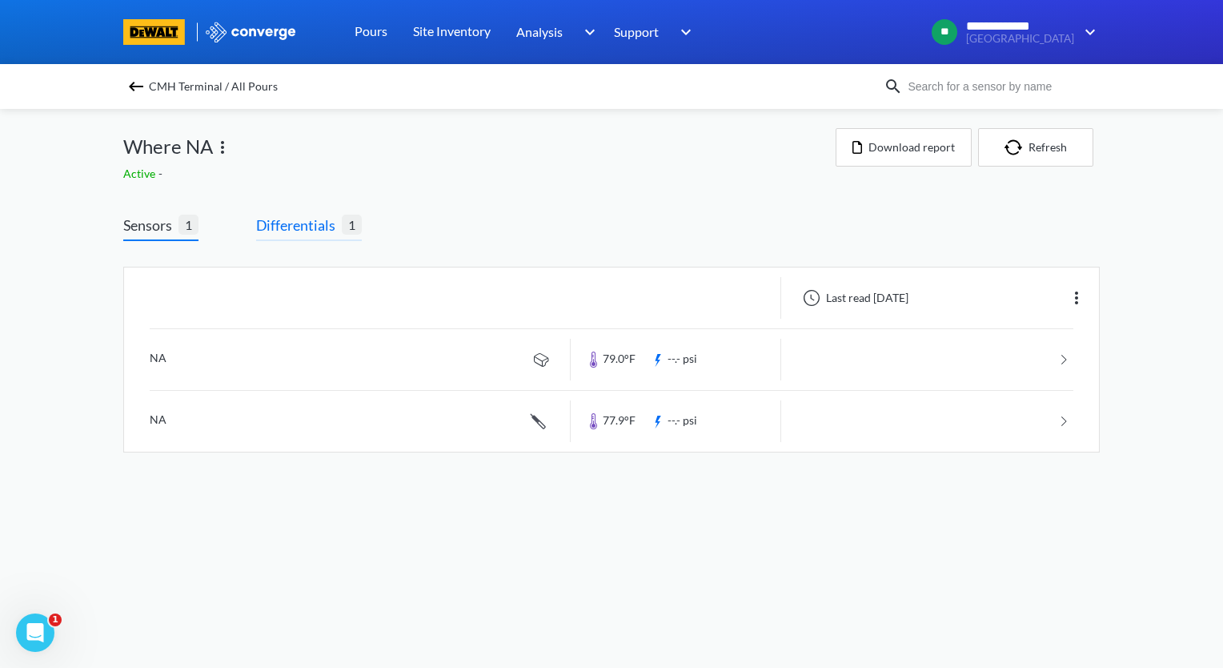
click at [290, 231] on span "Differentials" at bounding box center [299, 225] width 86 height 22
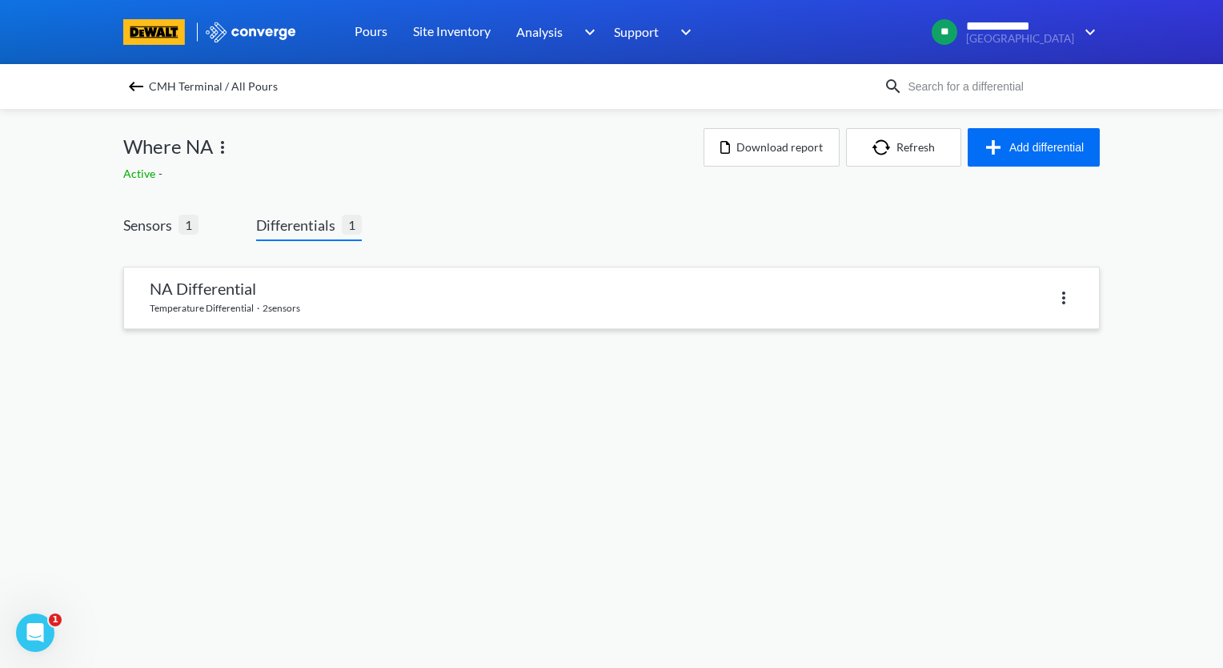
click at [1066, 304] on img at bounding box center [1063, 297] width 19 height 19
click at [1007, 295] on div "Delete" at bounding box center [1022, 298] width 102 height 30
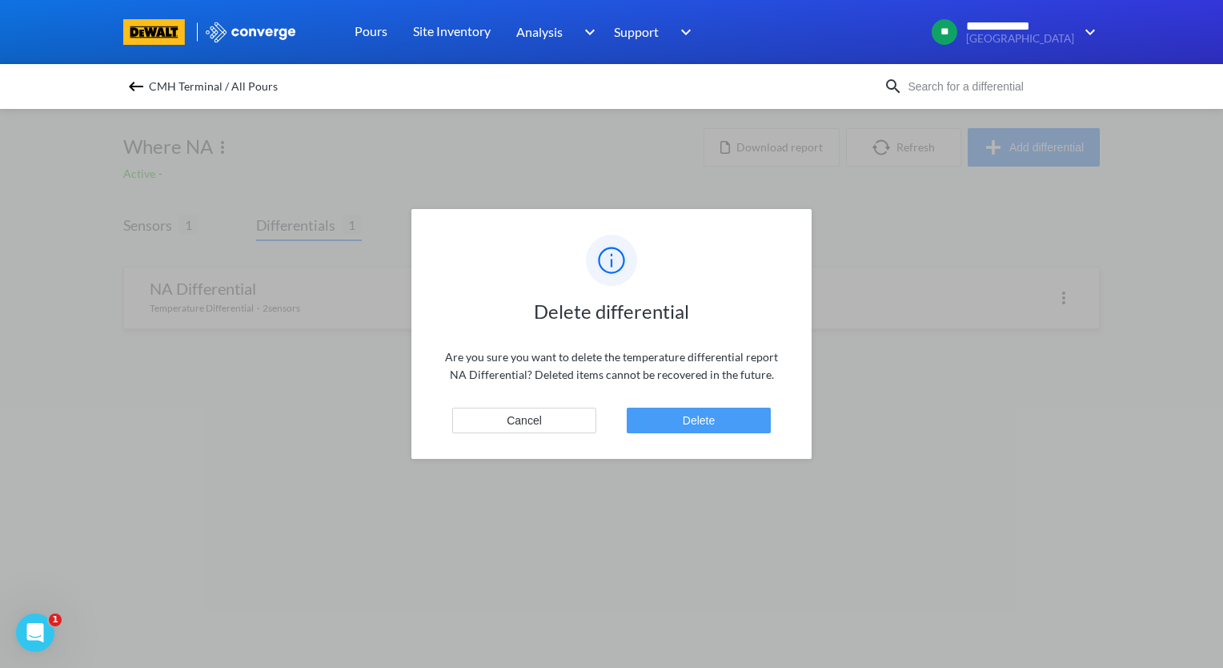
click at [692, 427] on button "Delete" at bounding box center [699, 420] width 144 height 26
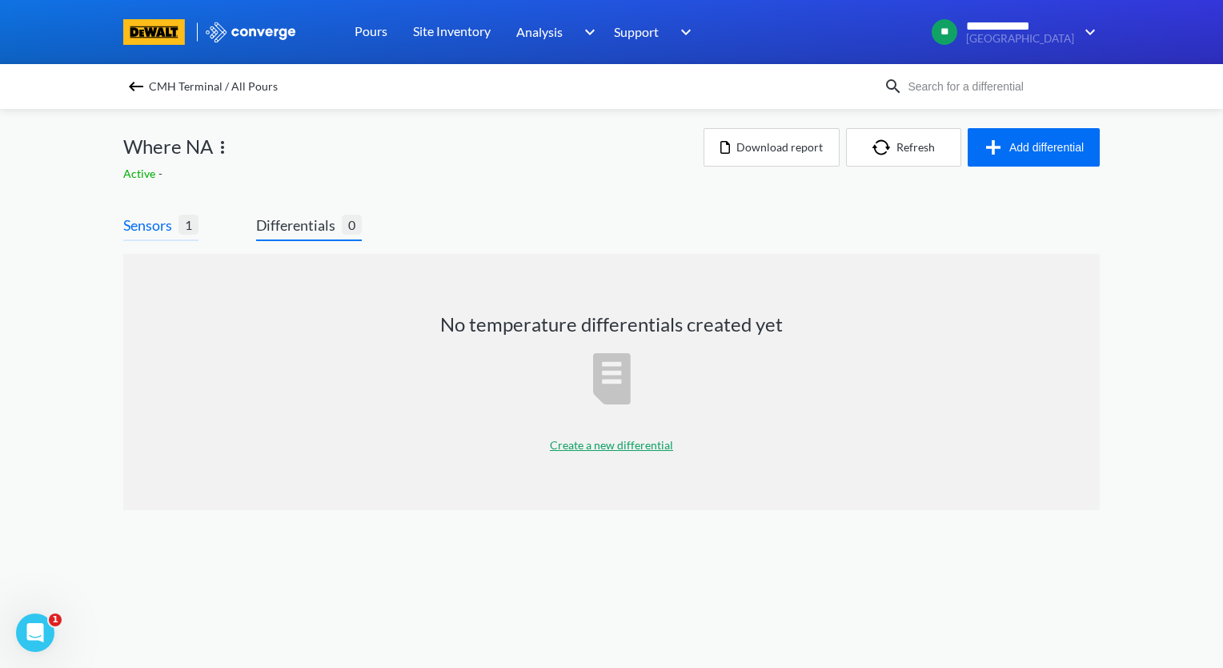
click at [185, 220] on span "1" at bounding box center [189, 225] width 20 height 20
click at [144, 226] on span "Sensors" at bounding box center [150, 225] width 55 height 22
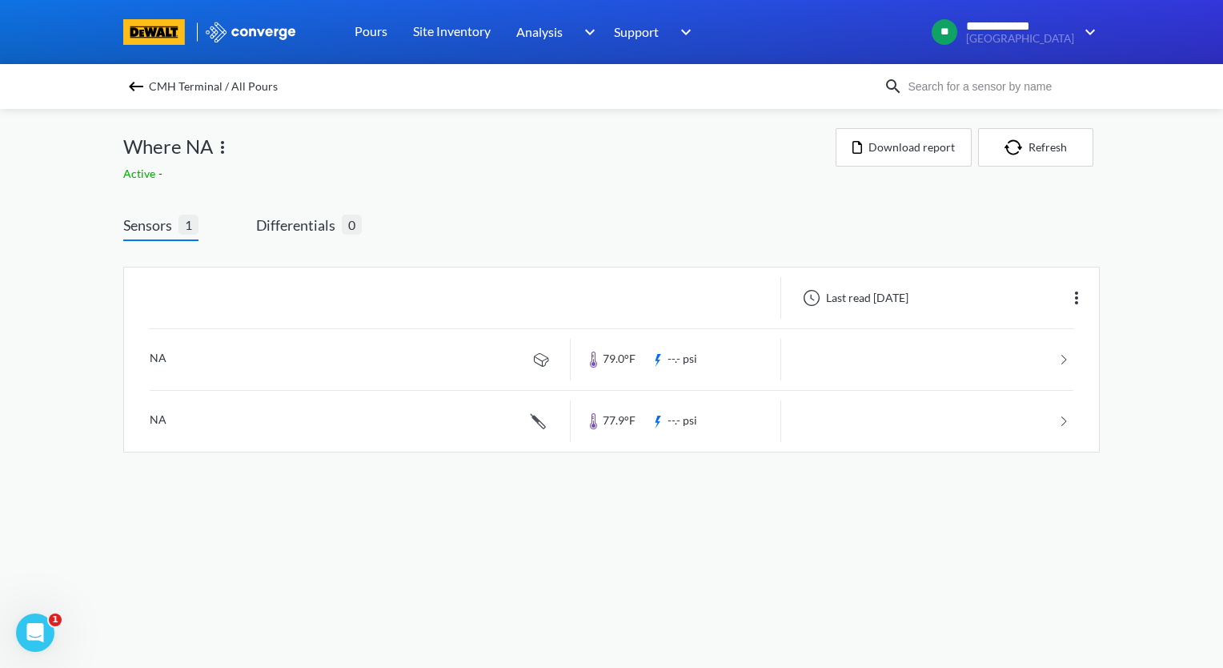
drag, startPoint x: 152, startPoint y: 226, endPoint x: 102, endPoint y: 225, distance: 49.6
click at [102, 225] on div "**********" at bounding box center [611, 242] width 1223 height 484
click at [153, 229] on span "Sensors" at bounding box center [150, 225] width 55 height 22
click at [443, 359] on link at bounding box center [612, 359] width 924 height 61
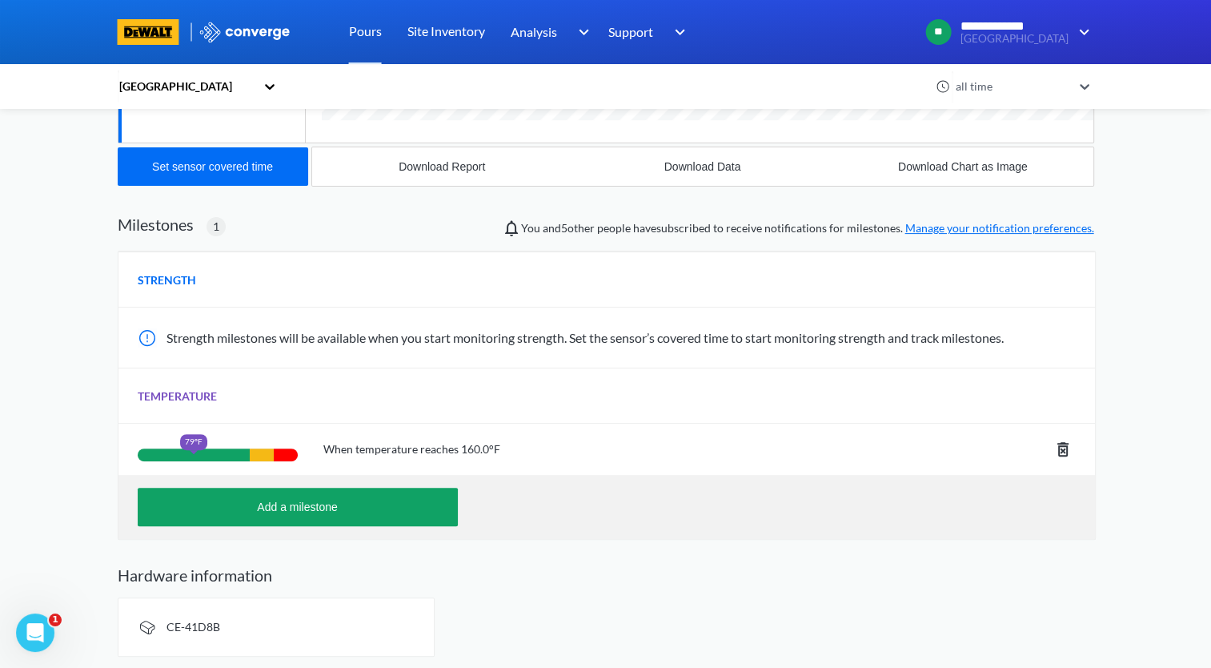
scroll to position [951, 977]
click at [1061, 447] on icon at bounding box center [1062, 448] width 19 height 19
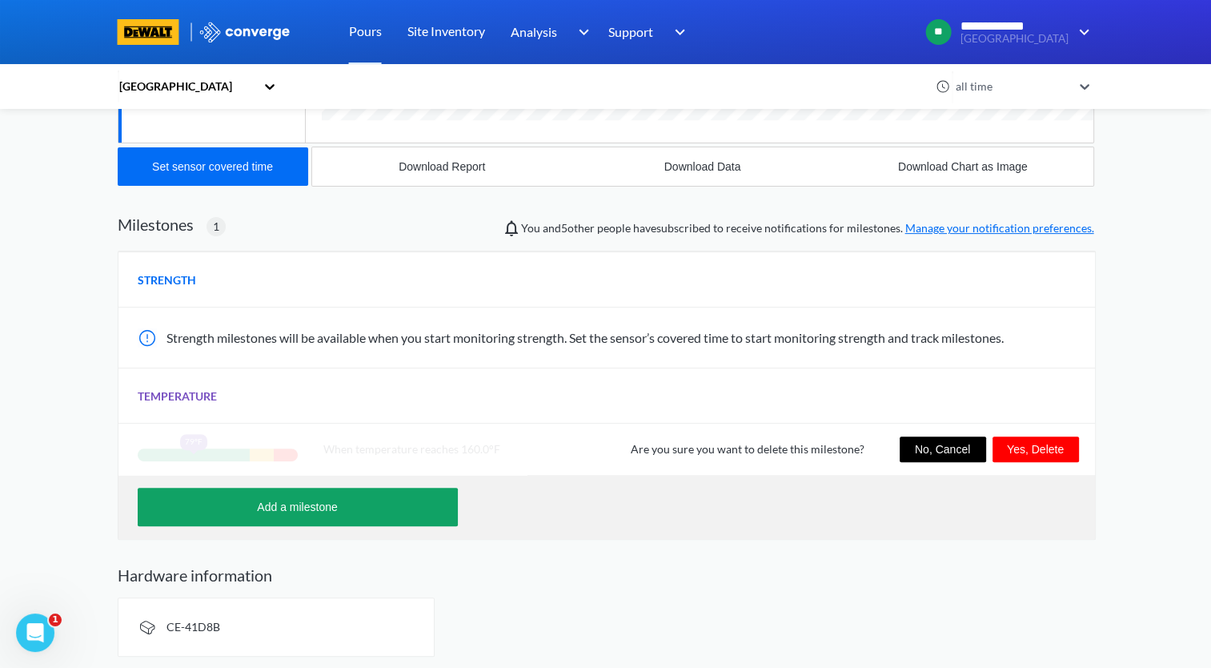
click at [1058, 453] on button "Yes, Delete" at bounding box center [1036, 449] width 86 height 26
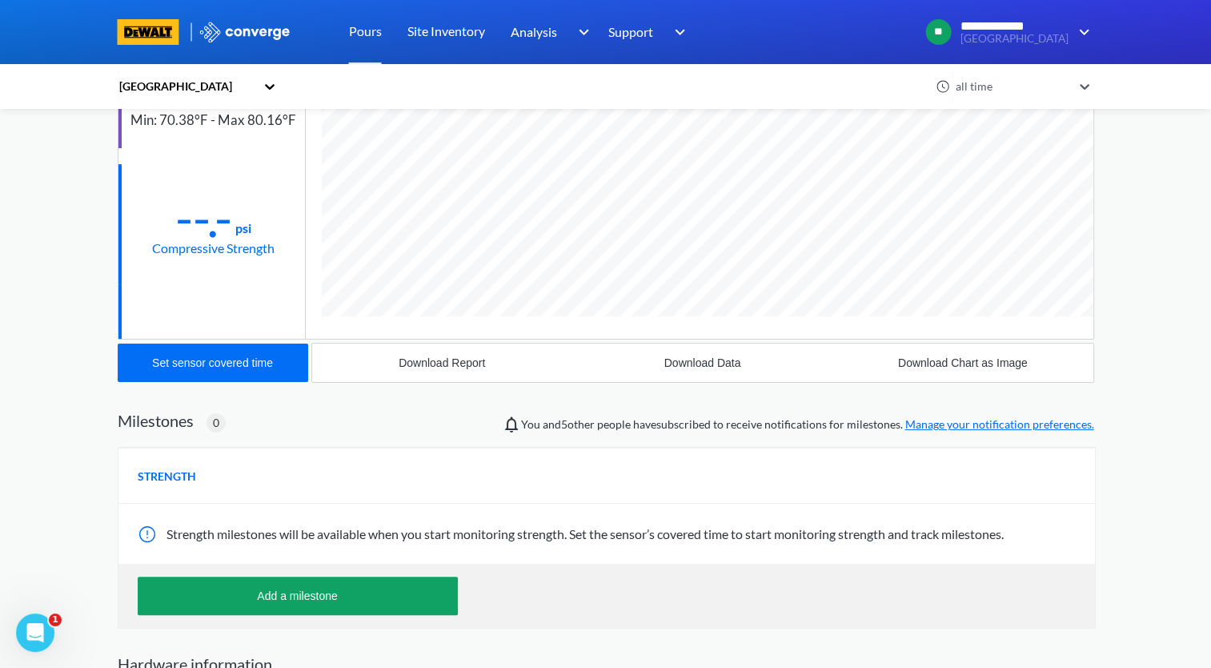
scroll to position [318, 0]
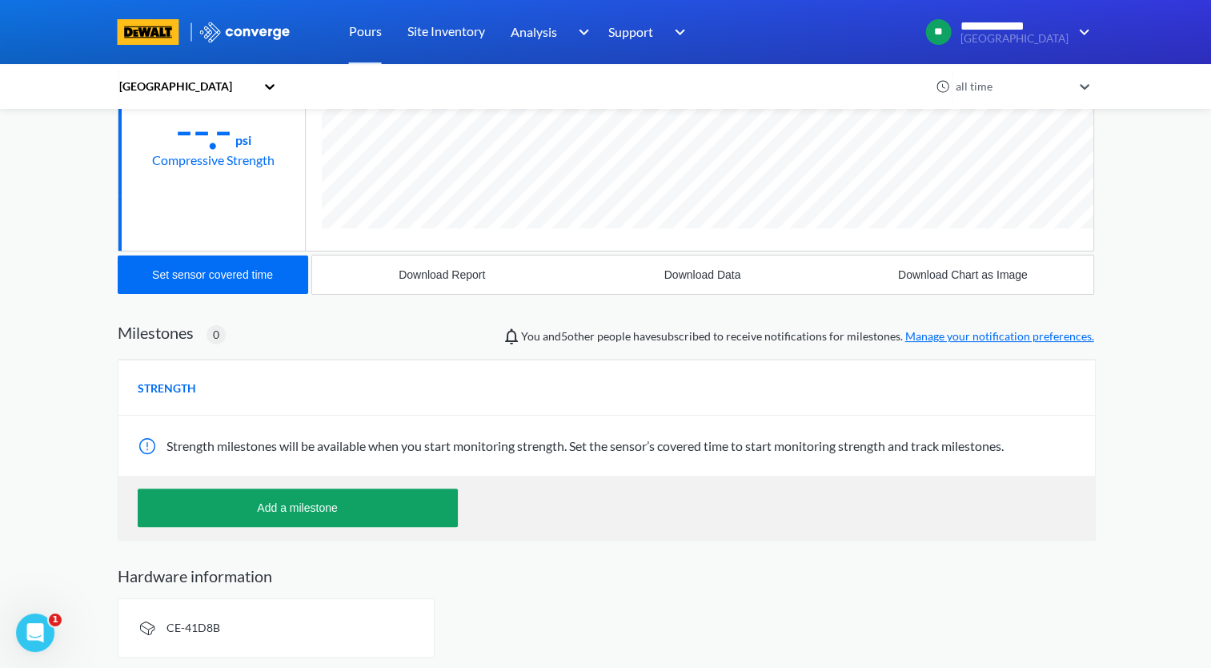
click at [245, 626] on div "CE-41D8B" at bounding box center [276, 627] width 317 height 59
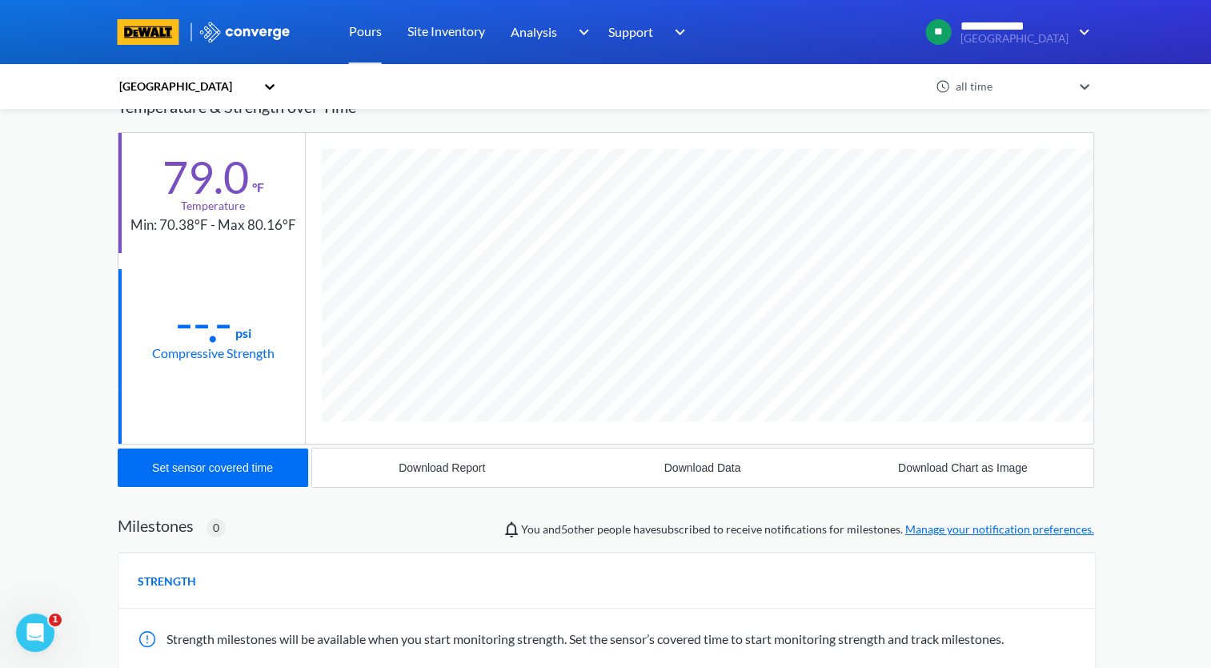
scroll to position [0, 0]
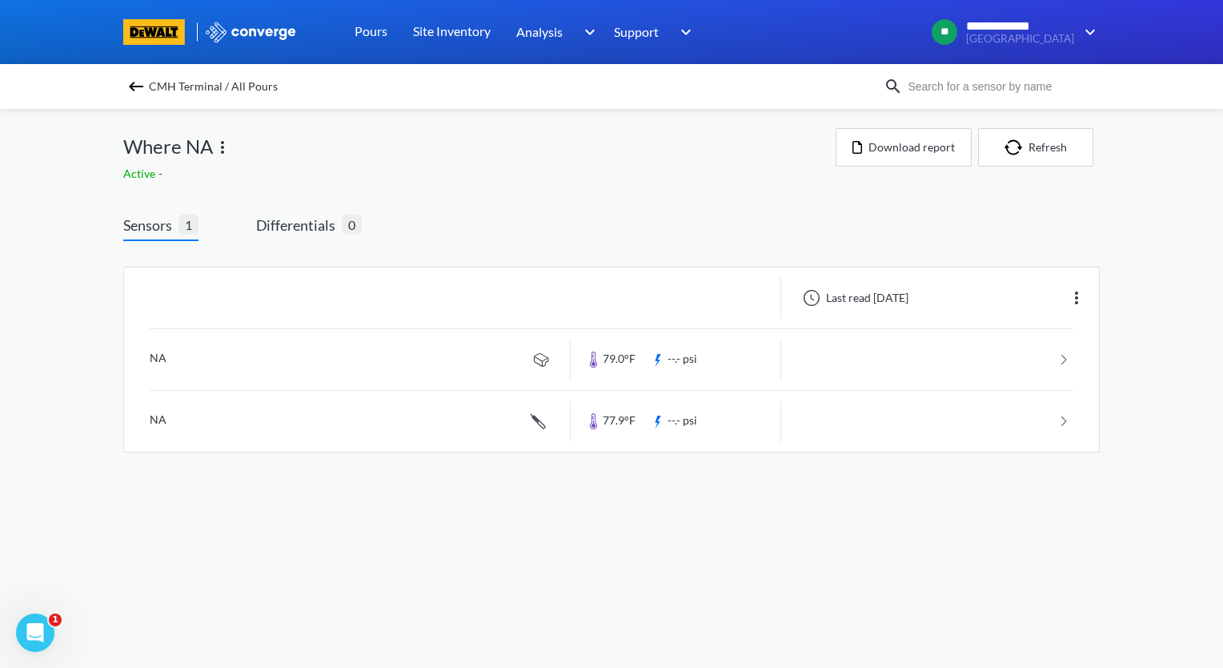
click at [183, 229] on span "1" at bounding box center [189, 225] width 20 height 20
click at [1081, 296] on img at bounding box center [1076, 297] width 19 height 19
click at [1049, 299] on div "Edit" at bounding box center [1035, 298] width 102 height 30
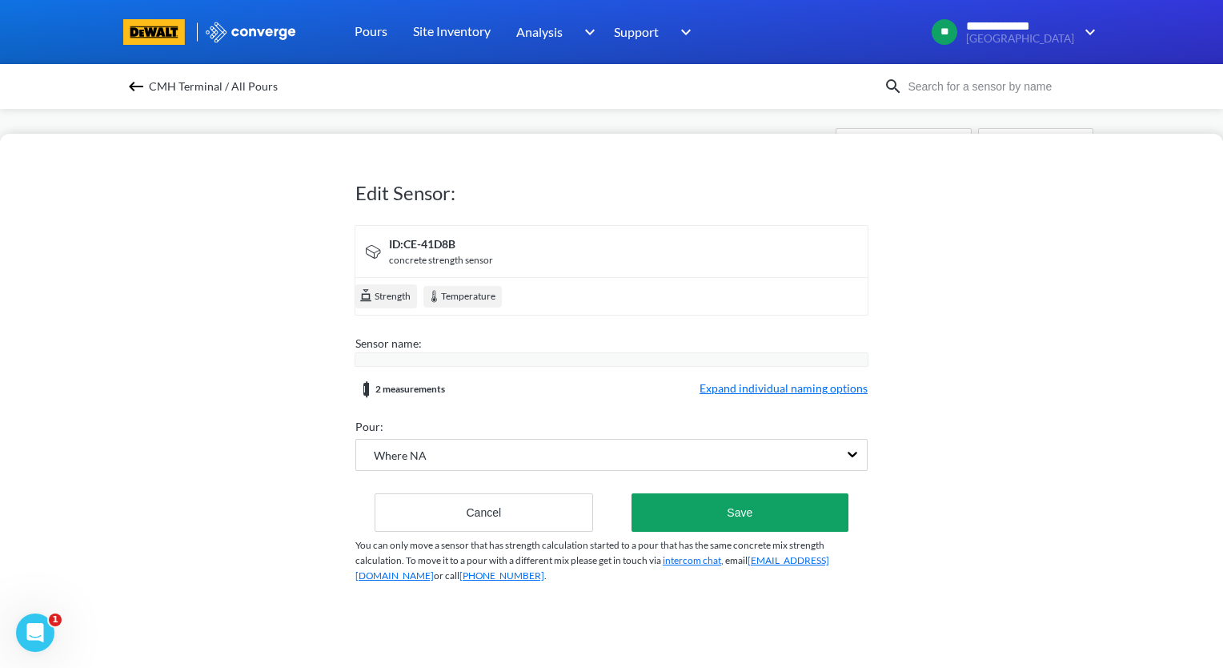
click at [449, 251] on div "ID: CE-41D8B" at bounding box center [441, 244] width 104 height 18
click at [451, 243] on div "ID: CE-41D8B" at bounding box center [441, 244] width 104 height 18
click at [454, 247] on div "ID: CE-41D8B" at bounding box center [441, 244] width 104 height 18
click at [144, 90] on img at bounding box center [135, 86] width 19 height 19
